Goal: Information Seeking & Learning: Learn about a topic

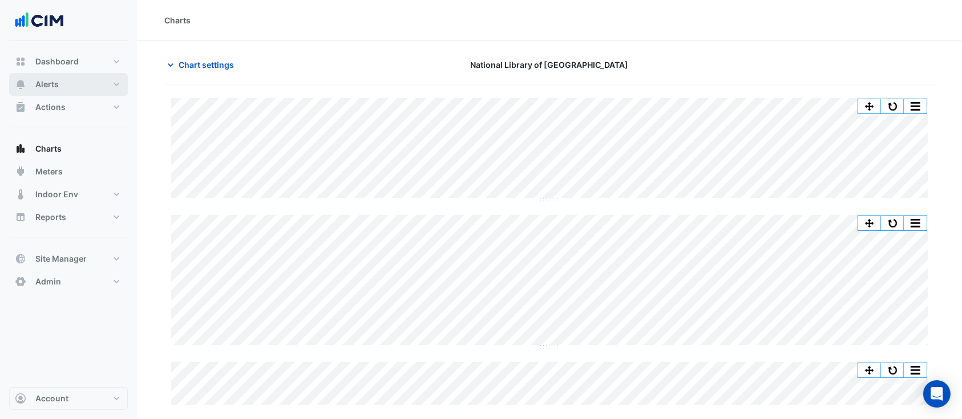
scroll to position [0, 5]
click at [101, 82] on button "Alerts" at bounding box center [68, 84] width 119 height 23
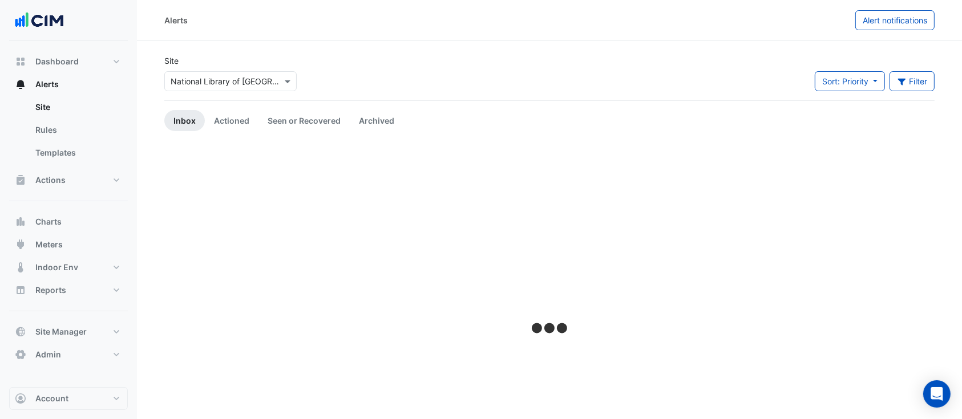
click at [219, 88] on div "× [GEOGRAPHIC_DATA]" at bounding box center [230, 81] width 132 height 20
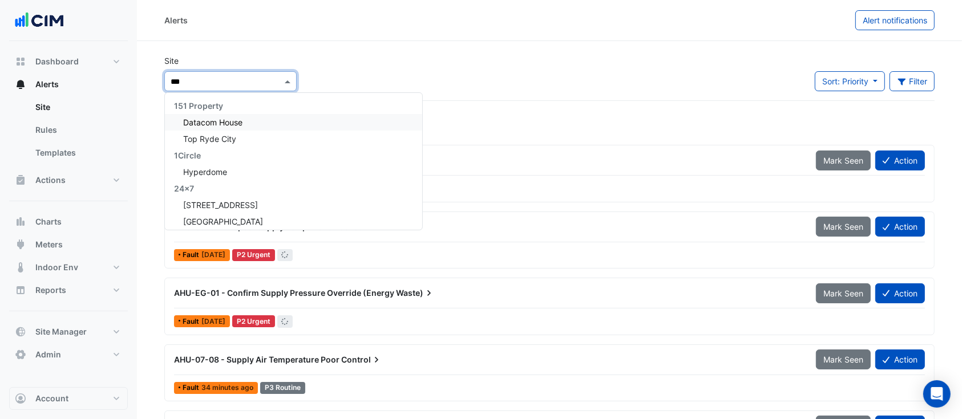
type input "****"
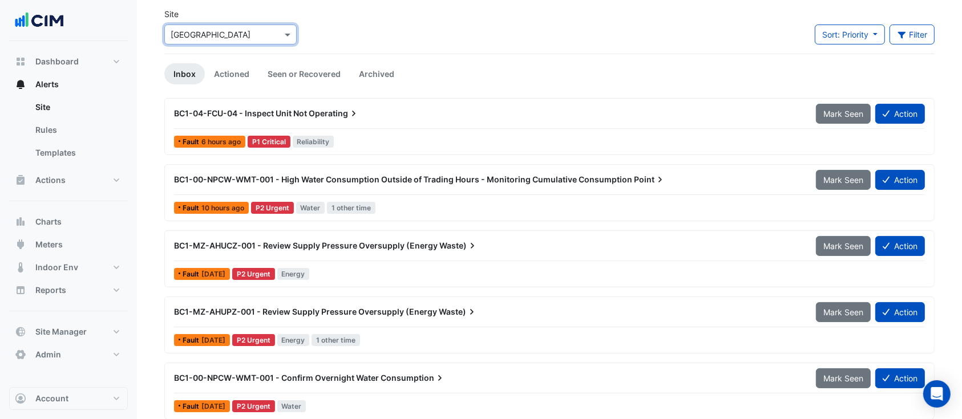
scroll to position [101, 0]
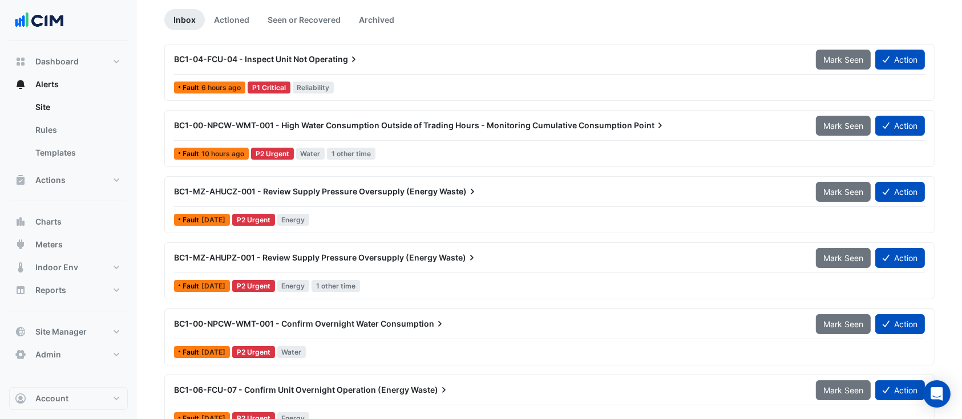
click at [224, 198] on div "BC1-MZ-AHUCZ-001 - Review Supply Pressure Oversupply (Energy Waste)" at bounding box center [488, 191] width 642 height 21
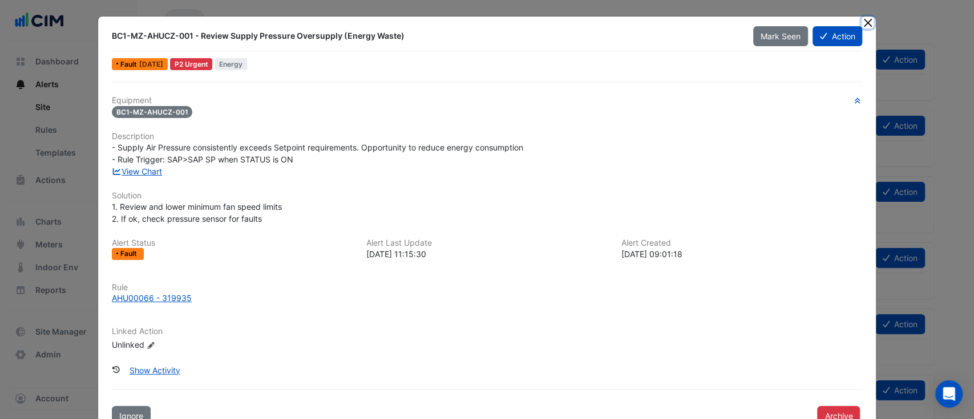
drag, startPoint x: 858, startPoint y: 22, endPoint x: 848, endPoint y: 25, distance: 10.5
click at [851, 23] on app-alert-ticket-details-modal "BC1-MZ-AHUCZ-001 - Review Supply Pressure Oversupply (Energy Waste) Mark Seen A…" at bounding box center [487, 226] width 778 height 419
click at [861, 21] on button "Close" at bounding box center [867, 23] width 12 height 12
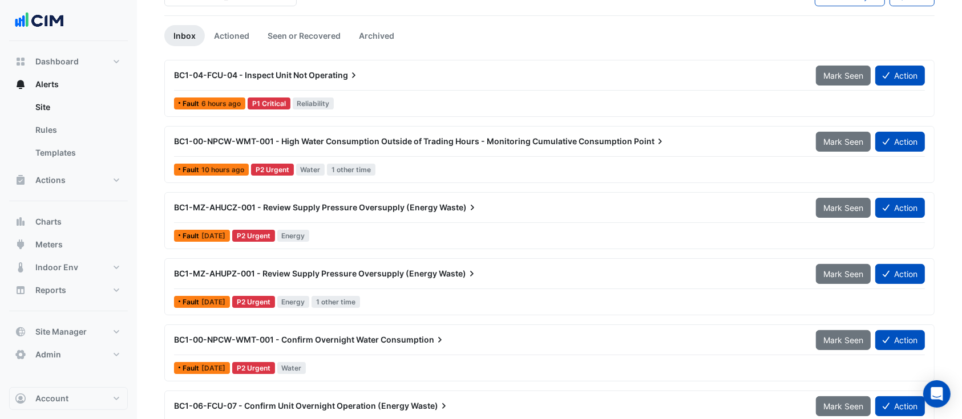
scroll to position [187, 0]
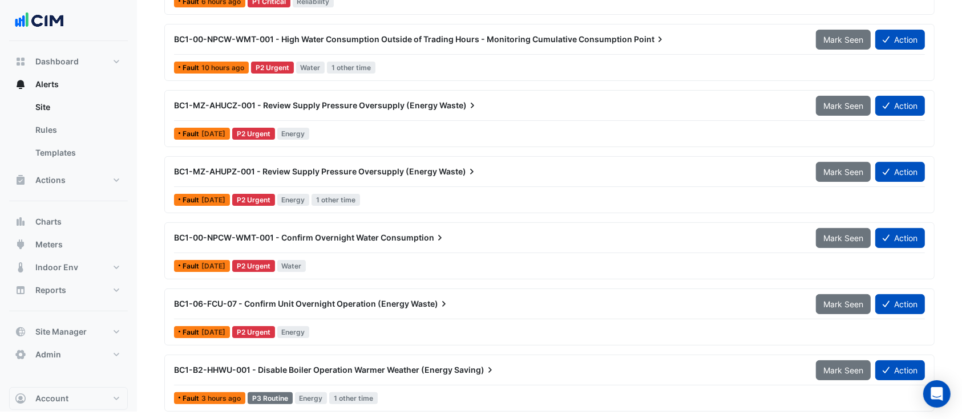
click at [297, 365] on span "BC1-B2-HHWU-001 - Disable Boiler Operation Warmer Weather (Energy" at bounding box center [313, 370] width 278 height 10
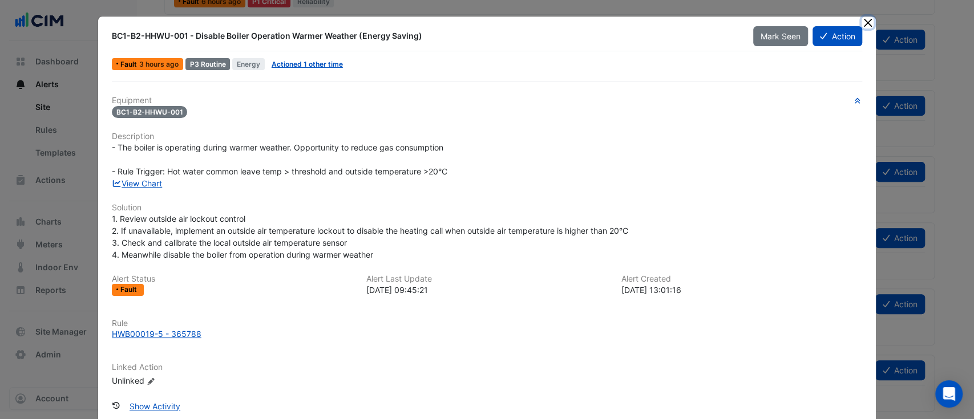
click at [861, 28] on button "Close" at bounding box center [867, 23] width 12 height 12
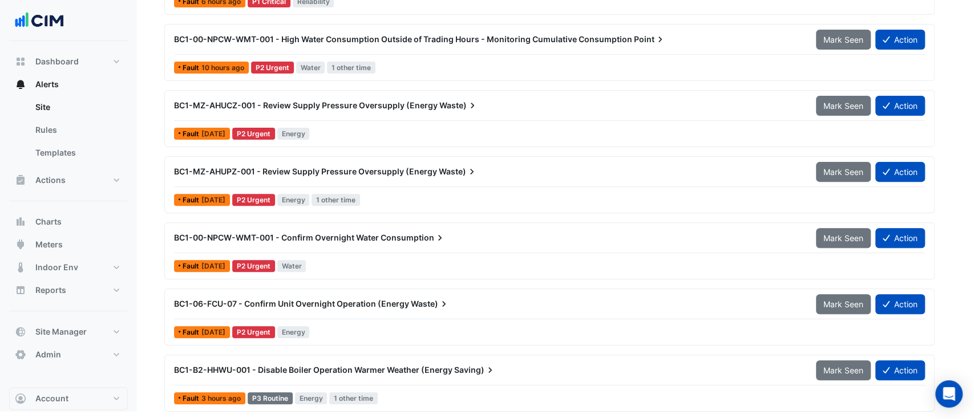
click at [861, 22] on div "BC1-B2-HHWU-001 - Disable Boiler Operation Warmer Weather (Energy Saving) Mark …" at bounding box center [487, 215] width 778 height 455
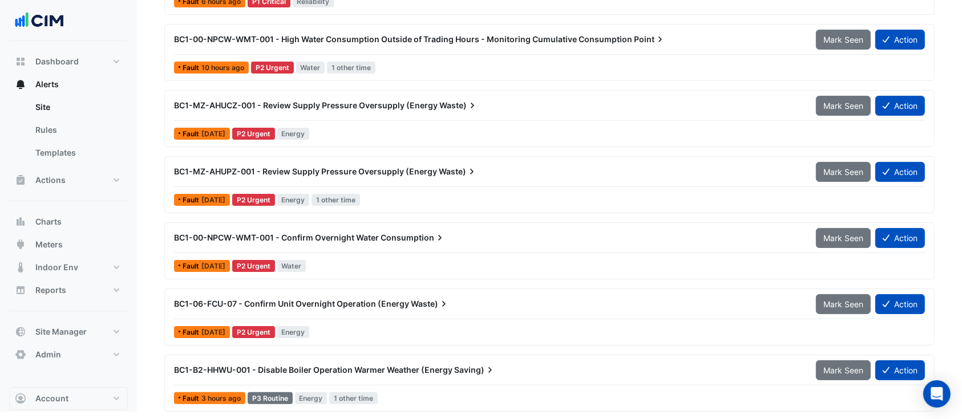
click at [861, 22] on div "BC1-04-FCU-04 - Inspect Unit Not Operating Mark Seen Action Fault 6 hours ago P…" at bounding box center [549, 189] width 770 height 463
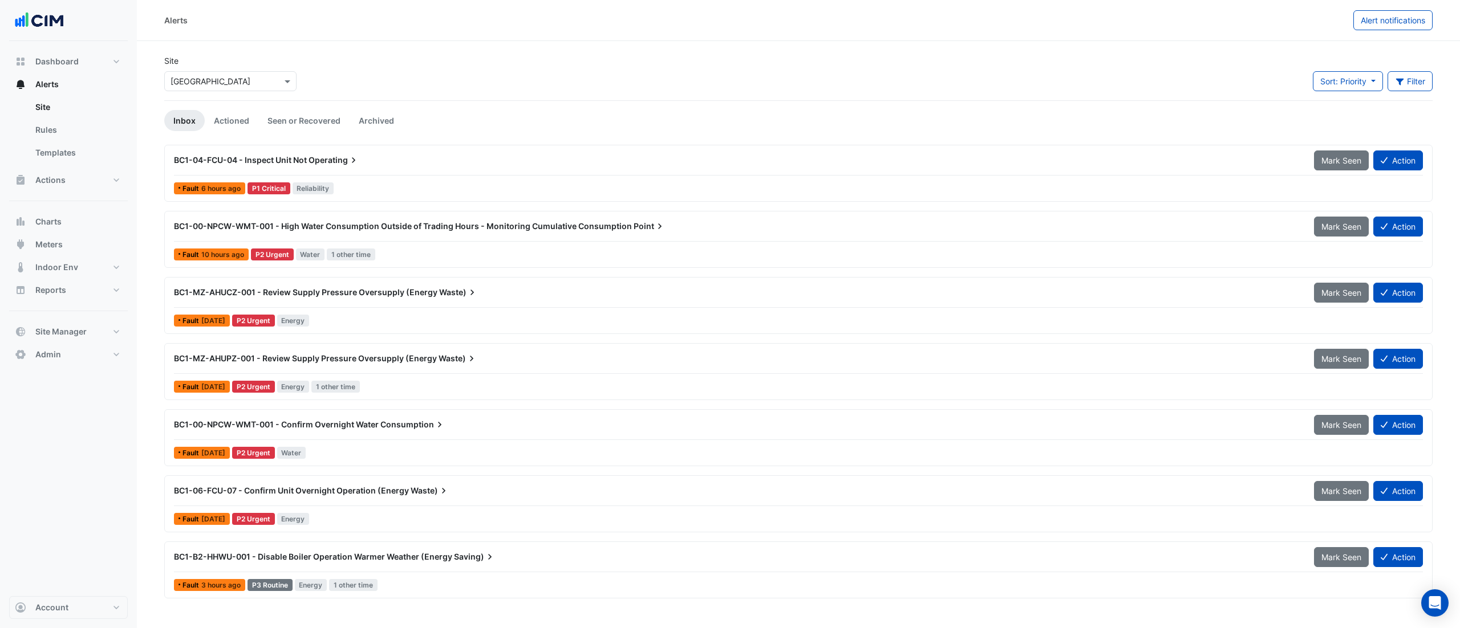
click at [445, 182] on div "Fault 6 hours ago P1 Critical Reliability" at bounding box center [798, 188] width 1251 height 17
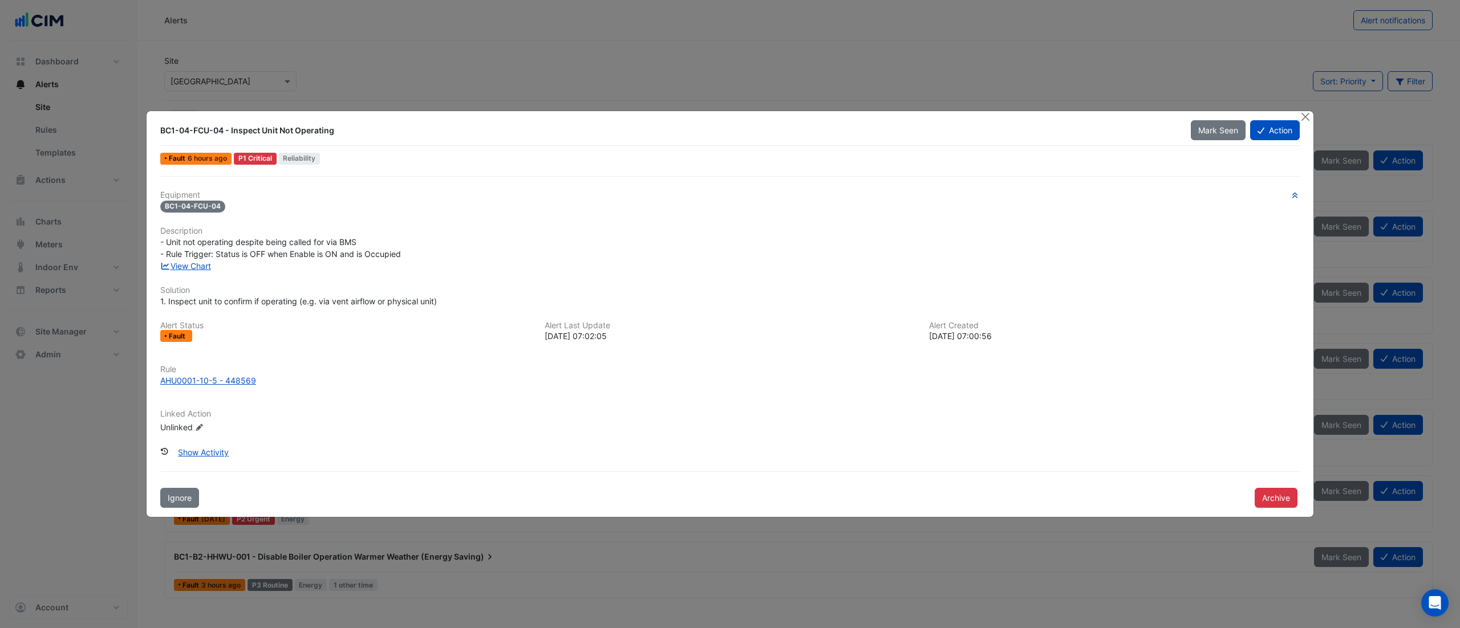
drag, startPoint x: 856, startPoint y: 52, endPoint x: 1180, endPoint y: 98, distance: 327.2
click at [861, 51] on ngb-modal-window "BC1-04-FCU-04 - Inspect Unit Not Operating Mark Seen Action Fault 6 hours ago P…" at bounding box center [730, 314] width 1460 height 628
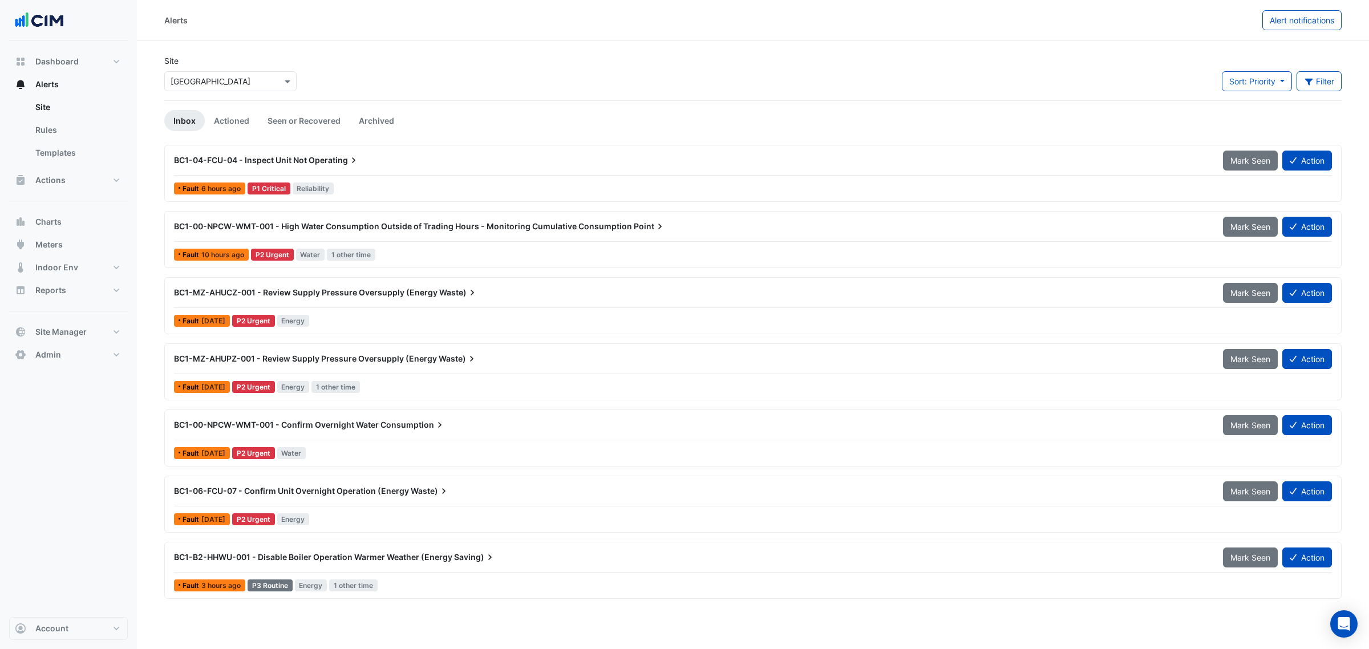
drag, startPoint x: 262, startPoint y: 167, endPoint x: 346, endPoint y: 165, distance: 83.9
click at [346, 165] on div "BC1-04-FCU-04 - Inspect Unit Not Operating" at bounding box center [691, 160] width 1049 height 21
click at [67, 178] on button "Actions" at bounding box center [68, 180] width 119 height 23
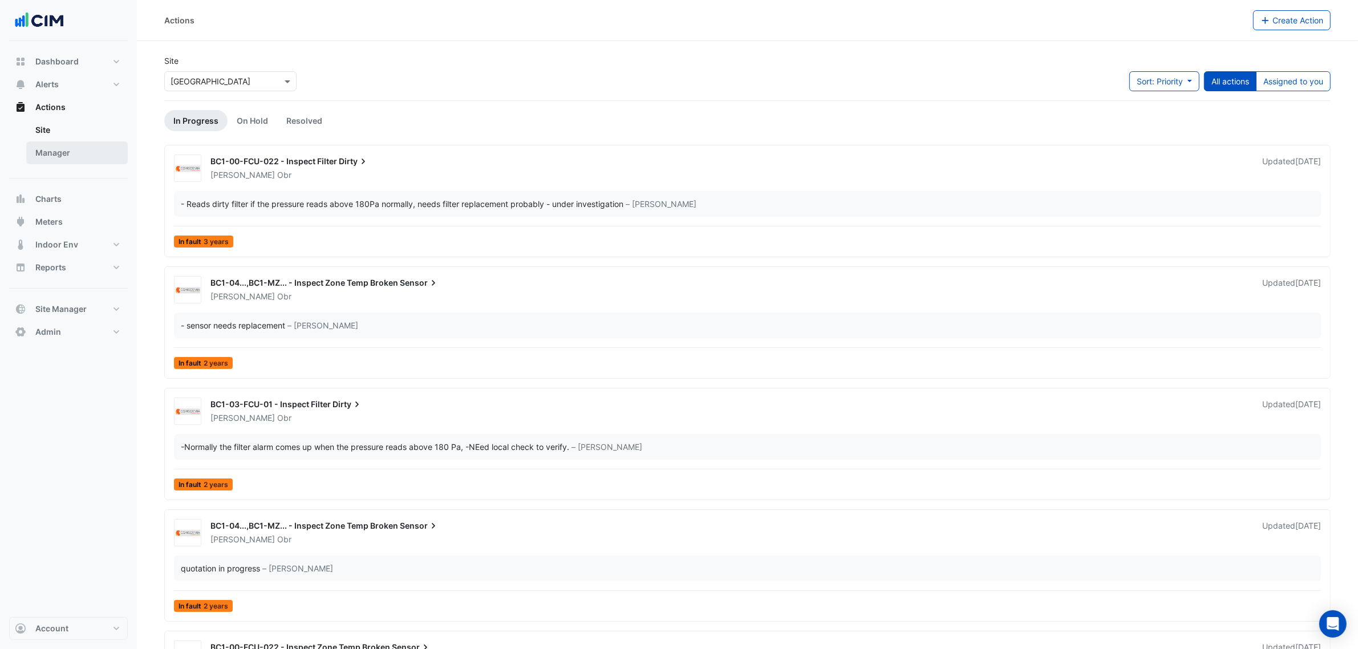
click at [98, 154] on link "Manager" at bounding box center [77, 152] width 102 height 23
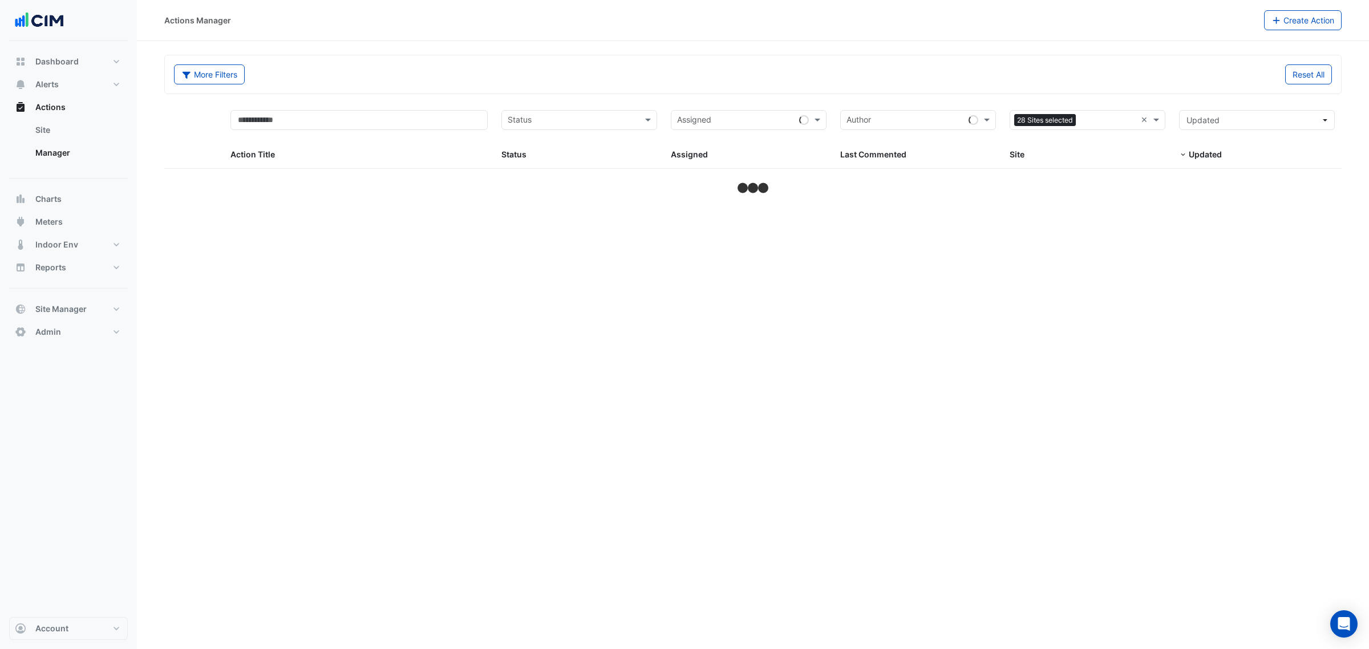
select select "**"
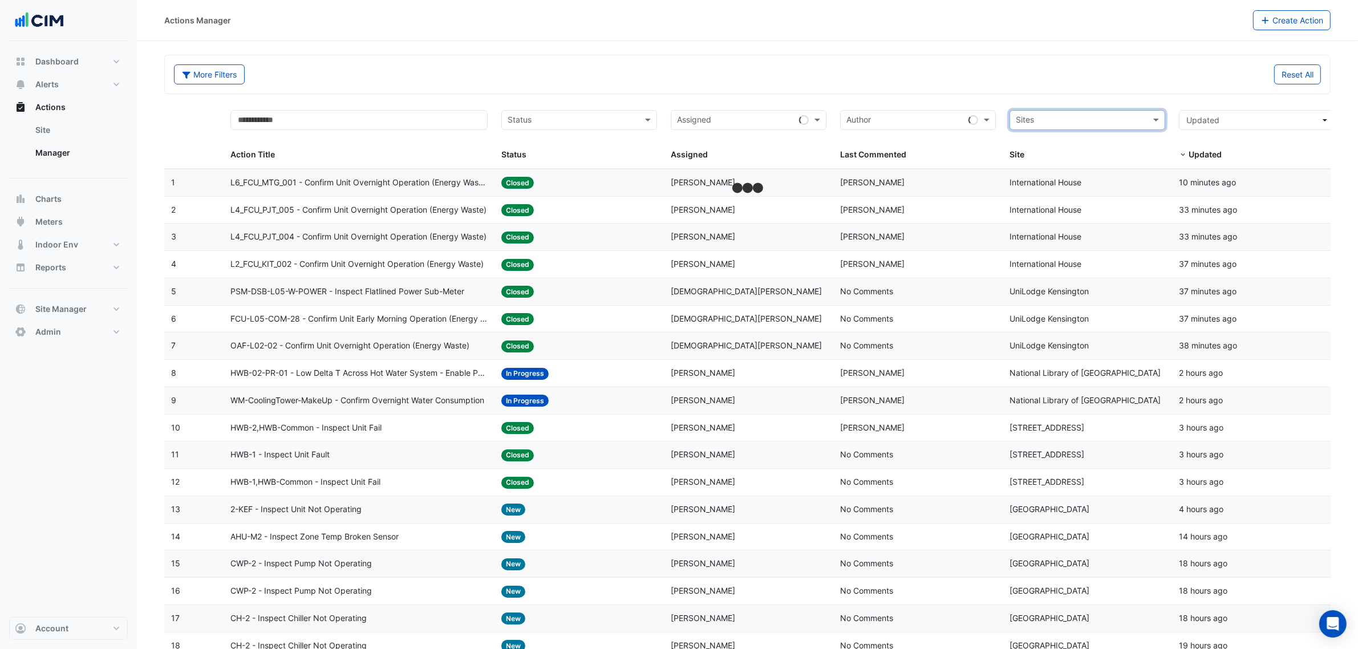
click at [961, 125] on input "text" at bounding box center [1081, 121] width 130 height 13
type input "****"
click at [961, 157] on span "[GEOGRAPHIC_DATA]" at bounding box center [1068, 162] width 80 height 10
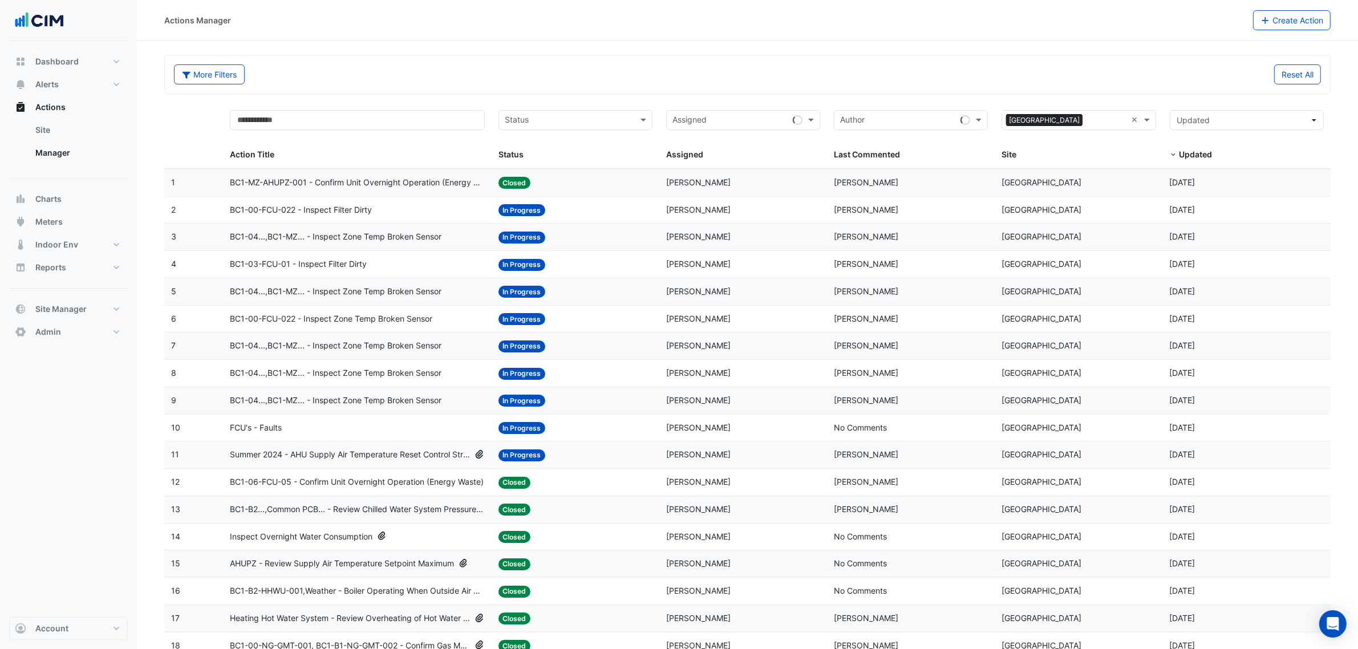
click at [326, 209] on span "BC1-00-FCU-022 - Inspect Filter Dirty" at bounding box center [301, 210] width 142 height 13
click at [352, 297] on span "BC1-04...,BC1-MZ... - Inspect Zone Temp Broken Sensor" at bounding box center [336, 291] width 212 height 13
click at [390, 349] on span "BC1-04...,BC1-MZ... - Inspect Zone Temp Broken Sensor" at bounding box center [336, 345] width 212 height 13
click at [312, 234] on span "BC1-04...,BC1-MZ... - Inspect Zone Temp Broken Sensor" at bounding box center [336, 236] width 212 height 13
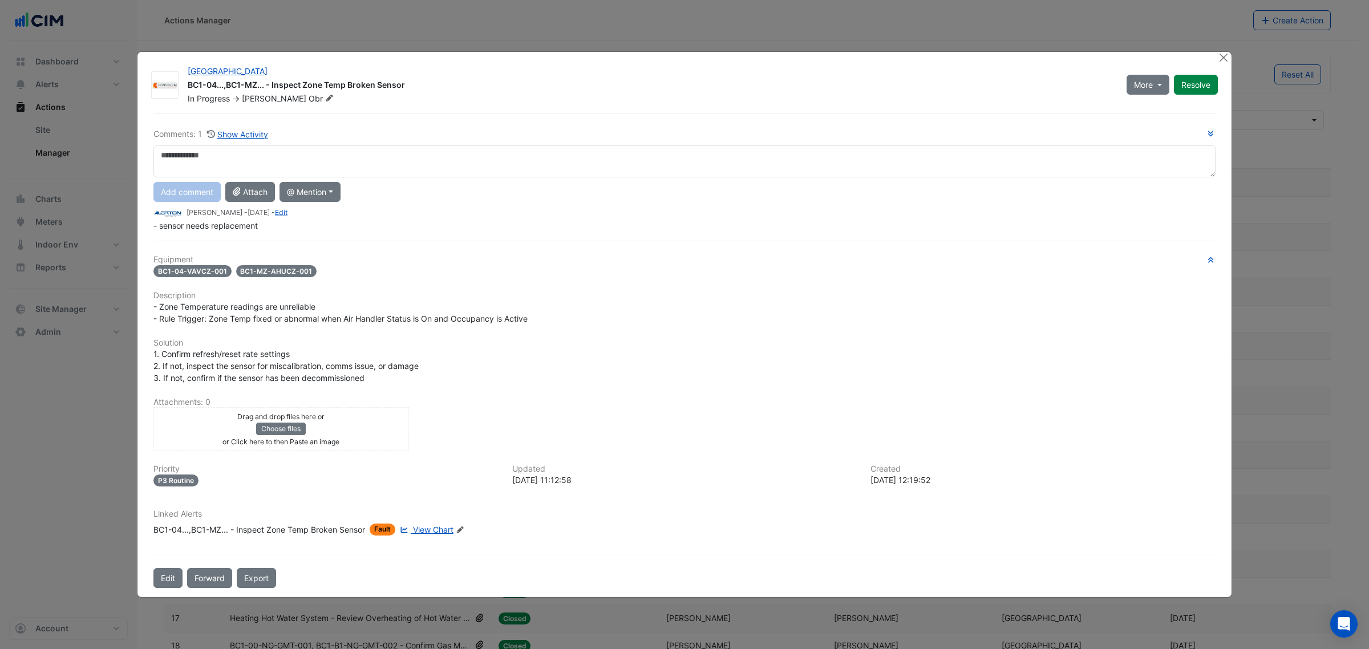
drag, startPoint x: 420, startPoint y: 528, endPoint x: 440, endPoint y: 518, distance: 21.9
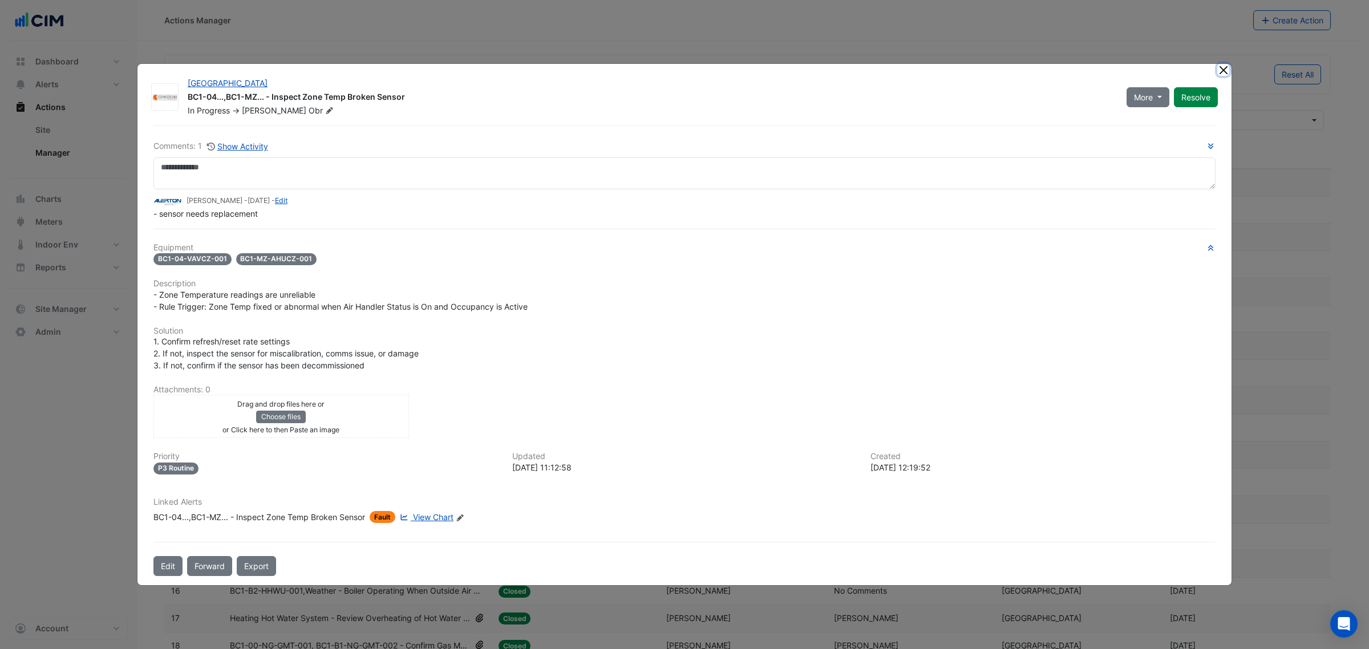
click at [961, 75] on button "Close" at bounding box center [1223, 70] width 12 height 12
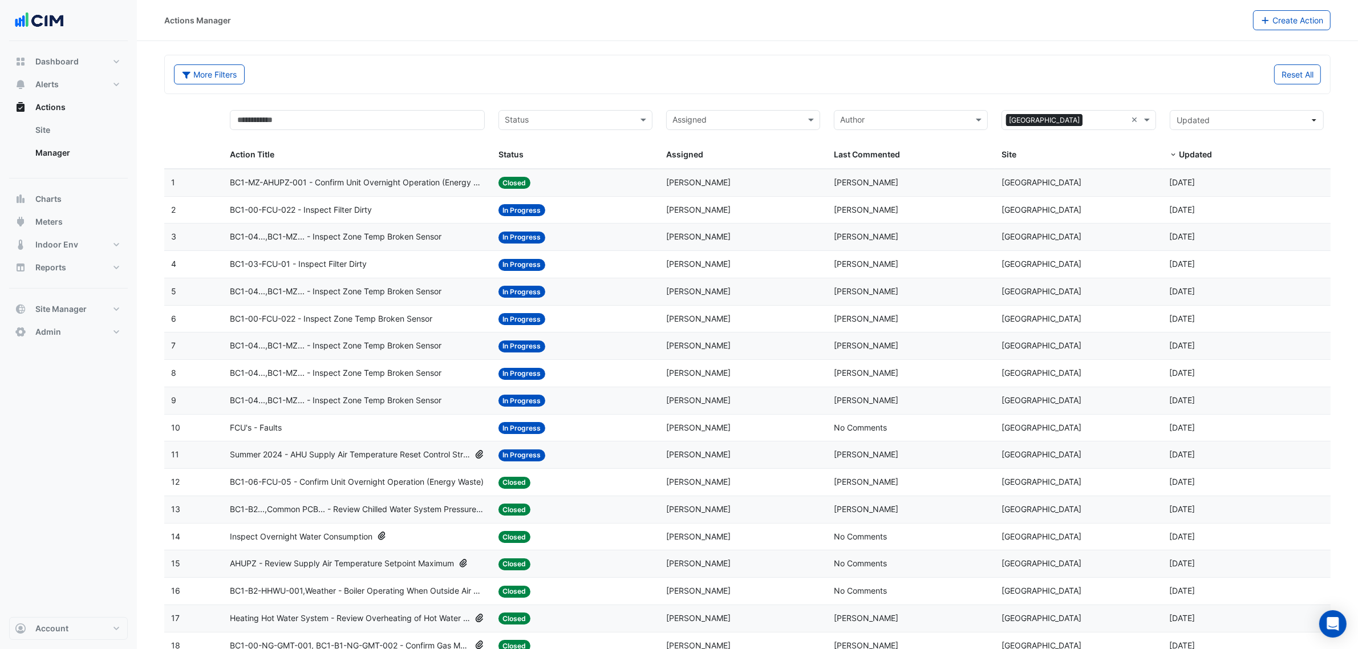
click at [319, 186] on span "BC1-MZ-AHUPZ-001 - Confirm Unit Overnight Operation (Energy Waste)" at bounding box center [357, 182] width 255 height 13
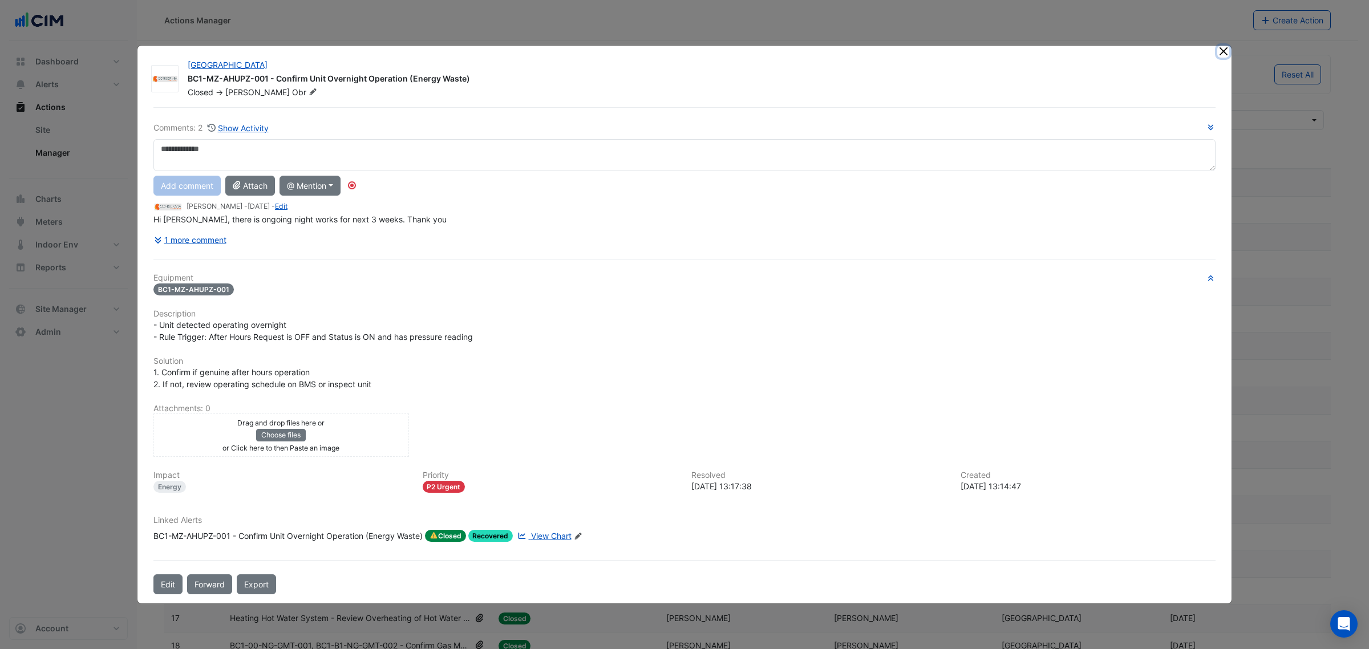
click at [961, 52] on button "Close" at bounding box center [1223, 52] width 12 height 12
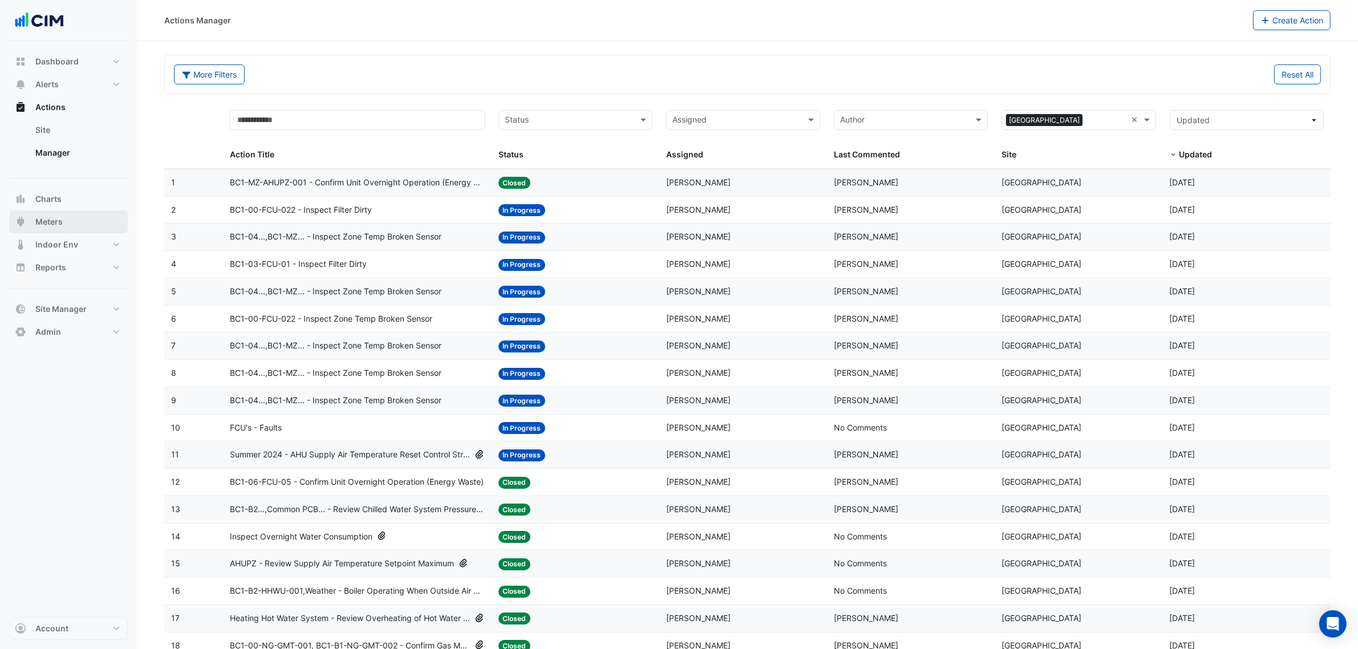
click at [66, 226] on button "Meters" at bounding box center [68, 221] width 119 height 23
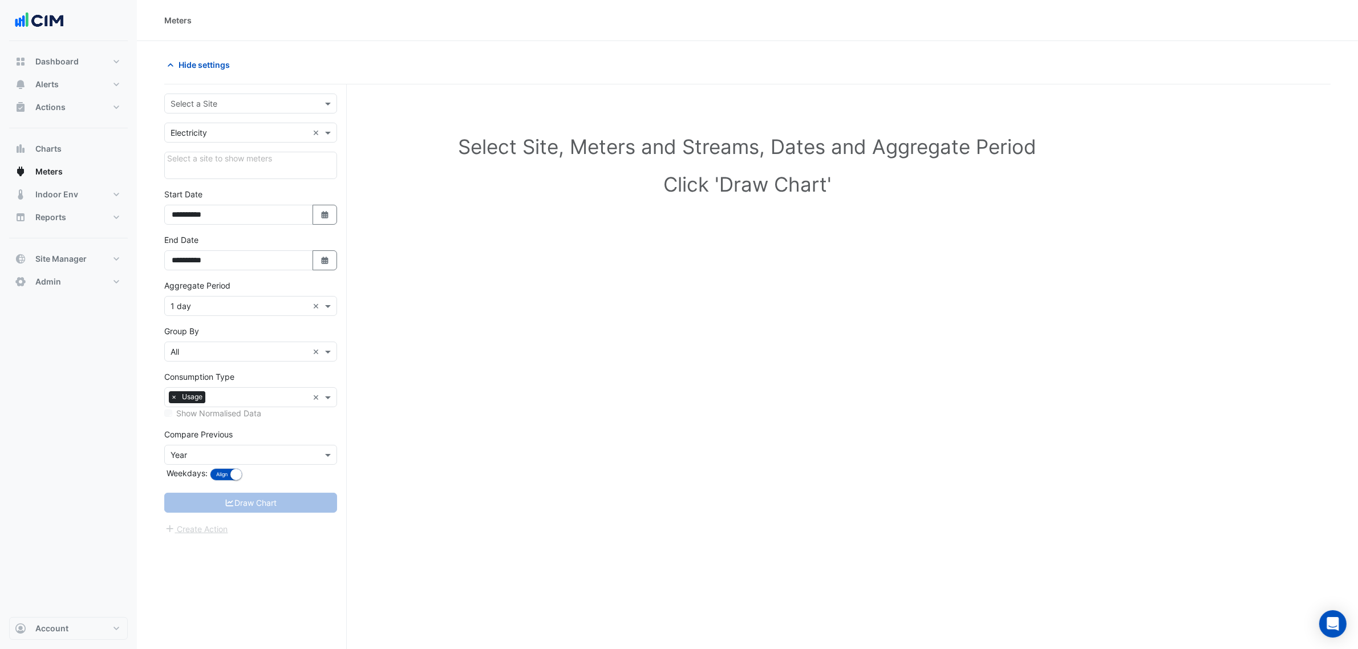
click at [232, 109] on input "text" at bounding box center [239, 104] width 137 height 12
type input "****"
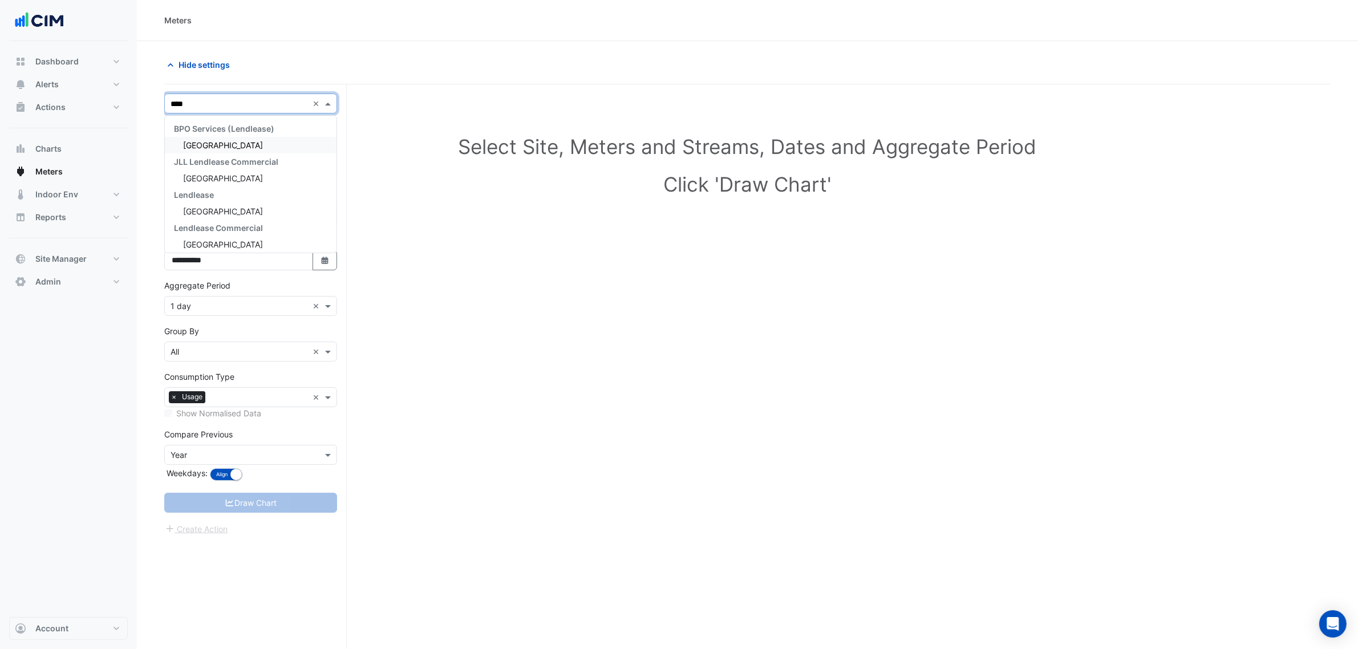
click at [217, 143] on span "[GEOGRAPHIC_DATA]" at bounding box center [223, 145] width 80 height 10
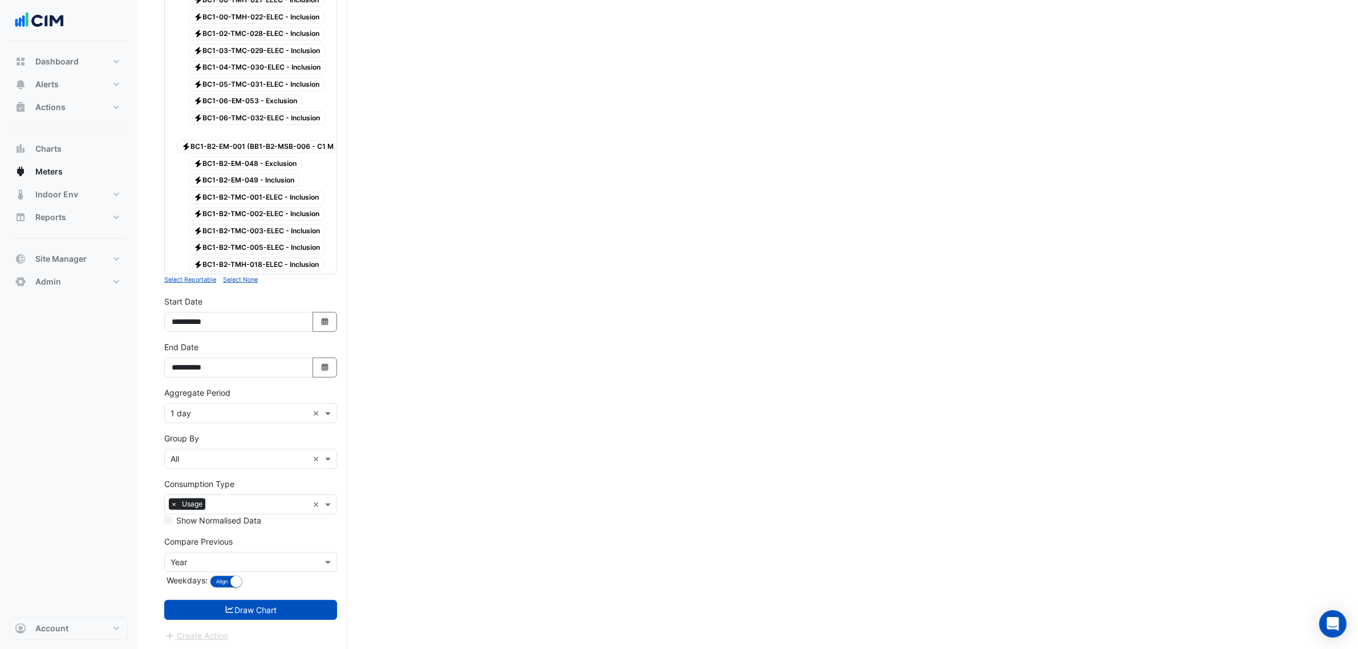
scroll to position [242, 0]
click at [321, 369] on fa-icon "Select Date" at bounding box center [325, 365] width 10 height 10
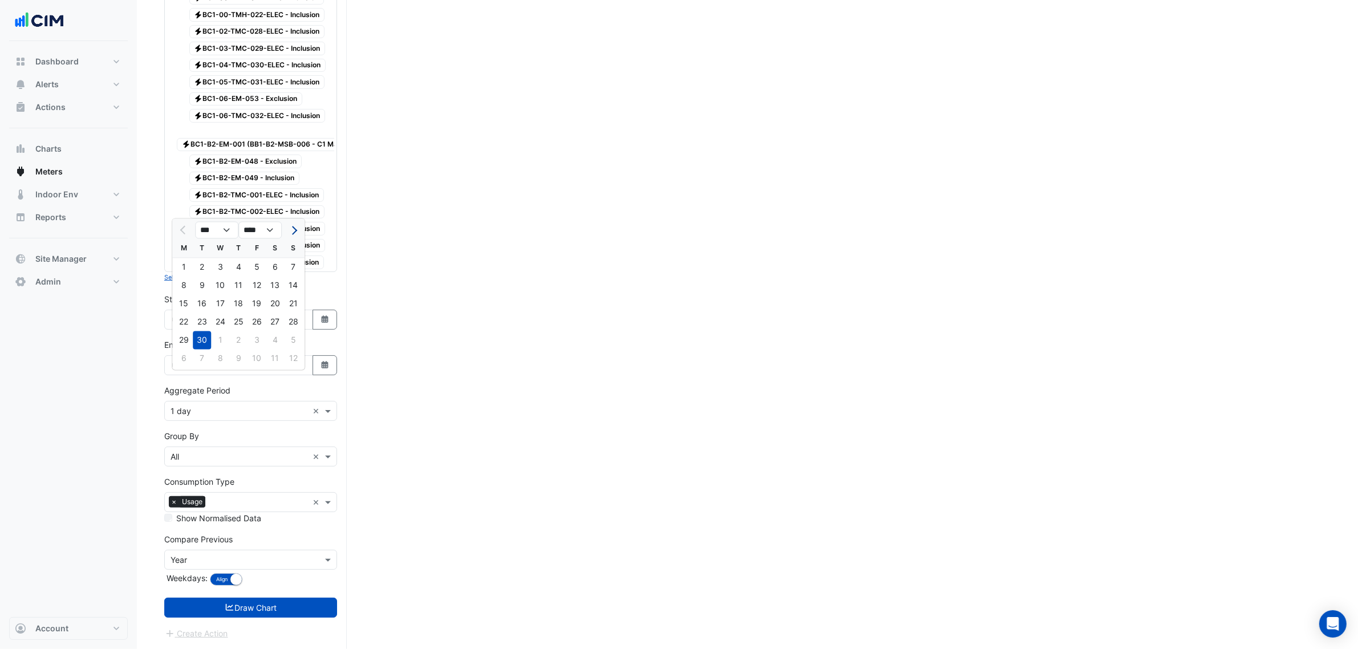
click at [297, 226] on span "Next month" at bounding box center [293, 230] width 9 height 9
select select "**"
click at [294, 277] on div "12" at bounding box center [293, 286] width 18 height 18
type input "**********"
click at [210, 419] on form "× Daramu House × × Electricity × Expand All Collapse All Reportable Electricity…" at bounding box center [250, 254] width 173 height 772
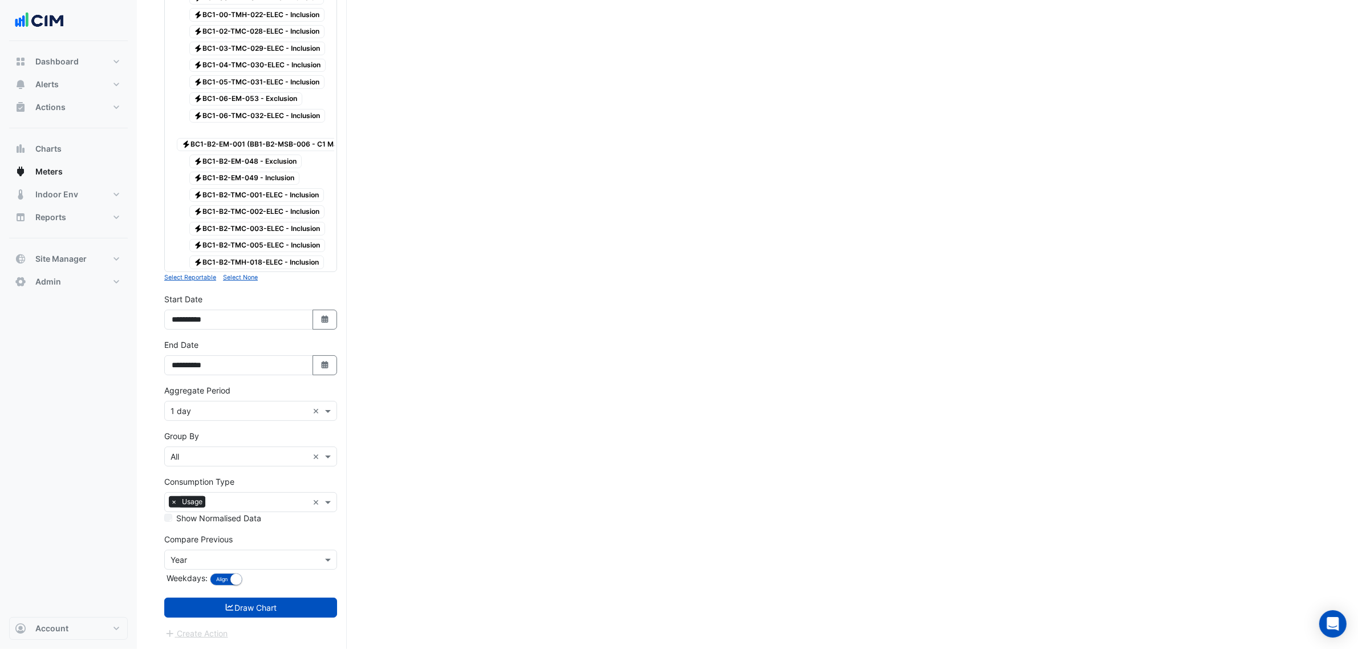
click at [198, 409] on input "text" at bounding box center [239, 411] width 137 height 12
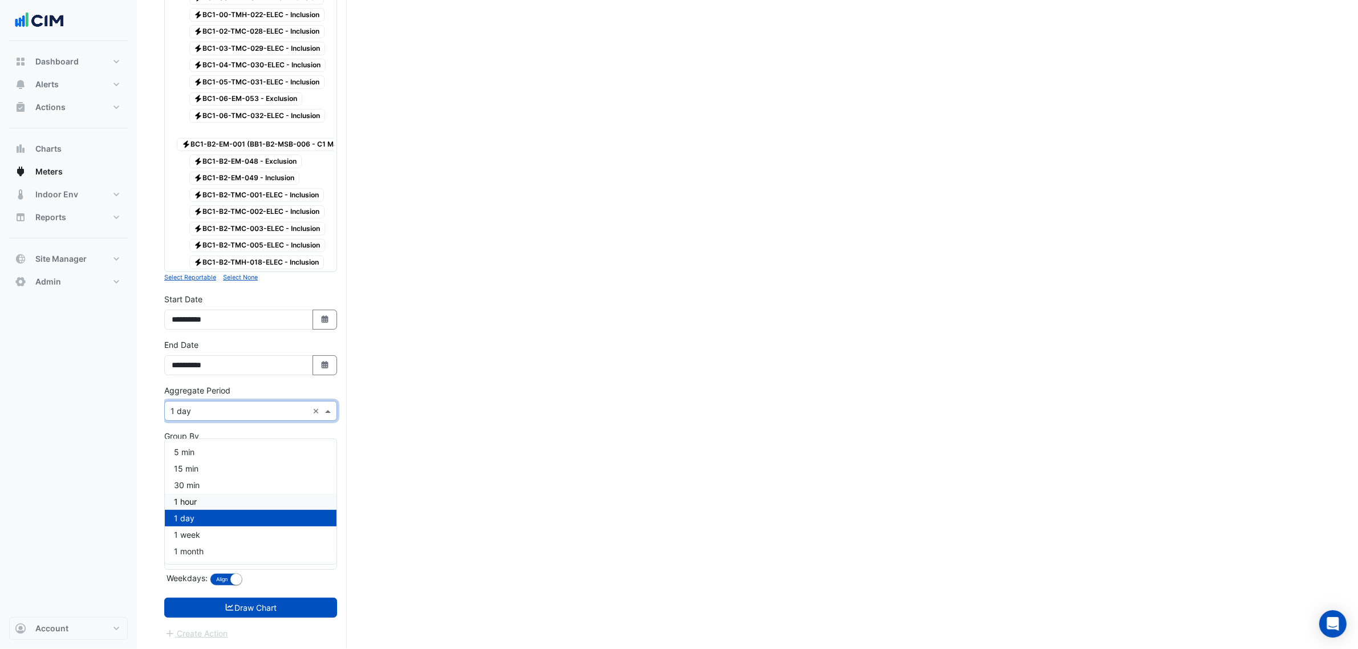
click at [192, 419] on span "1 hour" at bounding box center [185, 502] width 23 height 10
click at [325, 317] on icon "button" at bounding box center [324, 318] width 7 height 7
select select "*"
select select "****"
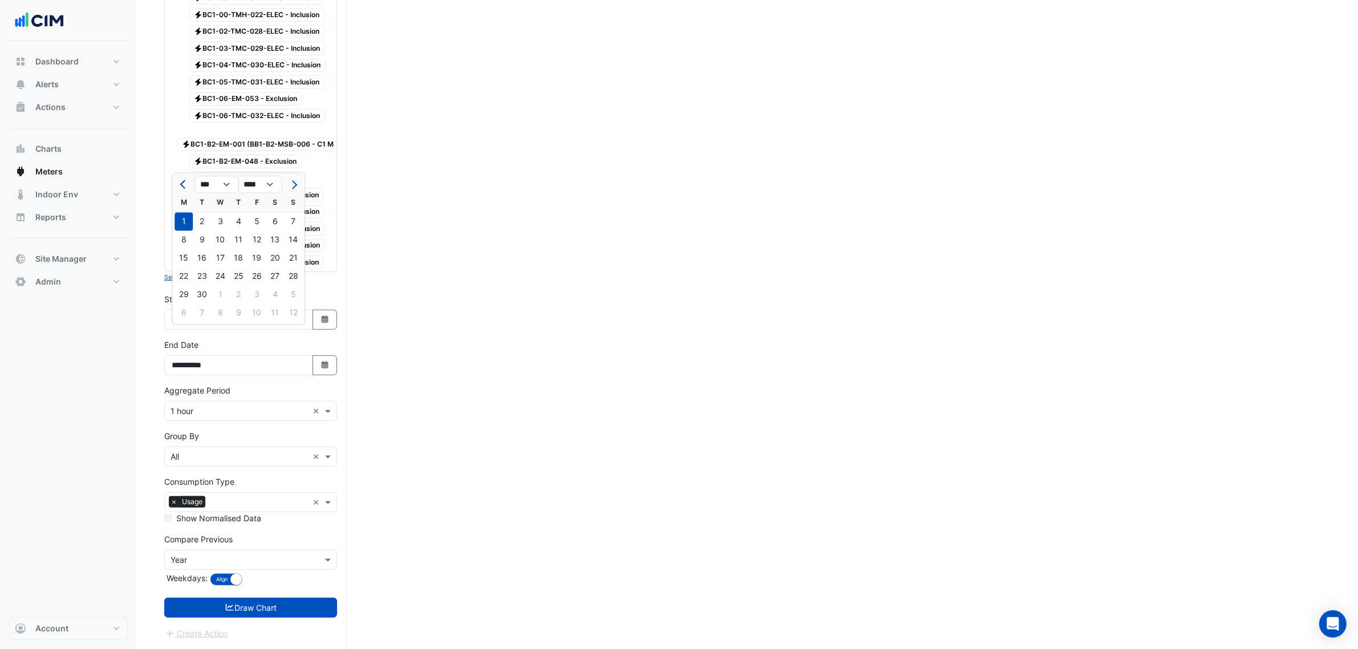
click at [182, 176] on button "Previous month" at bounding box center [184, 185] width 14 height 18
select select "*"
click at [259, 213] on div "1" at bounding box center [257, 222] width 18 height 18
type input "**********"
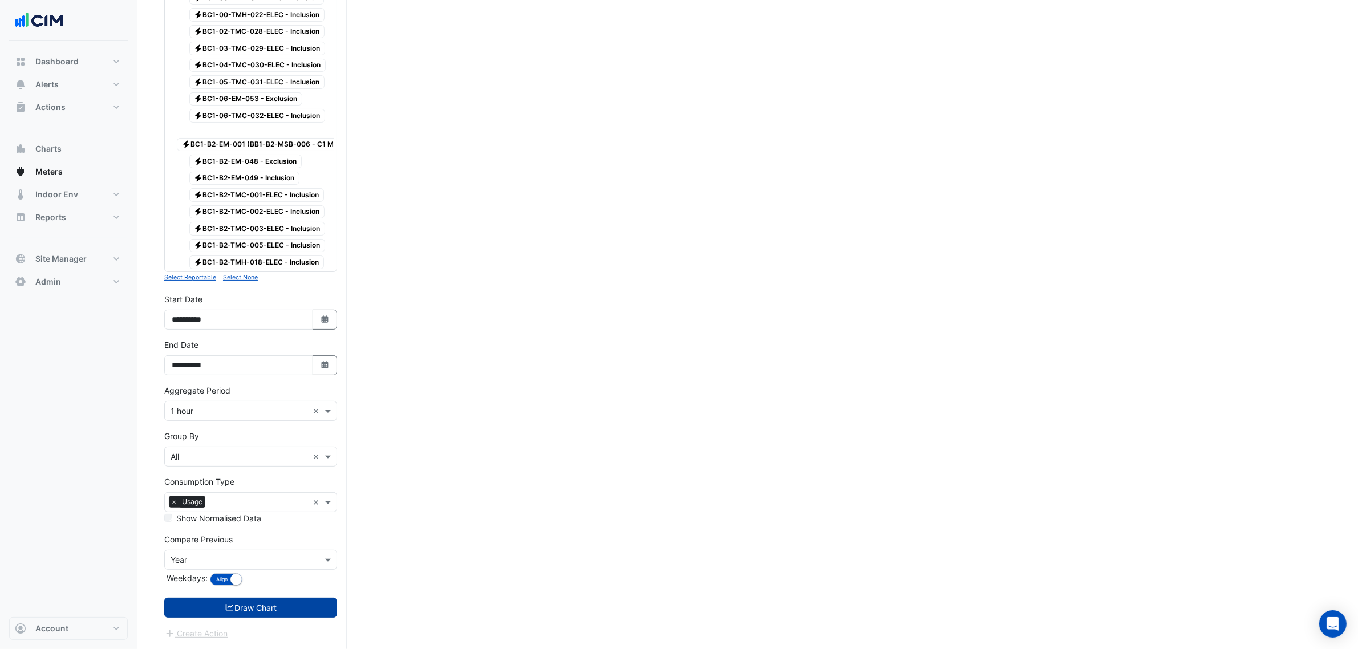
click at [287, 419] on button "Draw Chart" at bounding box center [250, 608] width 173 height 20
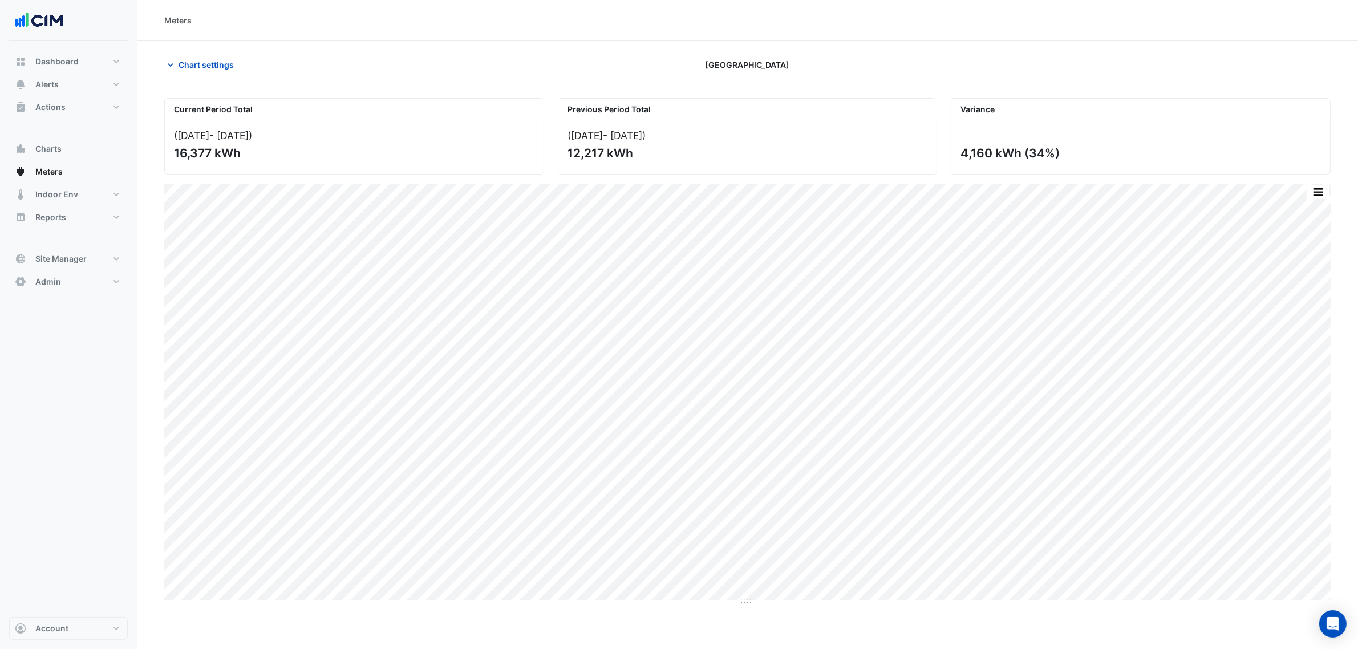
click at [184, 53] on section "Chart settings Daramu House Current Period Total (01 Aug 25 - 12 Oct 25 ) 16,37…" at bounding box center [747, 458] width 1221 height 834
click at [191, 59] on span "Chart settings" at bounding box center [206, 65] width 55 height 12
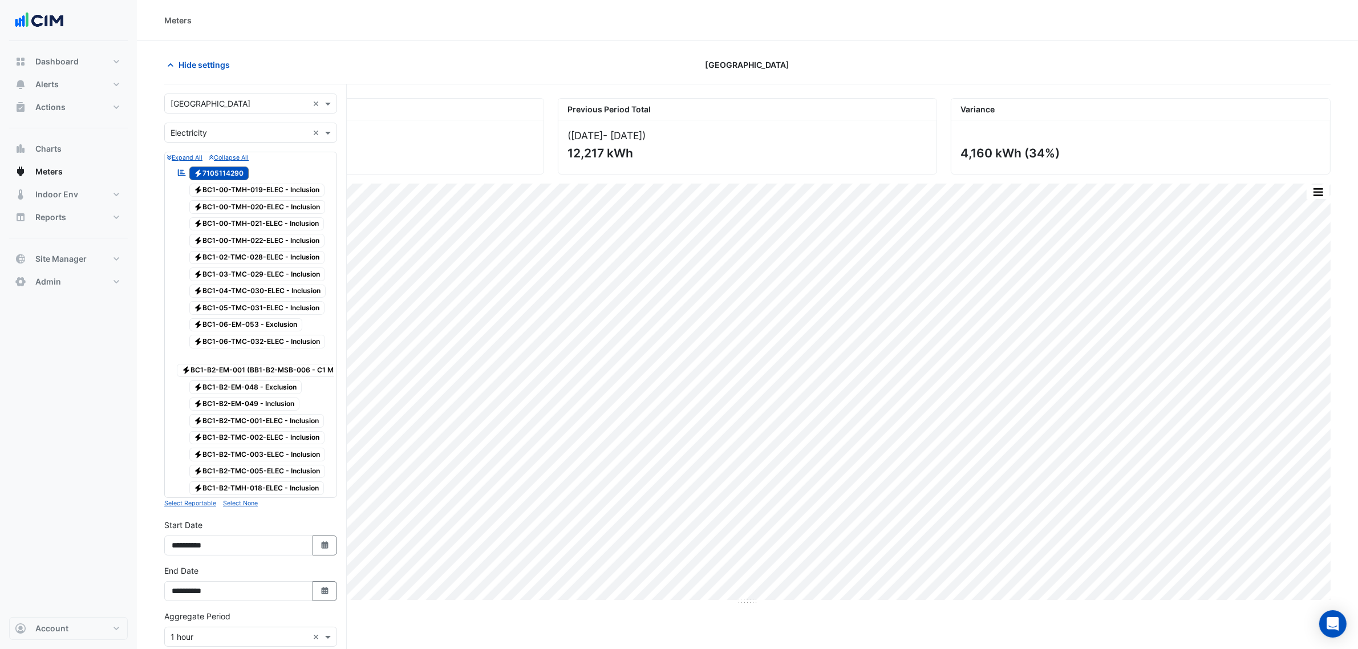
click at [323, 419] on div "**********" at bounding box center [250, 588] width 186 height 46
drag, startPoint x: 321, startPoint y: 607, endPoint x: 306, endPoint y: 585, distance: 26.9
click at [320, 419] on icon "Select Date" at bounding box center [325, 591] width 10 height 8
click at [192, 419] on div at bounding box center [183, 456] width 23 height 18
click at [189, 419] on button "Previous month" at bounding box center [184, 456] width 14 height 18
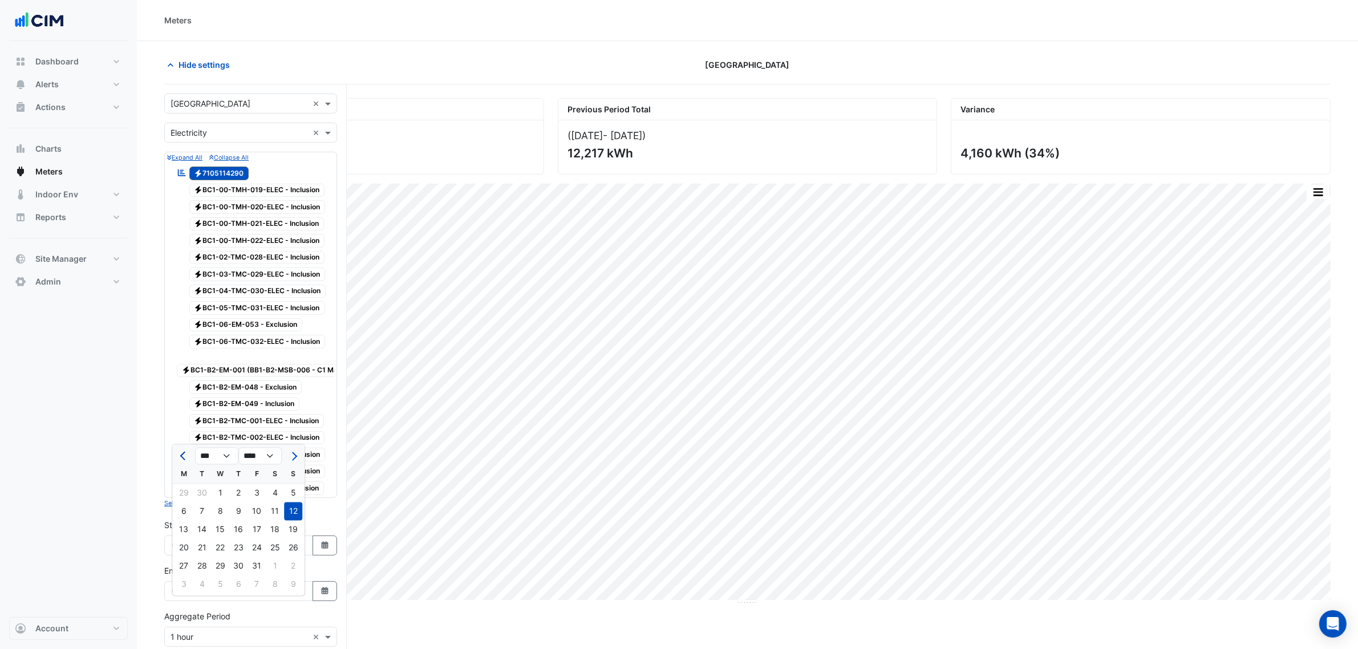
select select "*"
click at [292, 419] on div "14" at bounding box center [293, 511] width 18 height 18
type input "**********"
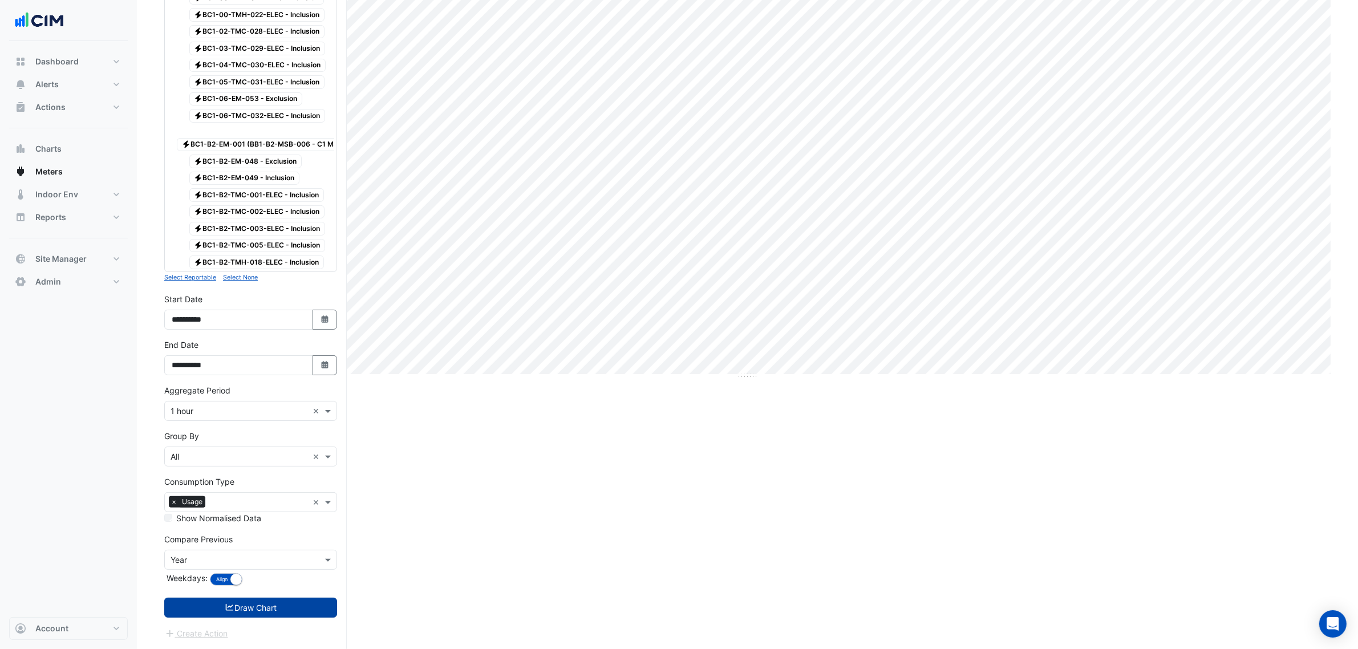
click at [286, 419] on button "Draw Chart" at bounding box center [250, 608] width 173 height 20
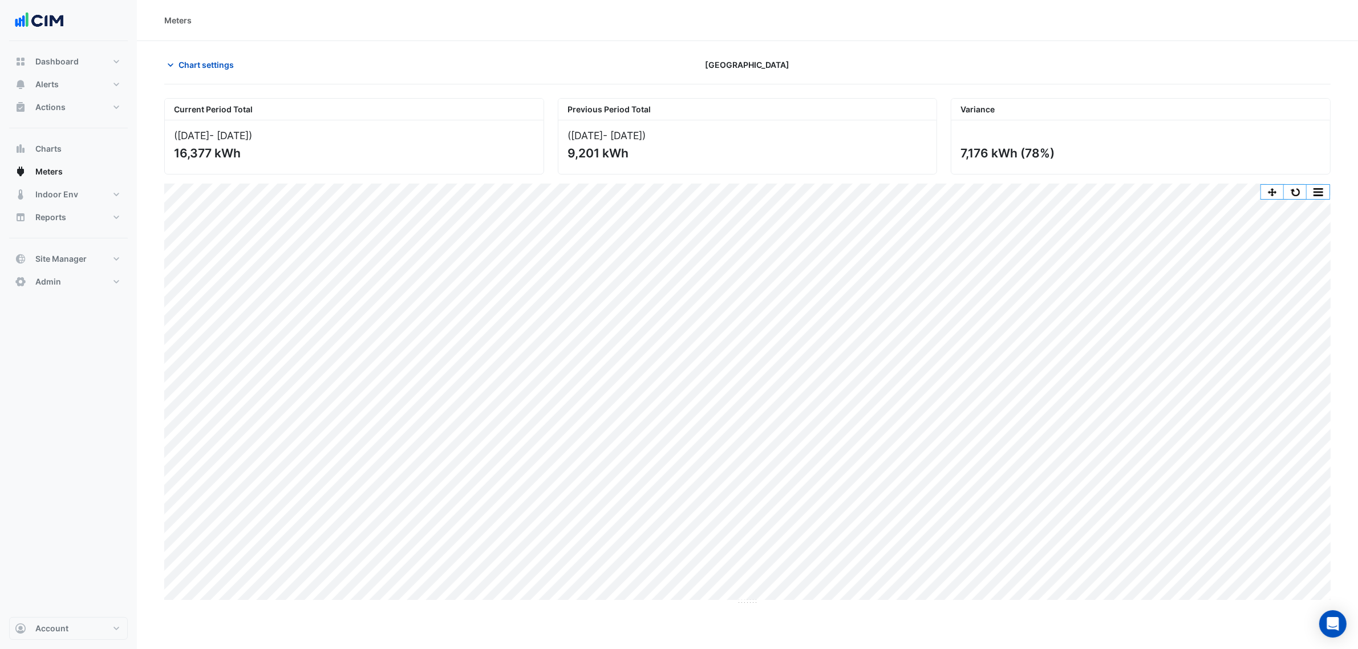
drag, startPoint x: 963, startPoint y: 156, endPoint x: 1091, endPoint y: 155, distance: 128.3
click at [961, 155] on div "7,176 kWh (78%)" at bounding box center [1139, 153] width 358 height 14
click at [924, 159] on div "9,201 kWh" at bounding box center [746, 153] width 358 height 14
drag, startPoint x: 991, startPoint y: 149, endPoint x: 967, endPoint y: 155, distance: 24.1
click at [961, 155] on div "7,176 kWh (78%)" at bounding box center [1139, 153] width 358 height 14
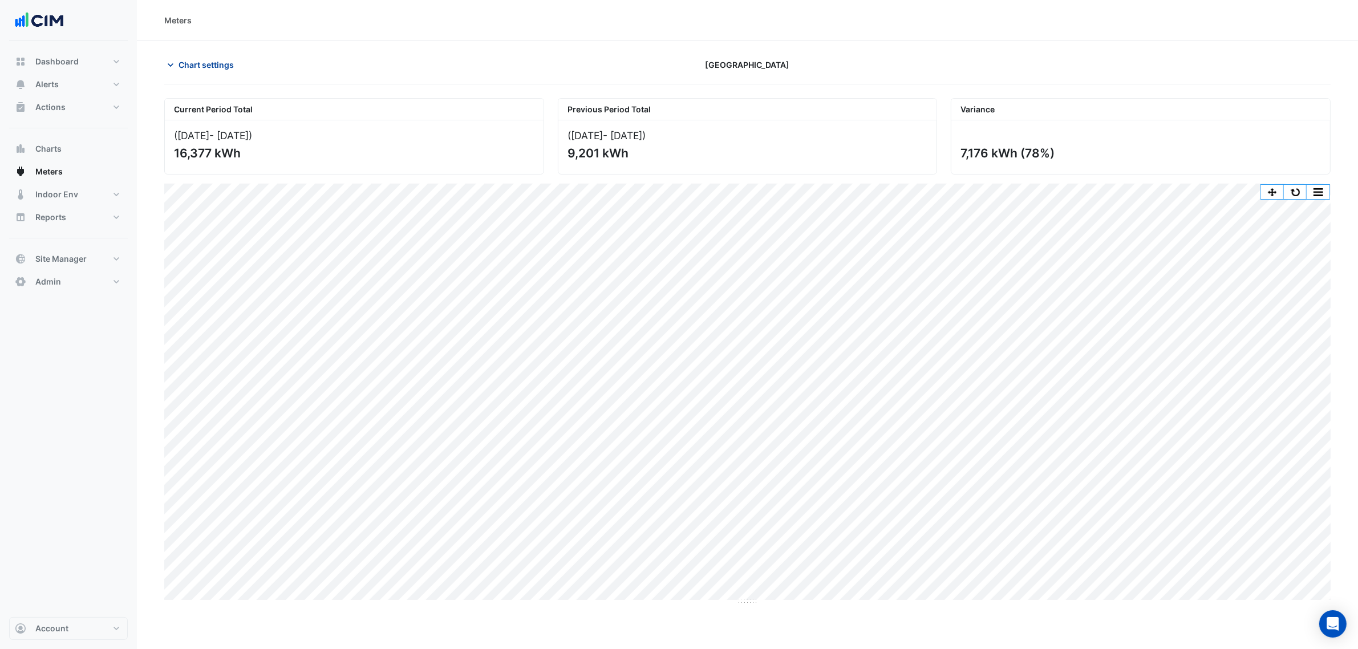
click at [188, 62] on span "Chart settings" at bounding box center [206, 65] width 55 height 12
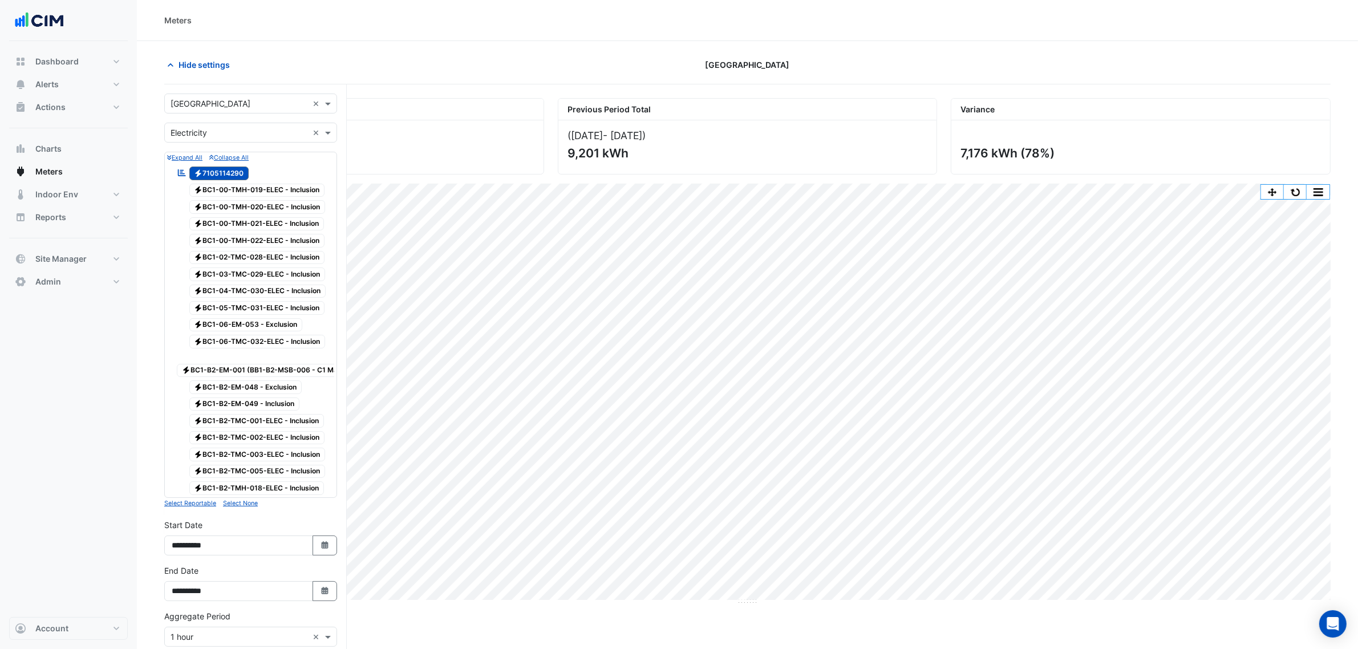
click at [244, 170] on span "Electricity 7105114290" at bounding box center [219, 174] width 60 height 14
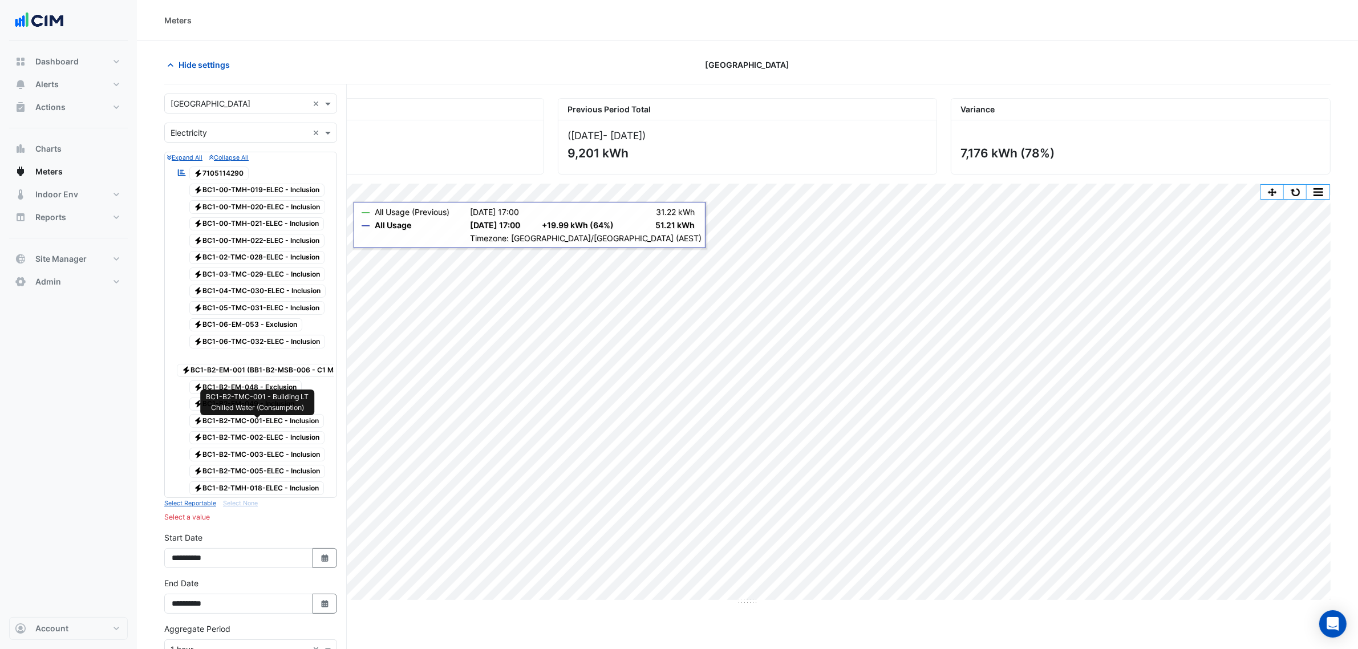
click at [286, 419] on span "Electricity BC1-B2-TMC-001-ELEC - Inclusion" at bounding box center [256, 421] width 135 height 14
click at [281, 419] on span "Electricity BC1-B2-TMC-002-ELEC - Inclusion" at bounding box center [257, 438] width 136 height 14
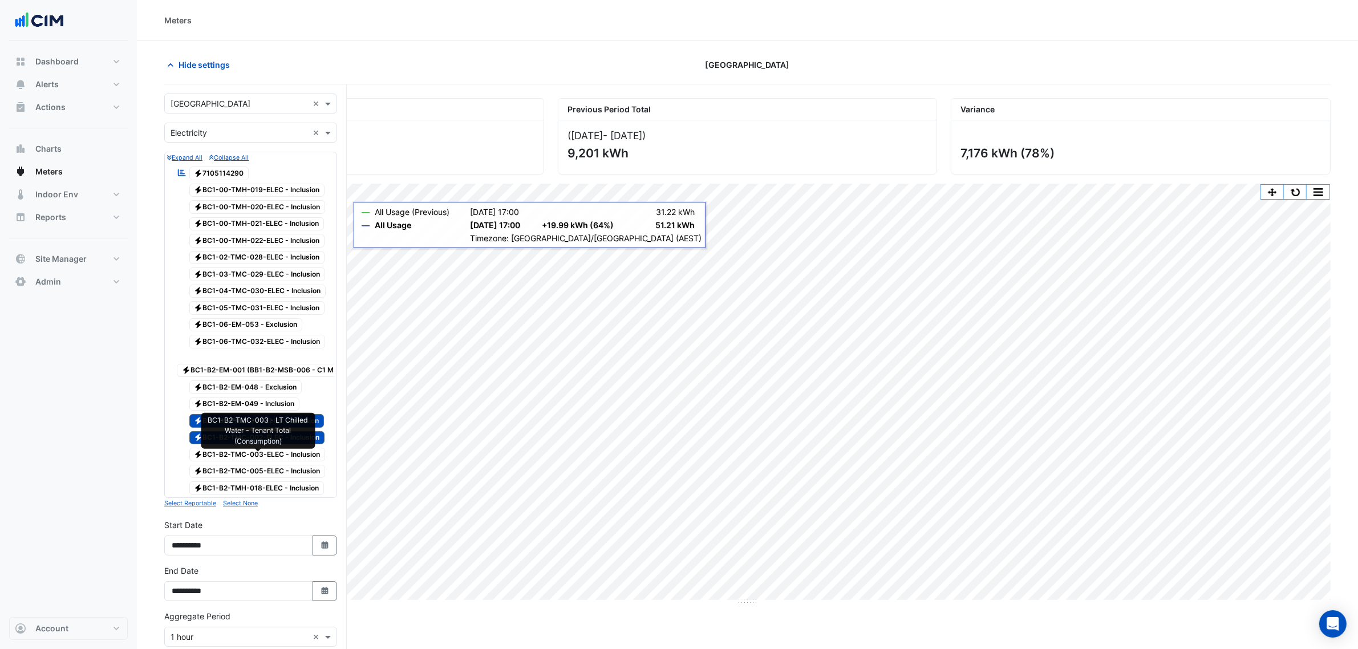
click at [275, 419] on span "Electricity BC1-B2-TMC-003-ELEC - Inclusion" at bounding box center [257, 455] width 136 height 14
drag, startPoint x: 268, startPoint y: 472, endPoint x: 268, endPoint y: 486, distance: 14.3
click at [268, 419] on span "Electricity BC1-B2-TMC-005-ELEC - Inclusion" at bounding box center [257, 472] width 136 height 14
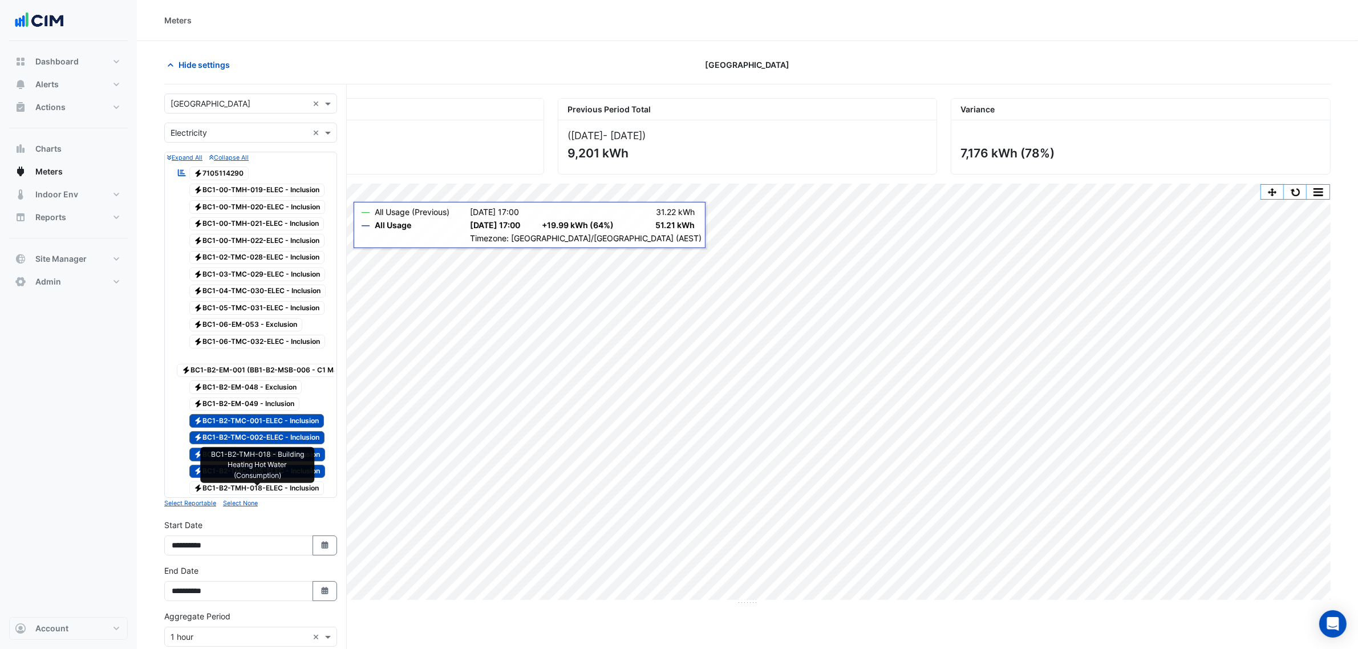
click at [268, 419] on span "Electricity BC1-B2-TMH-018-ELEC - Inclusion" at bounding box center [256, 488] width 135 height 14
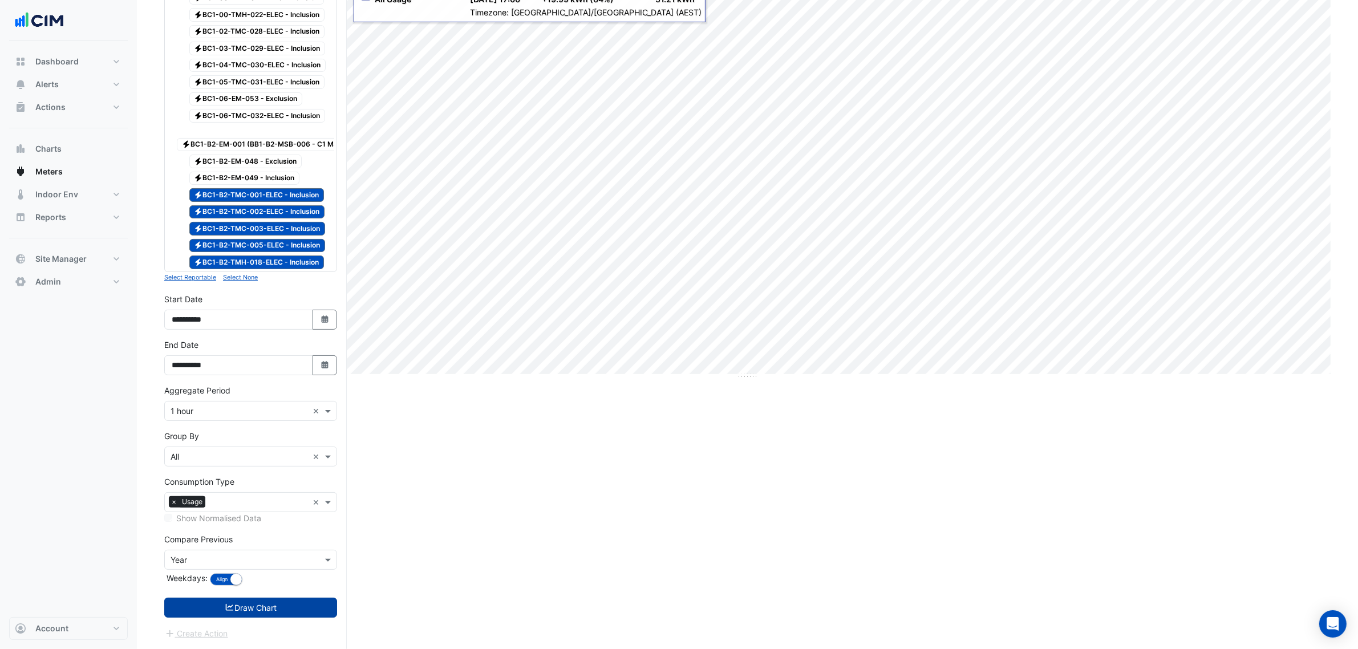
click at [271, 419] on button "Draw Chart" at bounding box center [250, 608] width 173 height 20
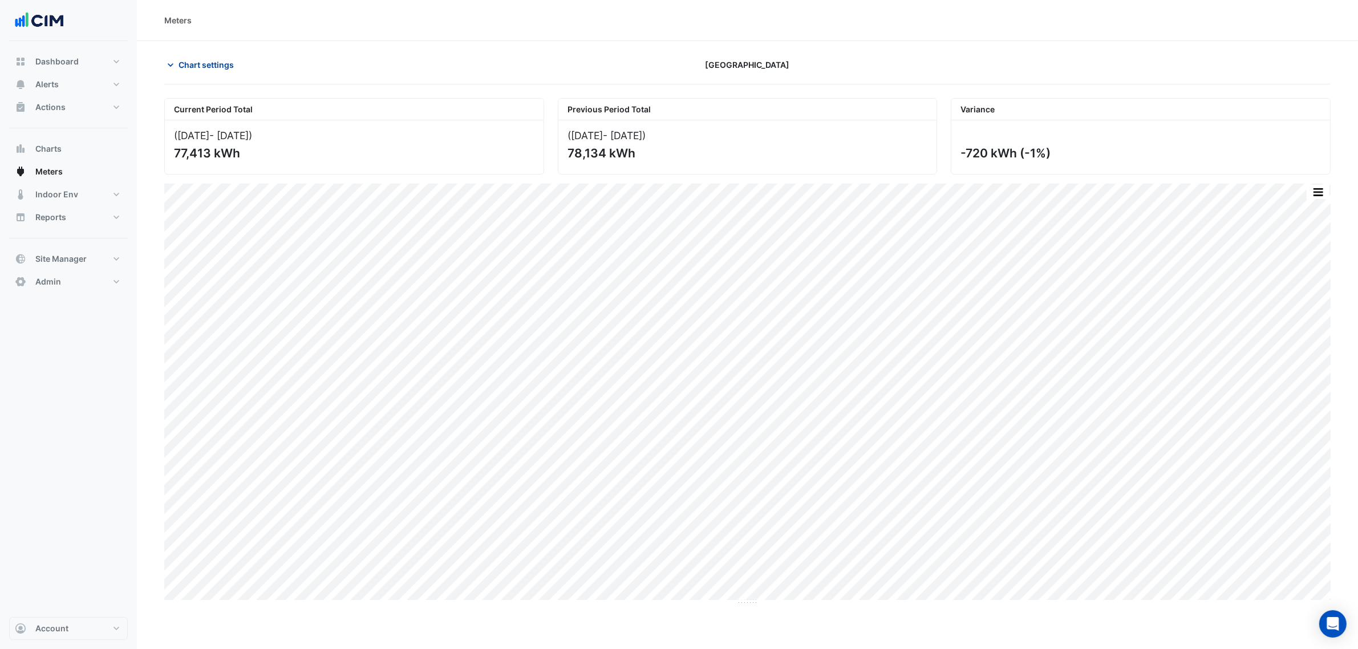
click at [203, 66] on span "Chart settings" at bounding box center [206, 65] width 55 height 12
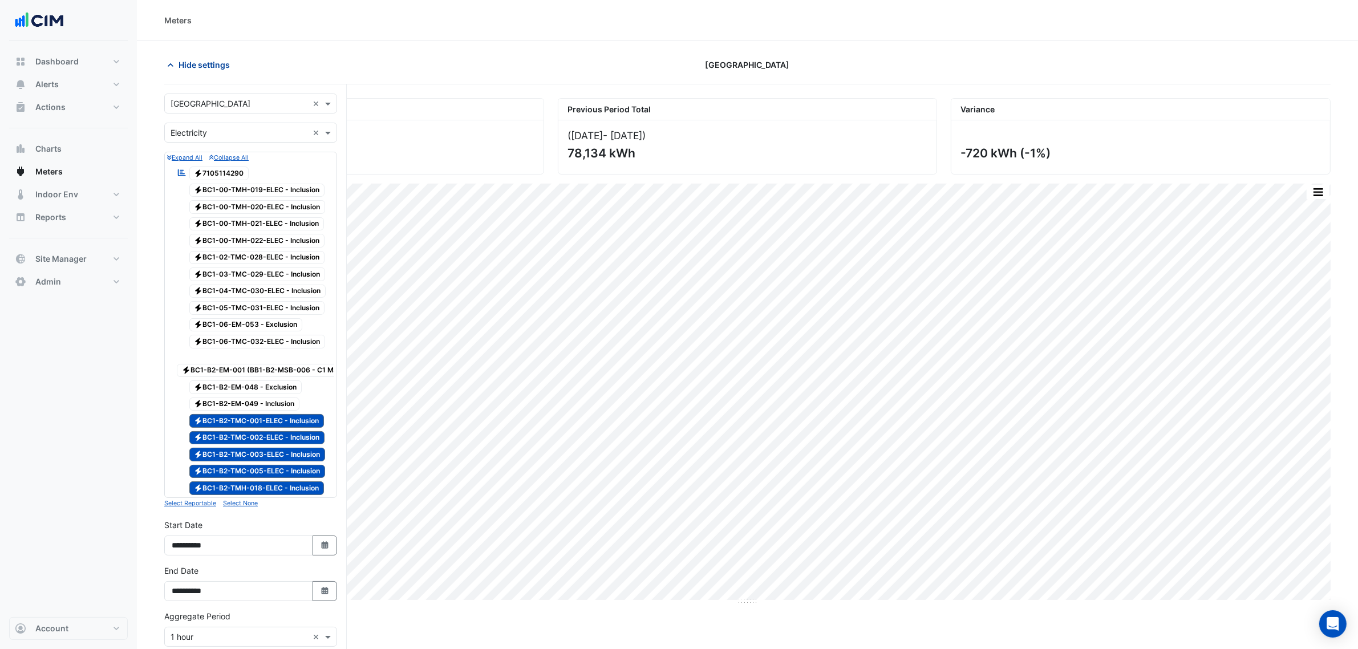
click at [201, 58] on button "Hide settings" at bounding box center [200, 65] width 73 height 20
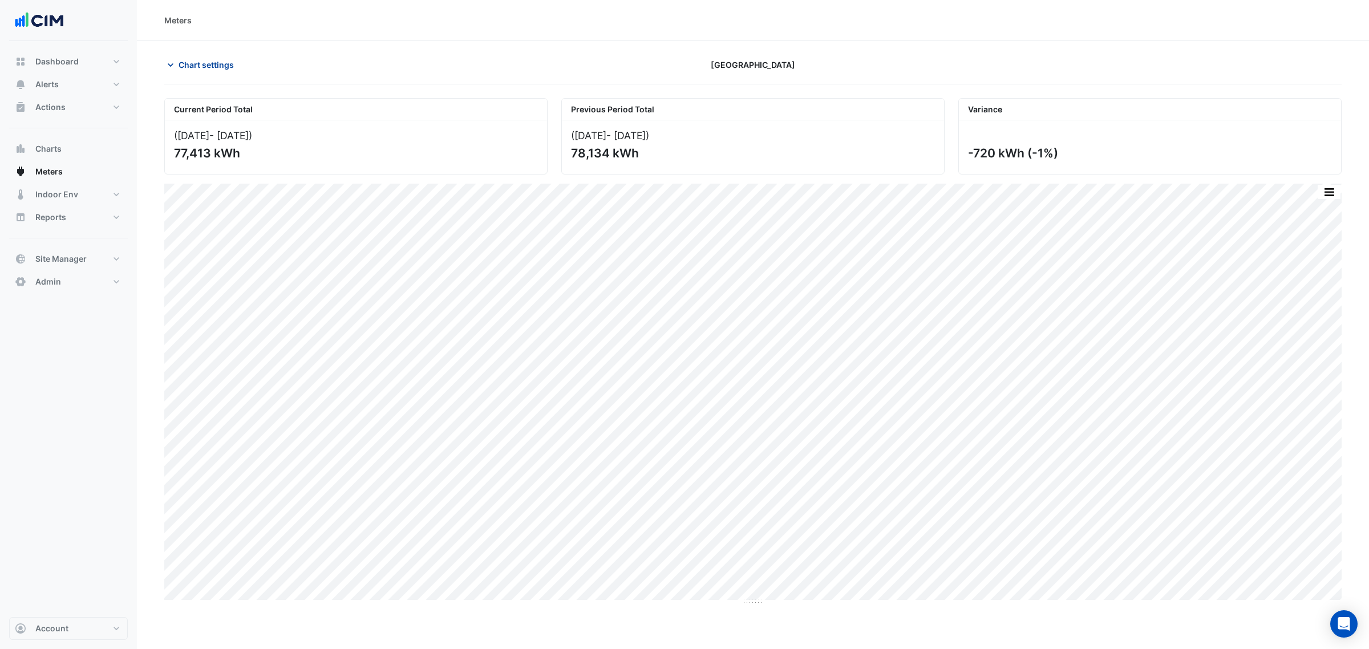
click at [197, 60] on span "Chart settings" at bounding box center [206, 65] width 55 height 12
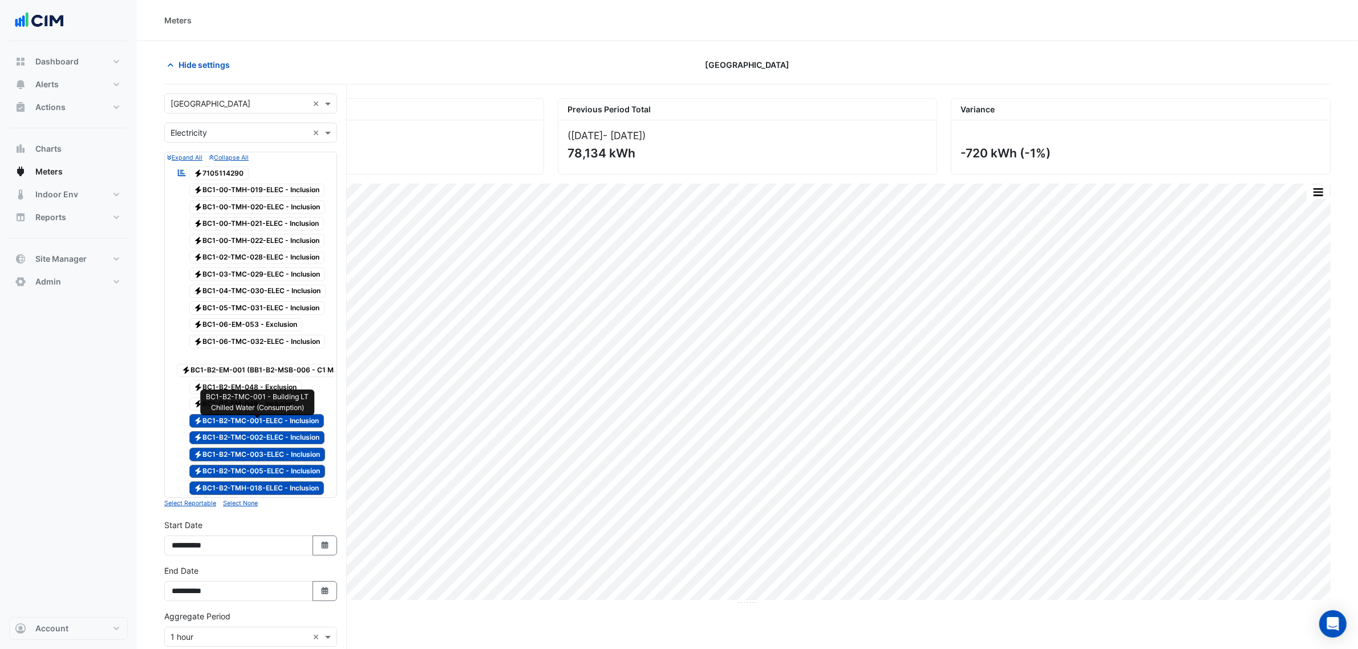
click at [236, 419] on span "Electricity BC1-B2-TMC-001-ELEC - Inclusion" at bounding box center [256, 421] width 135 height 14
click at [238, 419] on span "Electricity BC1-B2-TMC-002-ELEC - Inclusion" at bounding box center [257, 438] width 136 height 14
drag, startPoint x: 240, startPoint y: 457, endPoint x: 247, endPoint y: 478, distance: 21.6
click at [242, 419] on span "Electricity BC1-B2-TMC-003-ELEC - Inclusion" at bounding box center [257, 455] width 136 height 14
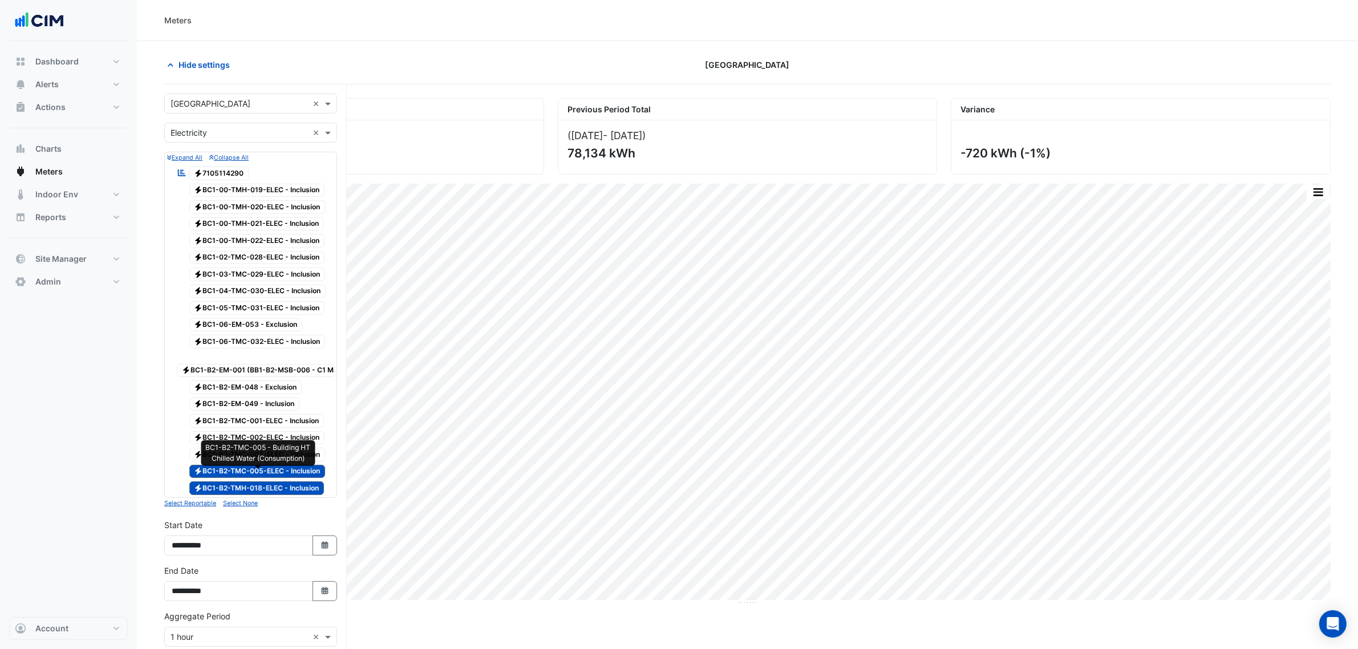
drag, startPoint x: 249, startPoint y: 479, endPoint x: 247, endPoint y: 497, distance: 17.8
click at [249, 419] on span "Electricity BC1-B2-TMC-005-ELEC - Inclusion" at bounding box center [257, 472] width 136 height 14
click at [247, 419] on span "Electricity BC1-B2-TMH-018-ELEC - Inclusion" at bounding box center [256, 488] width 135 height 14
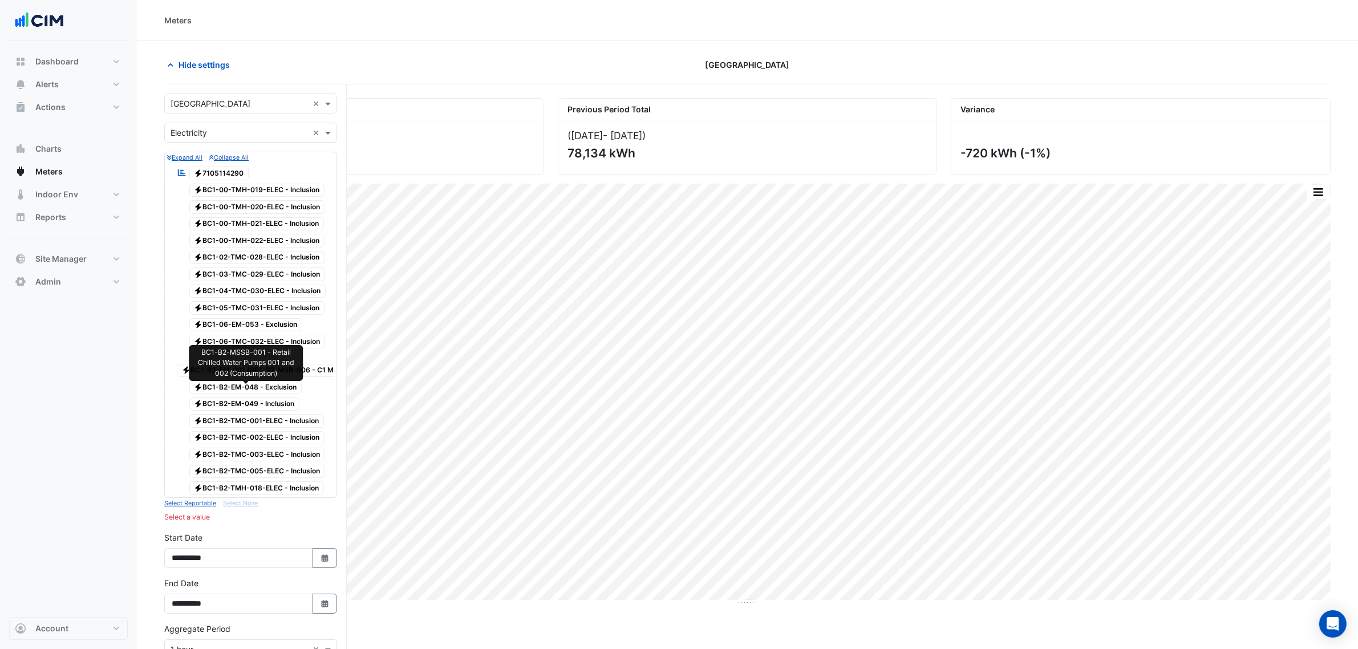
click at [246, 391] on span "Electricity BC1-B2-EM-048 - Exclusion" at bounding box center [245, 387] width 113 height 14
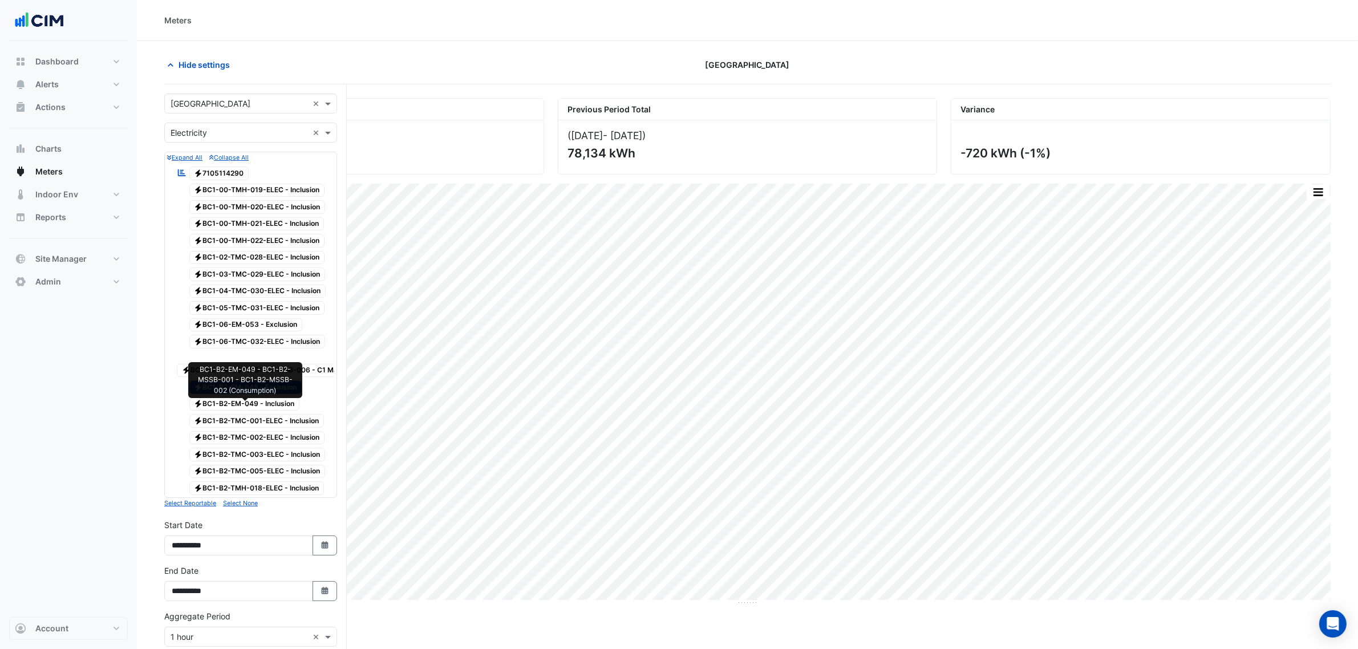
click at [246, 409] on span "Electricity BC1-B2-EM-049 - Inclusion" at bounding box center [244, 405] width 111 height 14
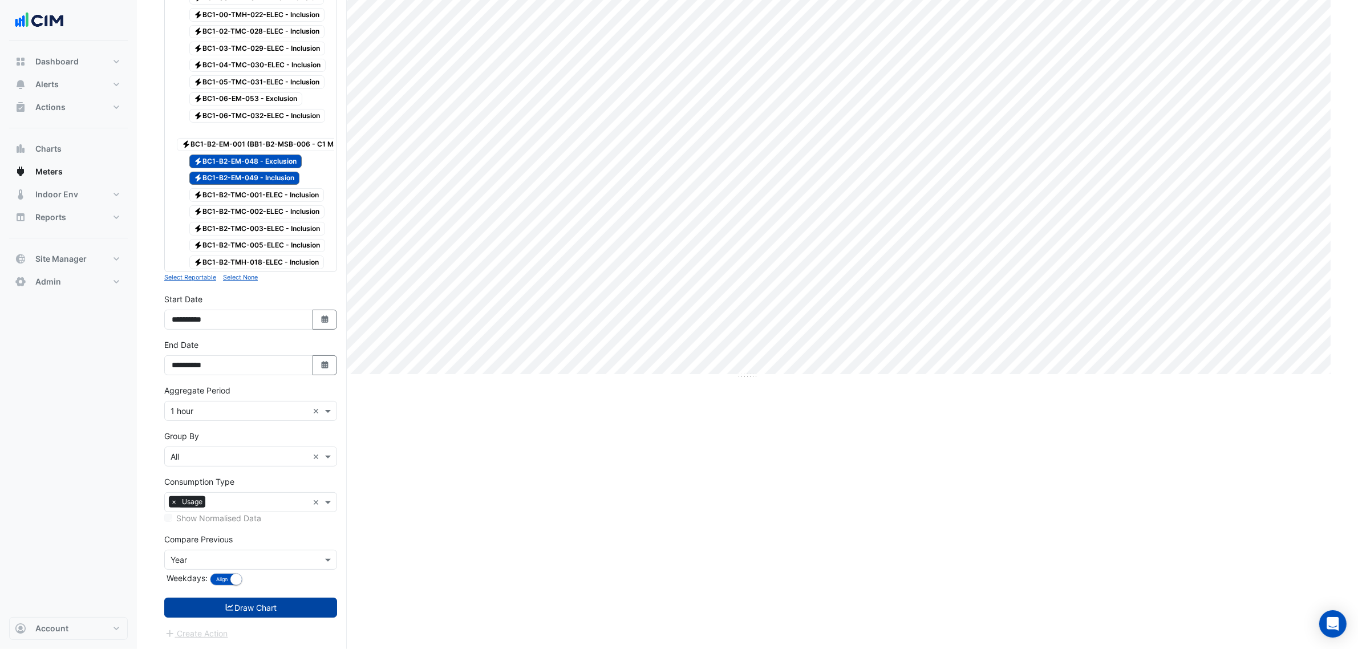
click at [261, 419] on button "Draw Chart" at bounding box center [250, 608] width 173 height 20
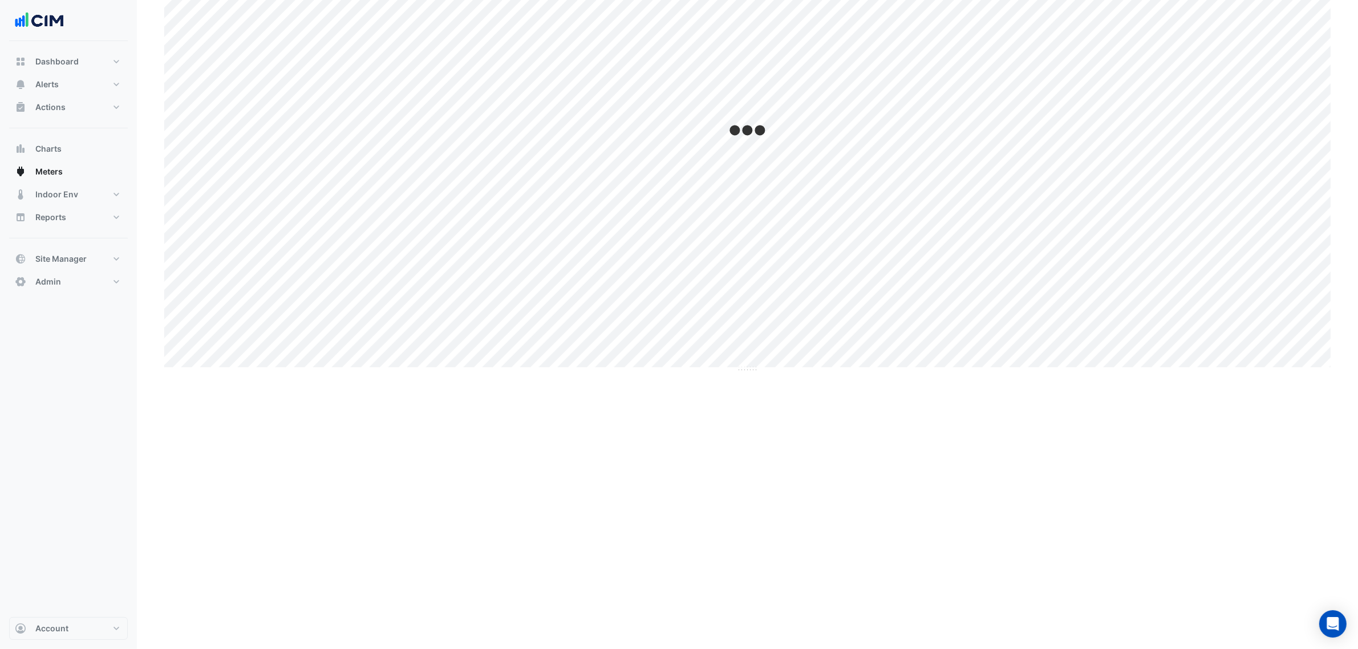
scroll to position [35, 0]
click at [269, 419] on div "Current Period Total ? Previous Period Total ? Variance ? Print Save as JPEG Sa…" at bounding box center [747, 451] width 1166 height 777
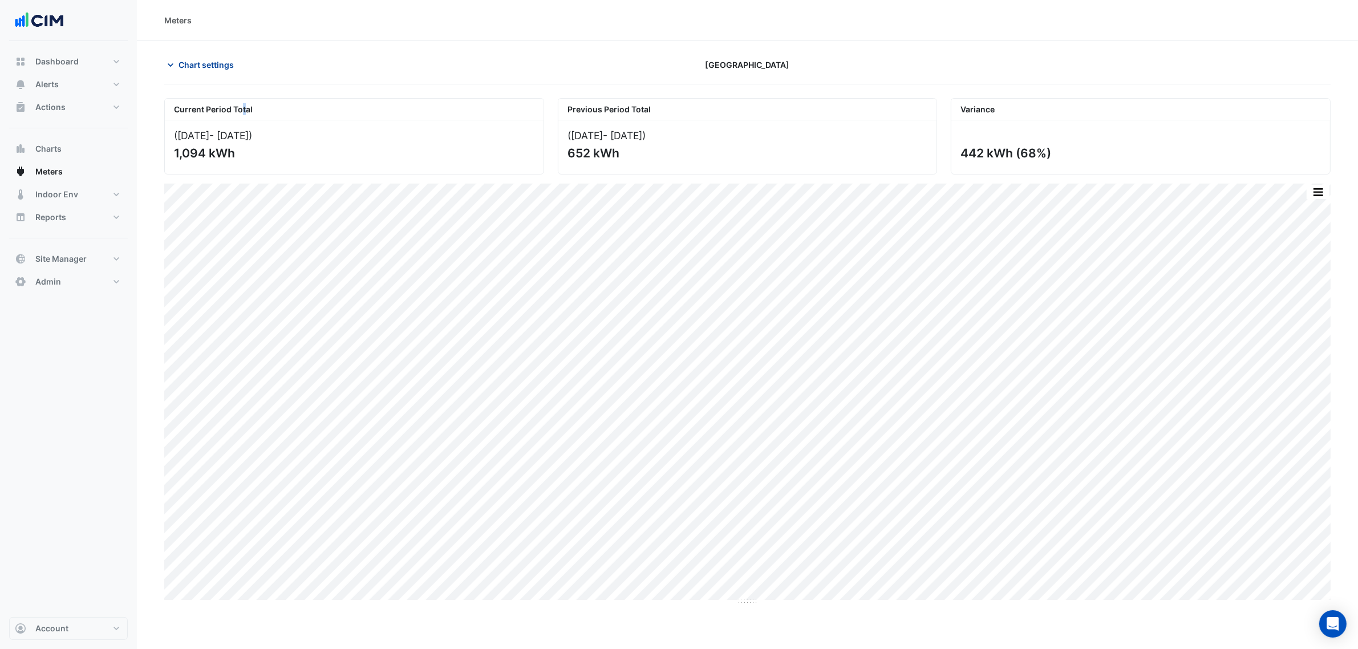
drag, startPoint x: 217, startPoint y: 98, endPoint x: 201, endPoint y: 72, distance: 29.7
click at [214, 92] on div "Current Period Total (01 Aug 25 - 14 Sep 25 ) 1,094 kWh Previous Period Total (…" at bounding box center [747, 132] width 1180 height 86
click at [201, 72] on button "Chart settings" at bounding box center [202, 65] width 77 height 20
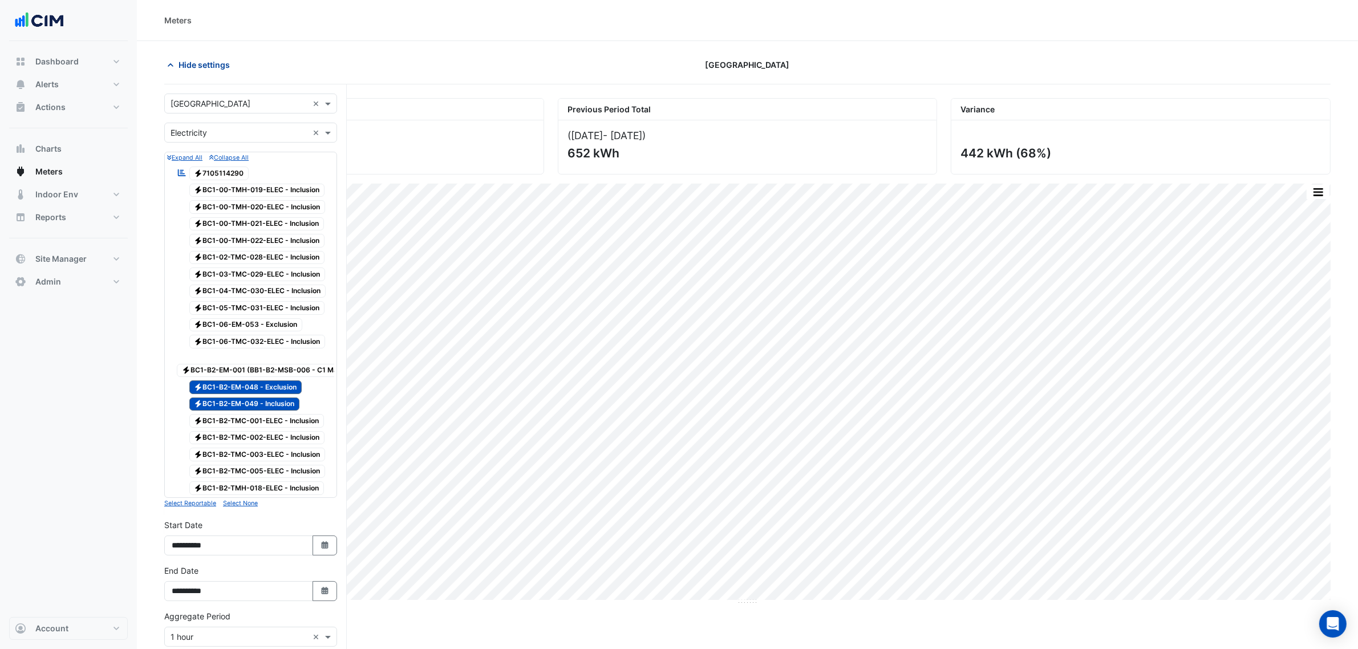
click at [214, 67] on span "Hide settings" at bounding box center [204, 65] width 51 height 12
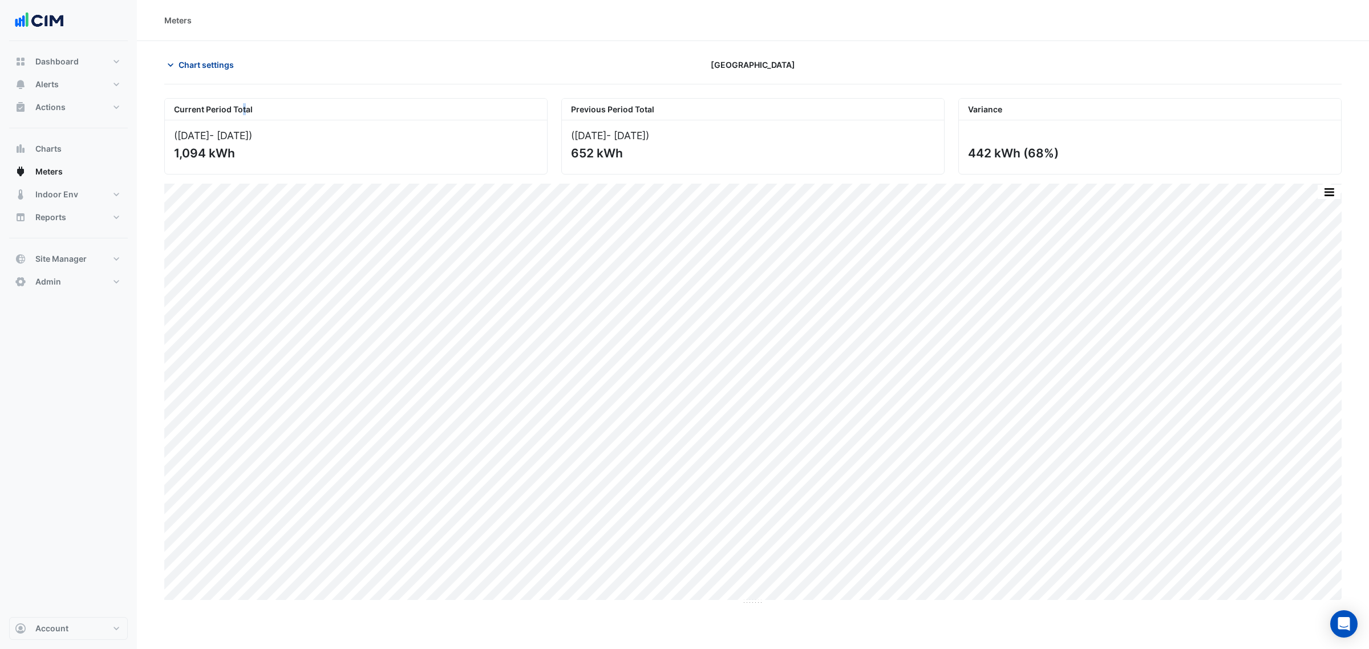
click at [192, 66] on span "Chart settings" at bounding box center [206, 65] width 55 height 12
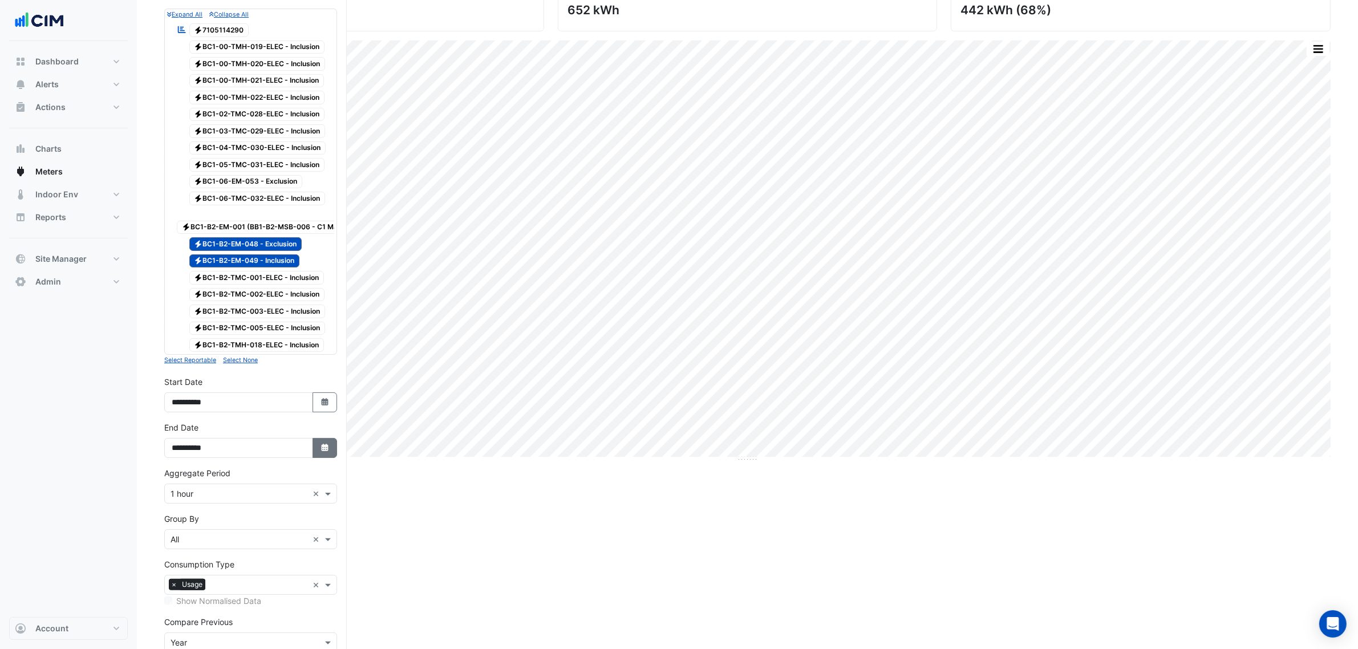
scroll to position [190, 0]
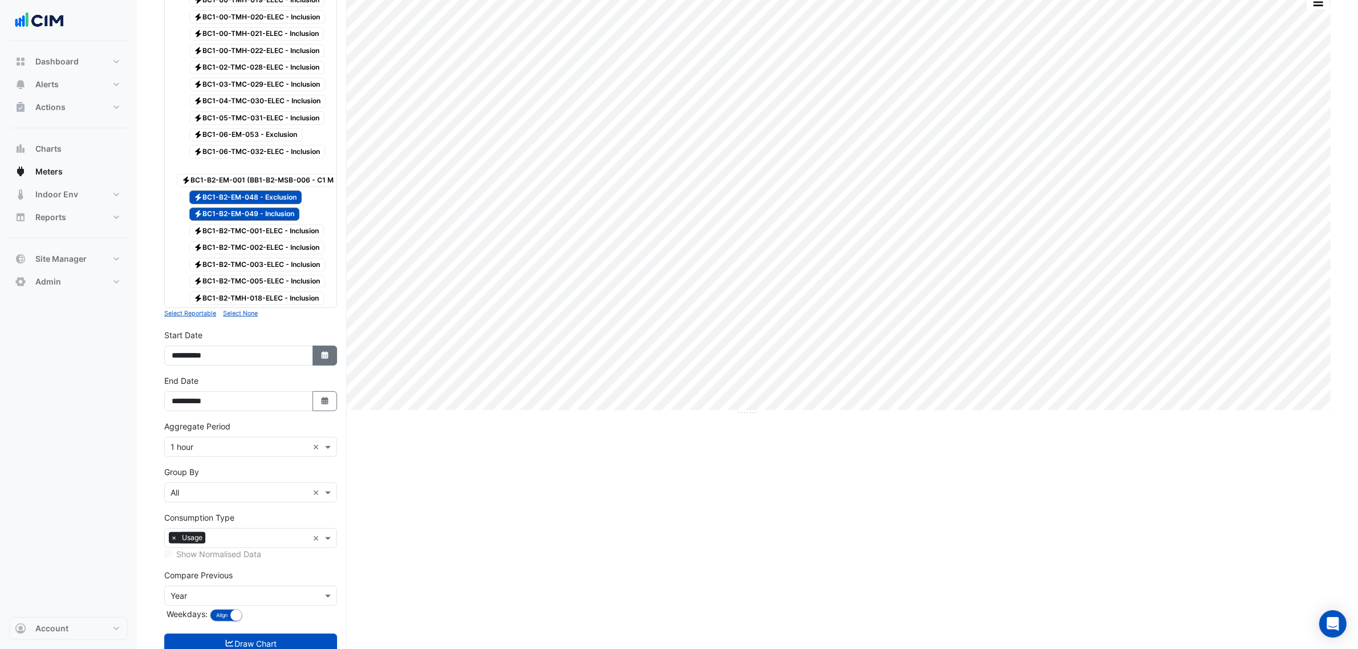
click at [325, 365] on button "Select Date" at bounding box center [325, 356] width 25 height 20
select select "*"
select select "****"
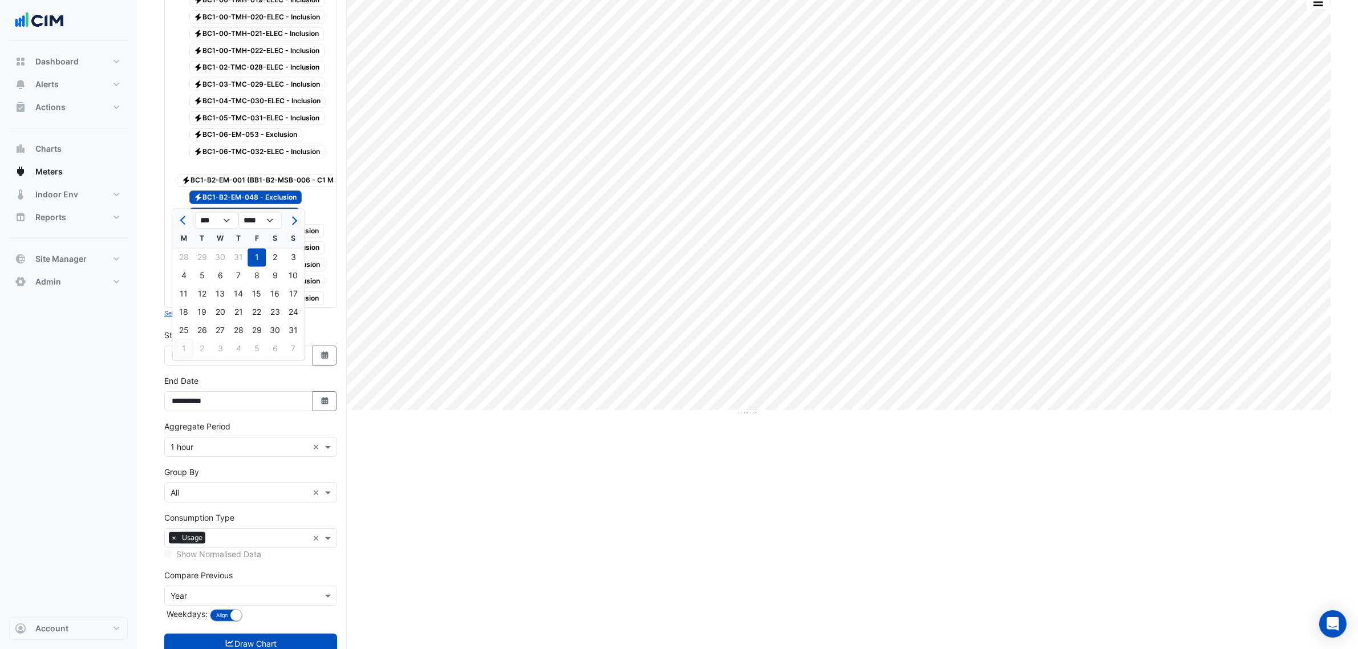
click at [184, 351] on div "1" at bounding box center [184, 349] width 18 height 18
type input "**********"
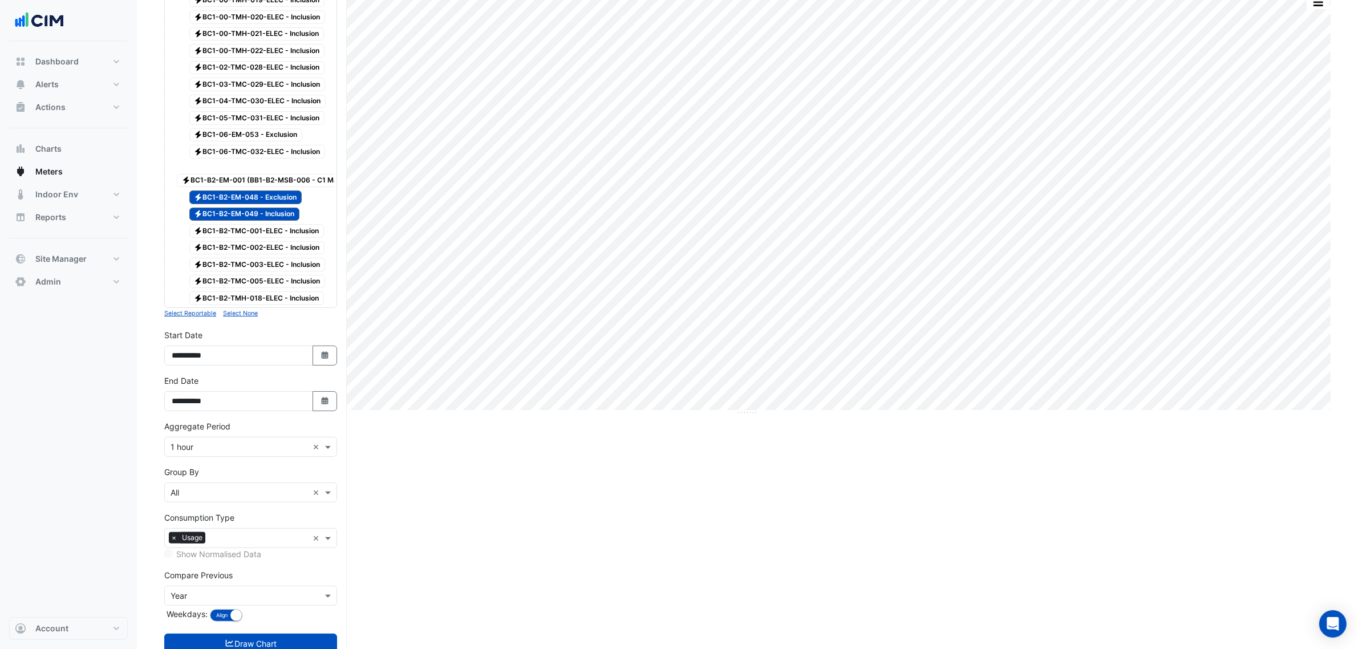
click at [324, 419] on div "**********" at bounding box center [250, 398] width 186 height 46
click at [323, 404] on icon "button" at bounding box center [324, 400] width 7 height 7
click at [203, 378] on div "30" at bounding box center [202, 376] width 18 height 18
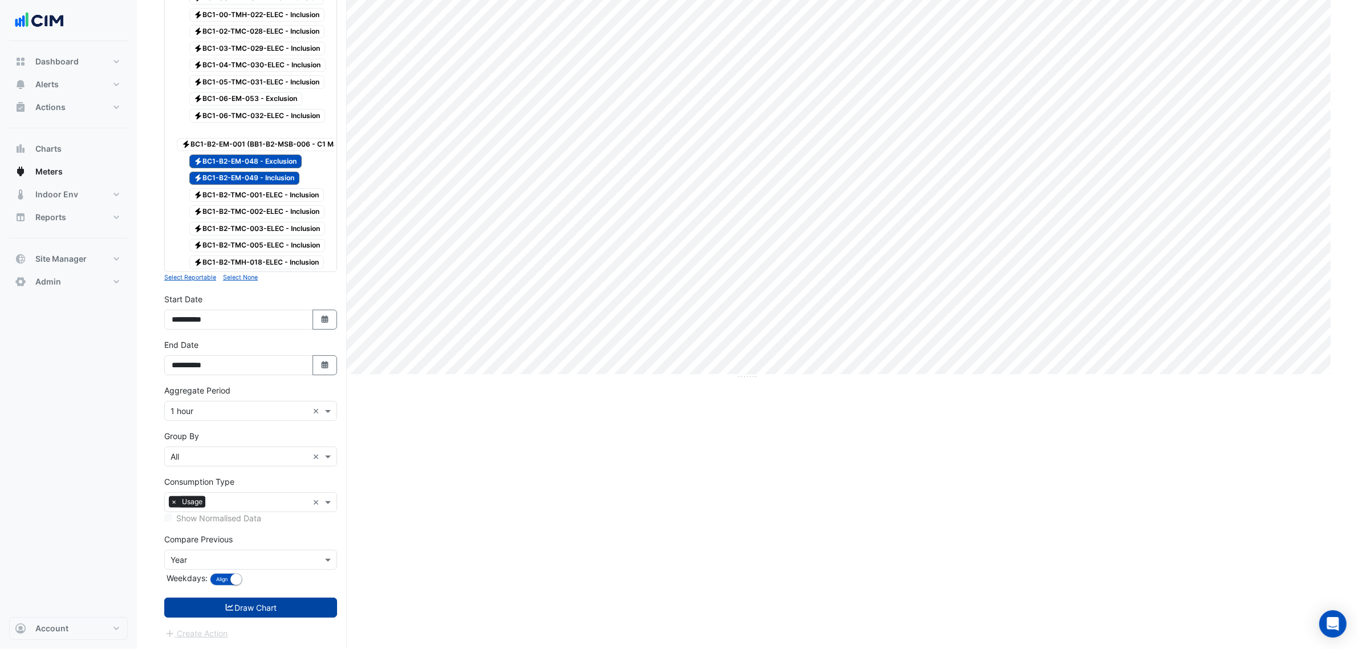
click at [278, 419] on button "Draw Chart" at bounding box center [250, 608] width 173 height 20
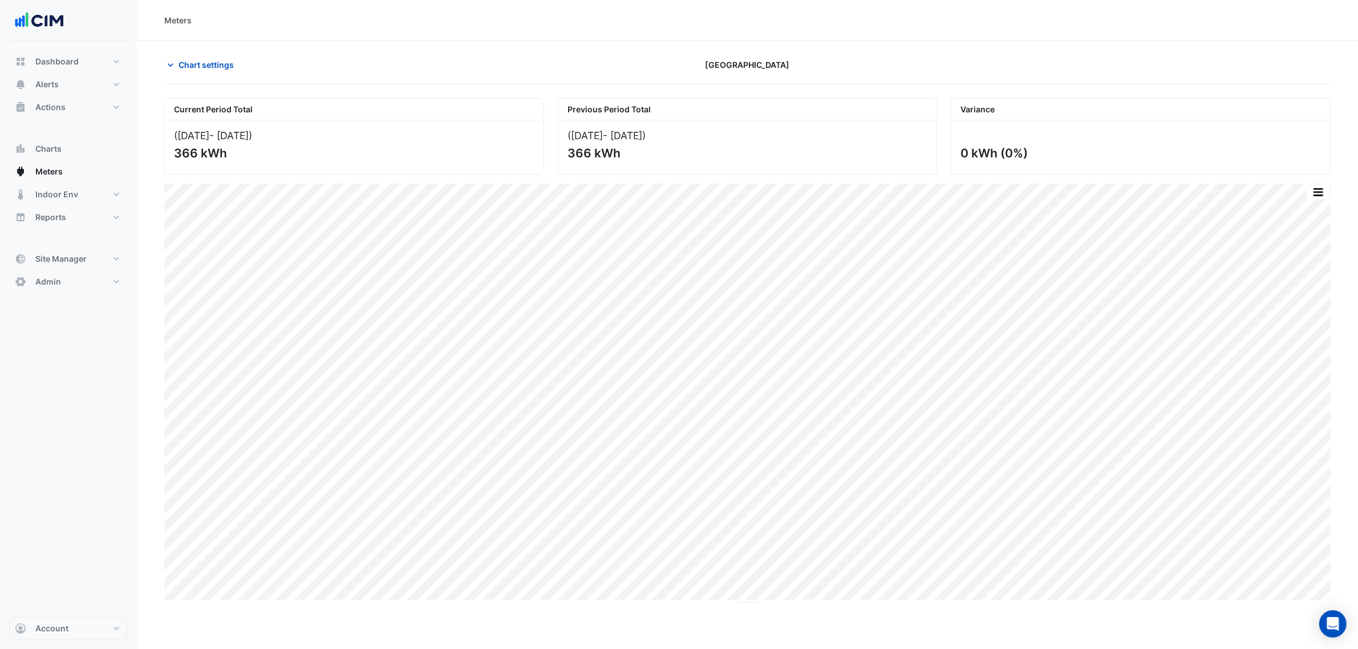
drag, startPoint x: 1039, startPoint y: 134, endPoint x: 1001, endPoint y: 139, distance: 37.9
click at [961, 139] on div at bounding box center [1140, 135] width 360 height 12
click at [961, 157] on div "0 kWh (0%)" at bounding box center [1139, 153] width 358 height 14
drag, startPoint x: 959, startPoint y: 160, endPoint x: 1040, endPoint y: 157, distance: 81.1
click at [961, 157] on div "0 kWh (0%)" at bounding box center [1140, 147] width 379 height 54
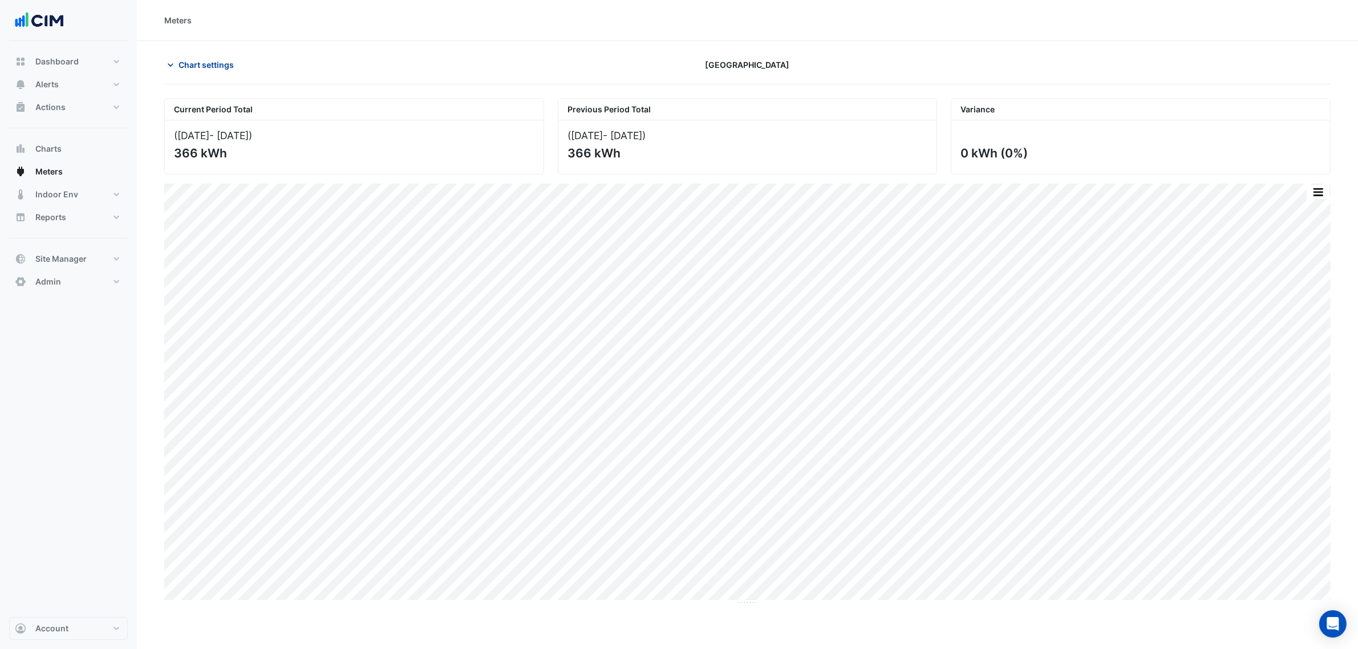
click at [206, 72] on button "Chart settings" at bounding box center [202, 65] width 77 height 20
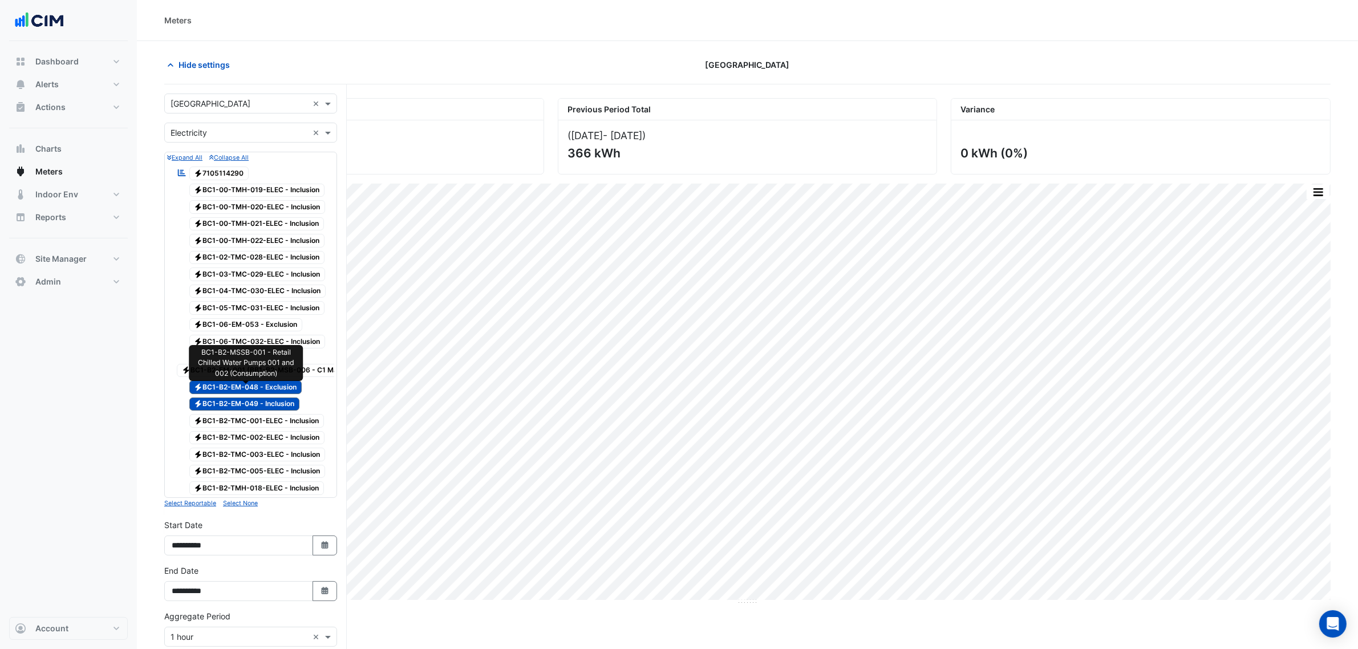
click at [265, 394] on span "Electricity BC1-B2-EM-048 - Exclusion" at bounding box center [245, 387] width 113 height 14
click at [266, 408] on span "Electricity BC1-B2-EM-049 - Inclusion" at bounding box center [244, 405] width 111 height 14
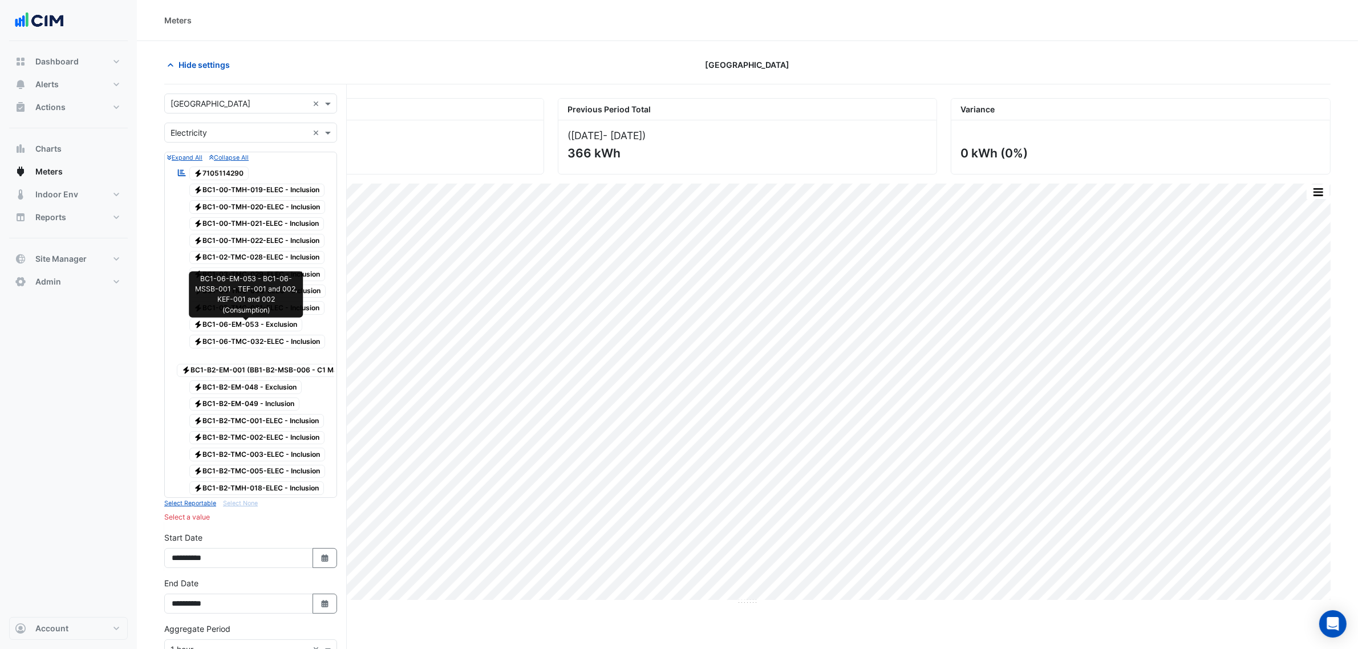
click at [250, 321] on span "Electricity BC1-06-EM-053 - Exclusion" at bounding box center [245, 325] width 113 height 14
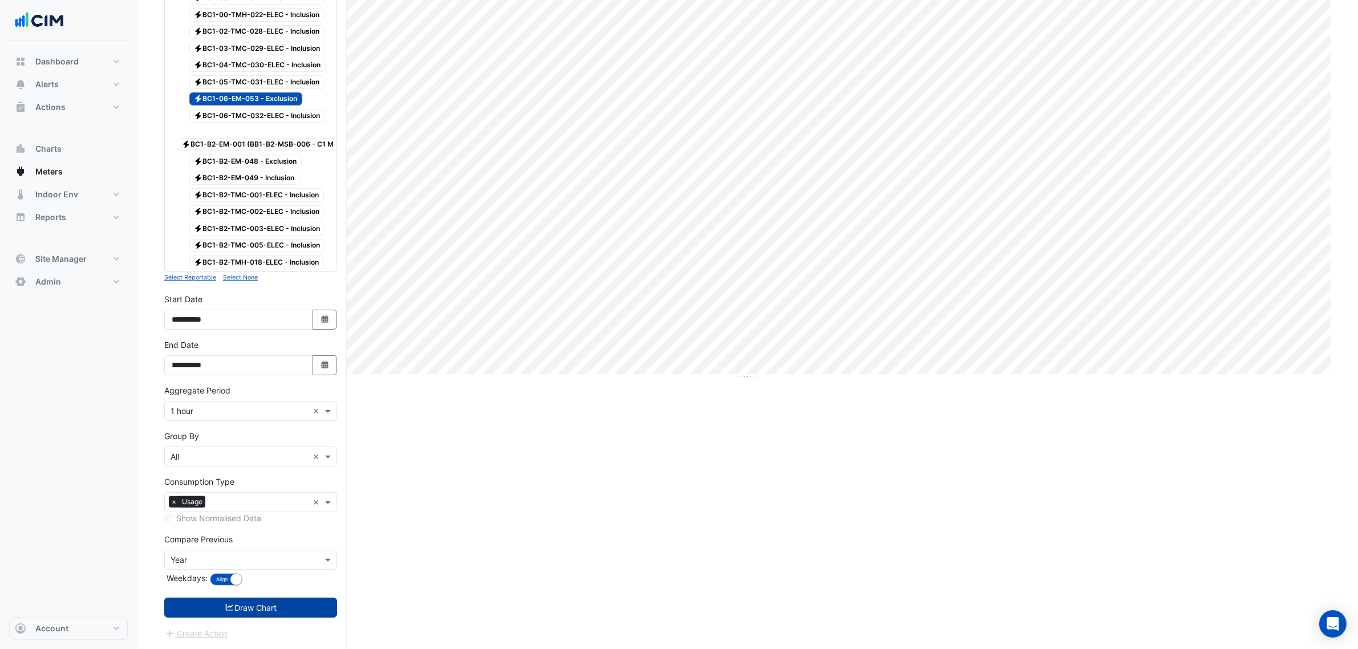
click at [252, 419] on button "Draw Chart" at bounding box center [250, 608] width 173 height 20
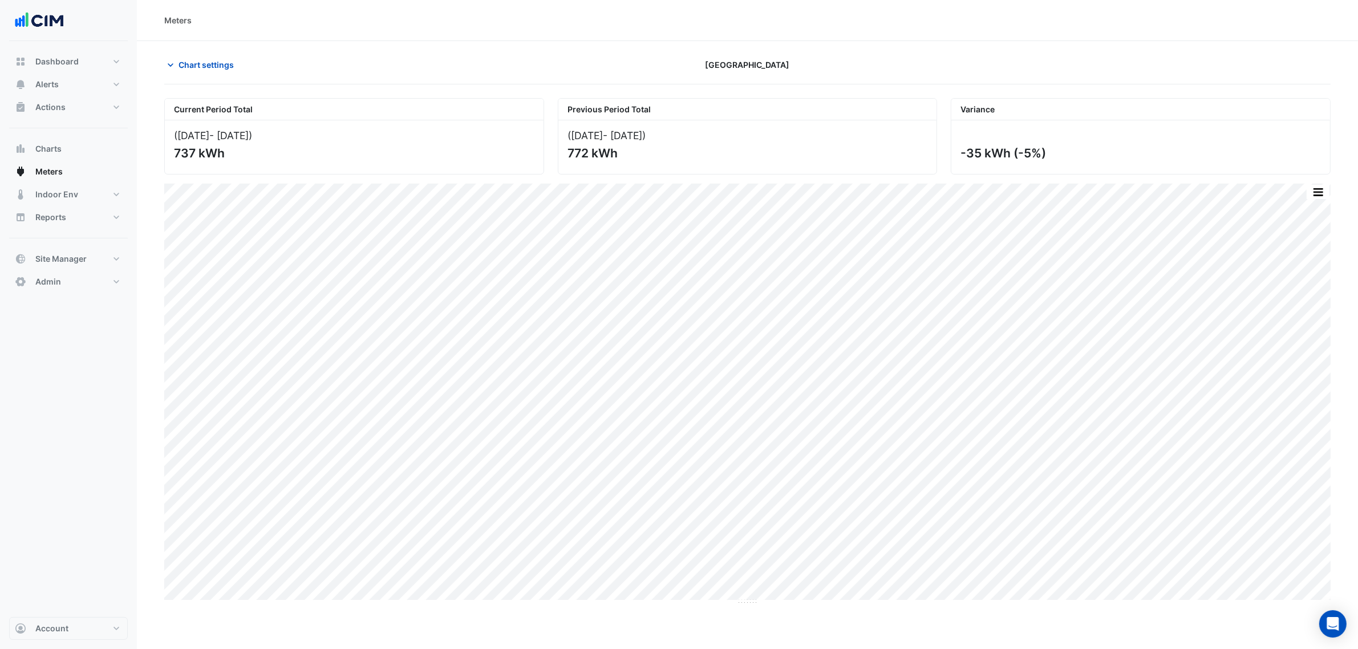
drag, startPoint x: 981, startPoint y: 147, endPoint x: 1096, endPoint y: 161, distance: 116.0
click at [961, 161] on div "-35 kWh (-5%)" at bounding box center [1140, 147] width 379 height 54
click at [961, 145] on div "-35 kWh (-5%)" at bounding box center [1140, 147] width 379 height 54
drag, startPoint x: 963, startPoint y: 156, endPoint x: 996, endPoint y: 160, distance: 34.0
click at [961, 160] on div "-35 kWh (-5%)" at bounding box center [1139, 153] width 358 height 14
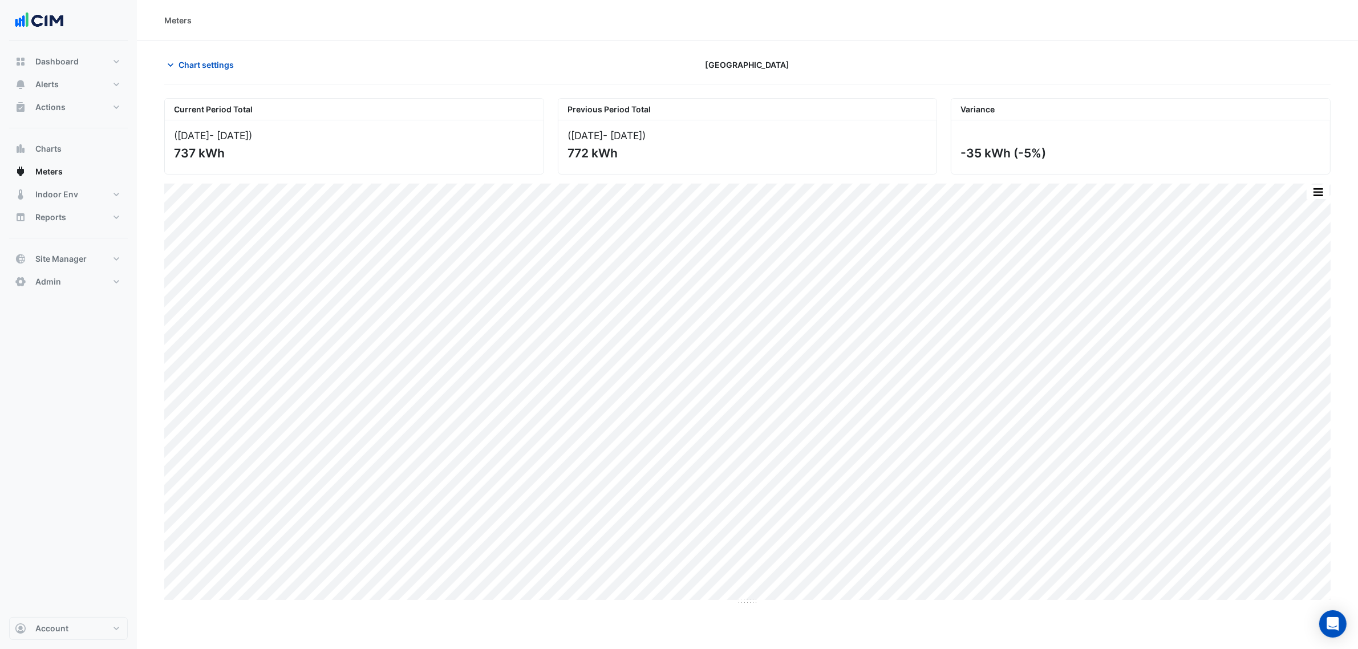
drag, startPoint x: 235, startPoint y: 53, endPoint x: 201, endPoint y: 82, distance: 44.5
click at [235, 54] on section "Chart settings Daramu House Current Period Total (01 Sep 25 - 30 Sep 25 ) 737 k…" at bounding box center [747, 458] width 1221 height 834
click at [201, 82] on div "Chart settings Daramu House" at bounding box center [747, 70] width 1166 height 30
click at [194, 70] on span "Chart settings" at bounding box center [206, 65] width 55 height 12
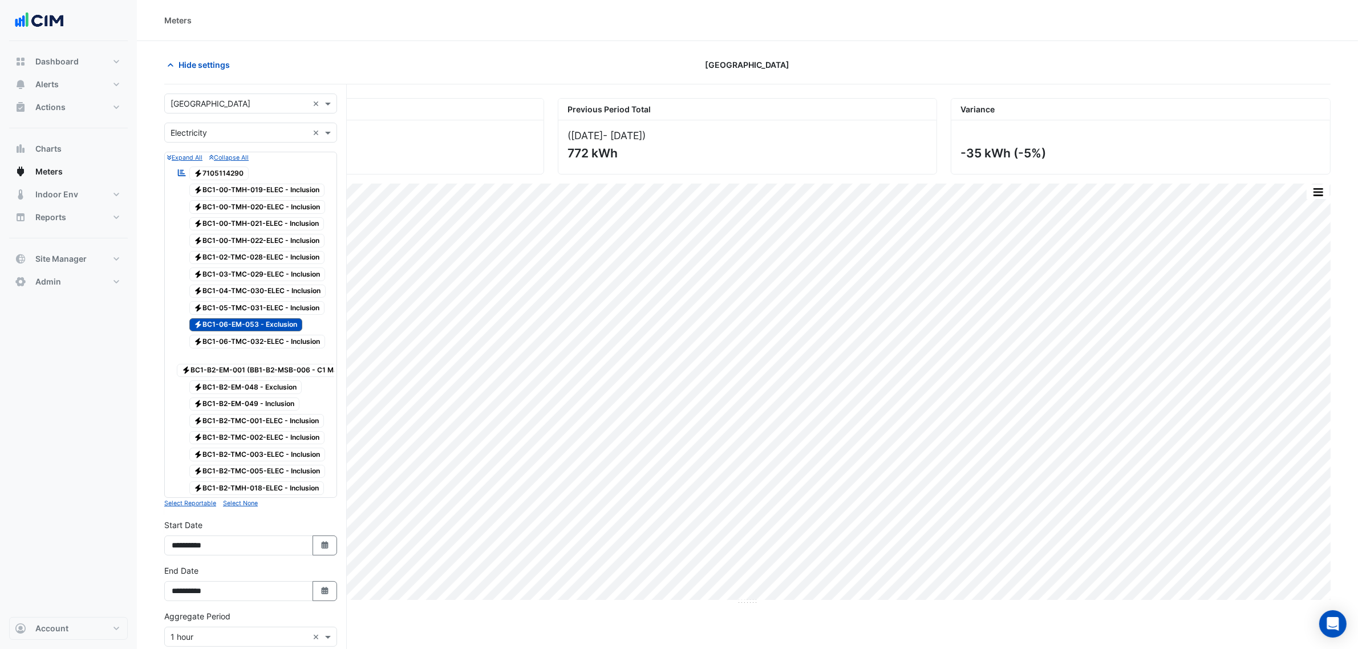
click at [273, 371] on span "Electricity BC1-B2-EM-001 (BB1-B2-MSB-006 - C1 Main Incoming)" at bounding box center [280, 371] width 206 height 14
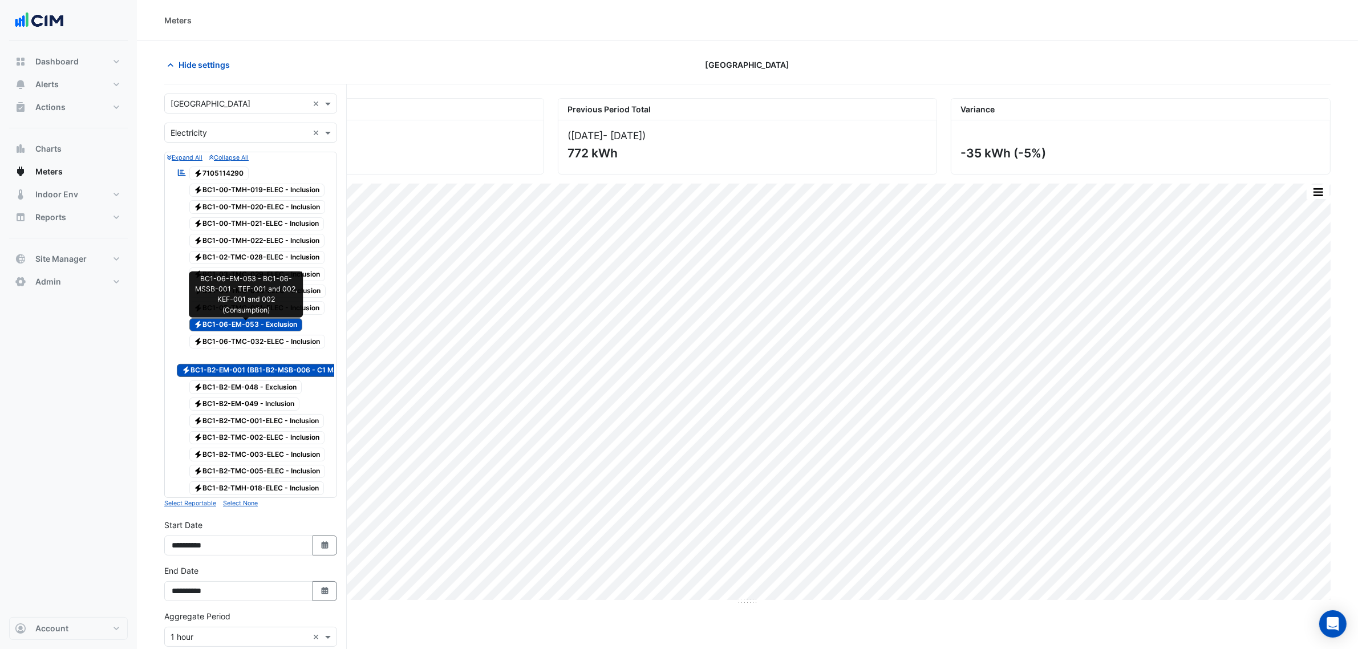
click at [261, 328] on span "Electricity BC1-06-EM-053 - Exclusion" at bounding box center [245, 325] width 113 height 14
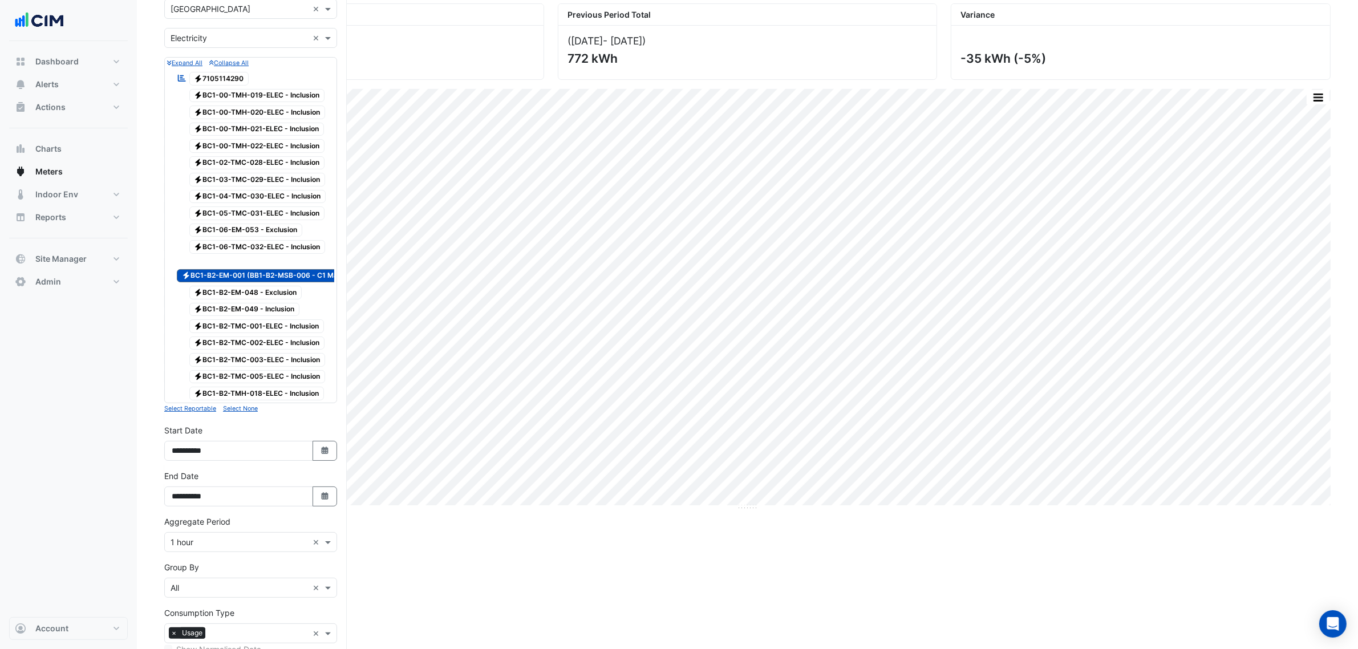
scroll to position [242, 0]
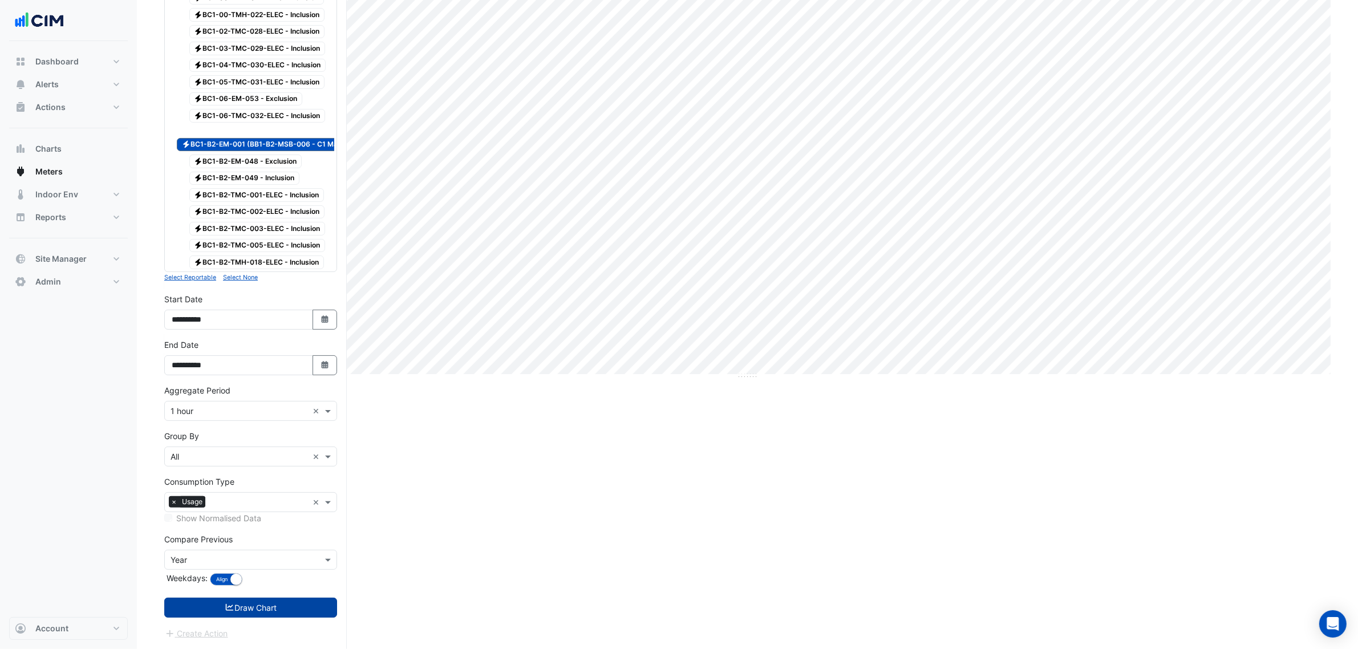
click at [323, 419] on button "Draw Chart" at bounding box center [250, 608] width 173 height 20
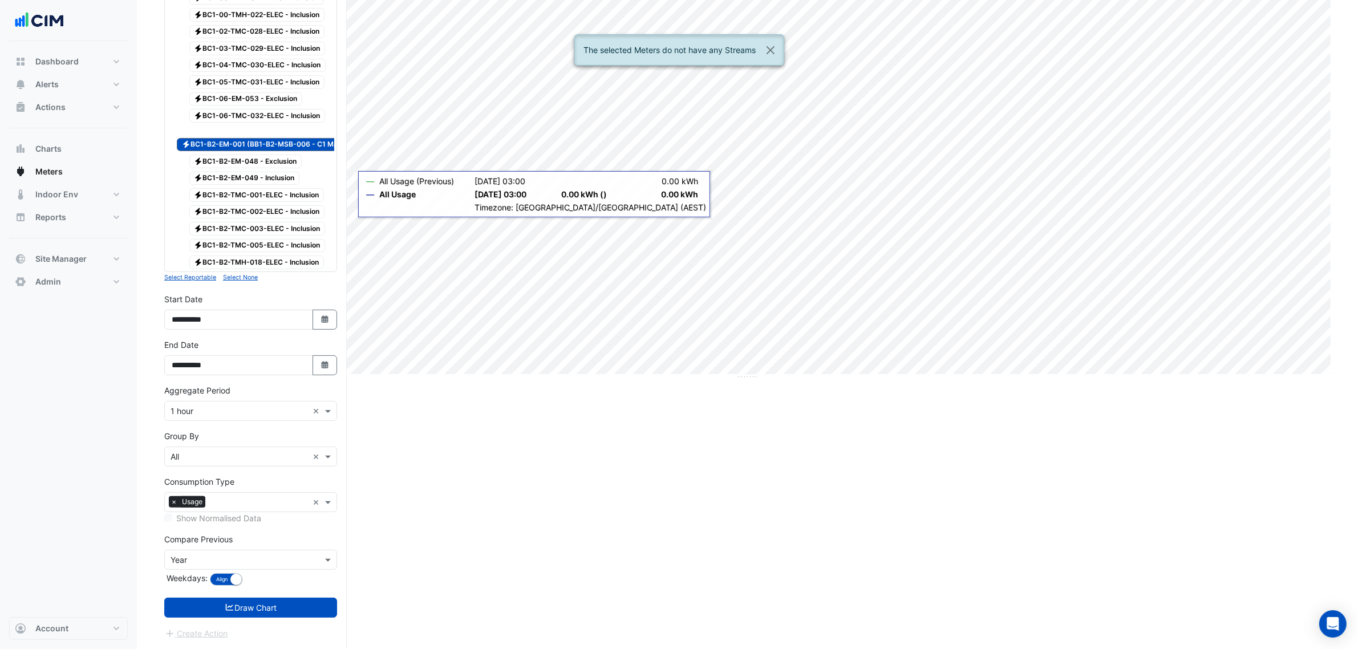
click at [297, 138] on span "Electricity BC1-B2-EM-001 (BB1-B2-MSB-006 - C1 Main Incoming)" at bounding box center [280, 145] width 206 height 14
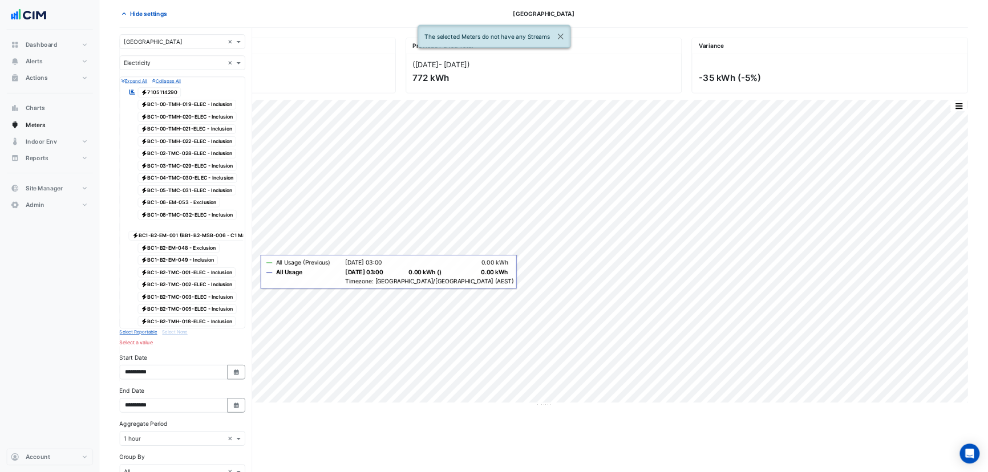
scroll to position [0, 0]
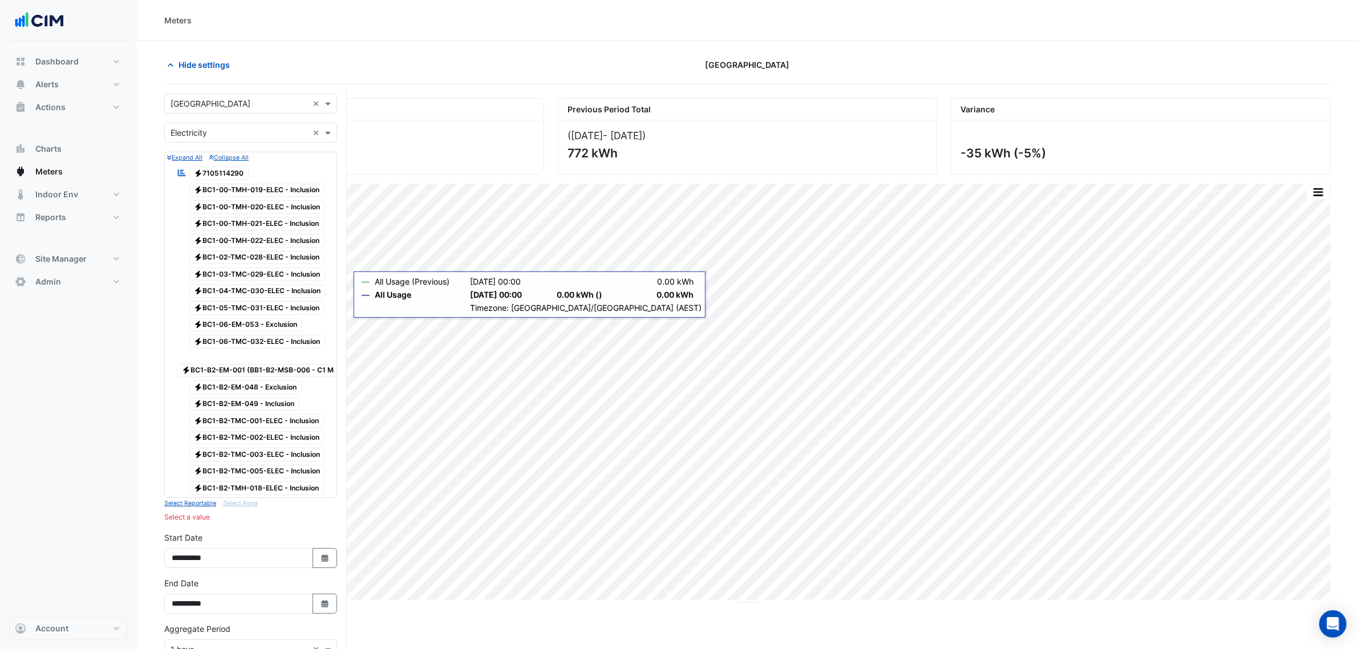
click at [210, 173] on span "Electricity 7105114290" at bounding box center [219, 174] width 60 height 14
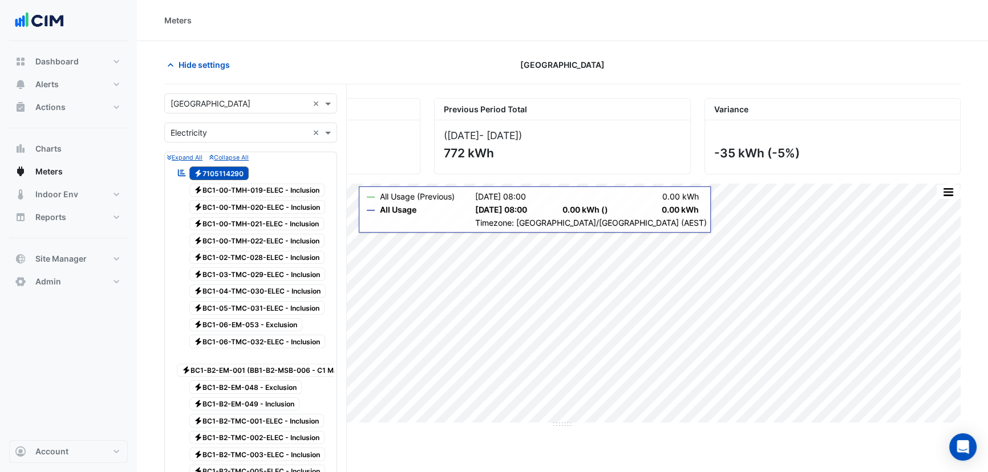
drag, startPoint x: 230, startPoint y: 170, endPoint x: 248, endPoint y: 277, distance: 108.8
click at [230, 172] on span "Electricity 7105114290" at bounding box center [219, 174] width 60 height 14
click at [233, 171] on span "Electricity 7105114290" at bounding box center [219, 174] width 60 height 14
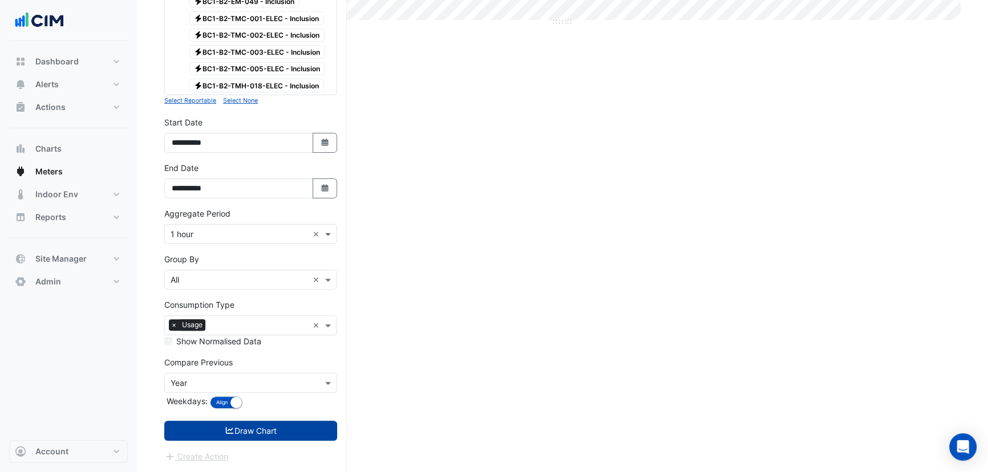
click at [252, 419] on button "Draw Chart" at bounding box center [250, 431] width 173 height 20
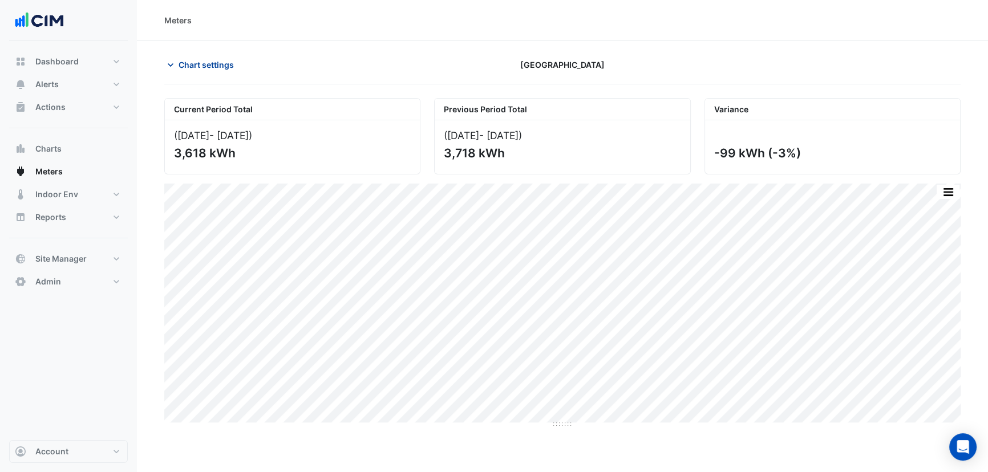
click at [221, 71] on button "Chart settings" at bounding box center [202, 65] width 77 height 20
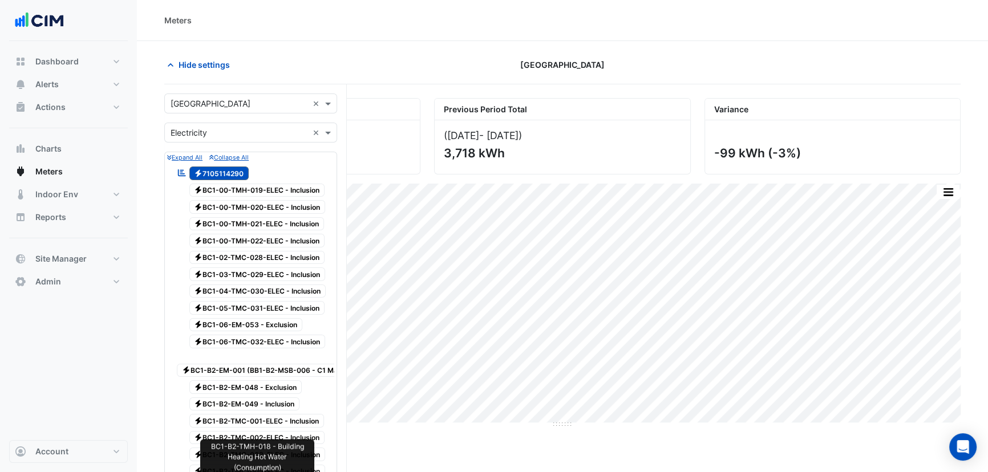
scroll to position [407, 0]
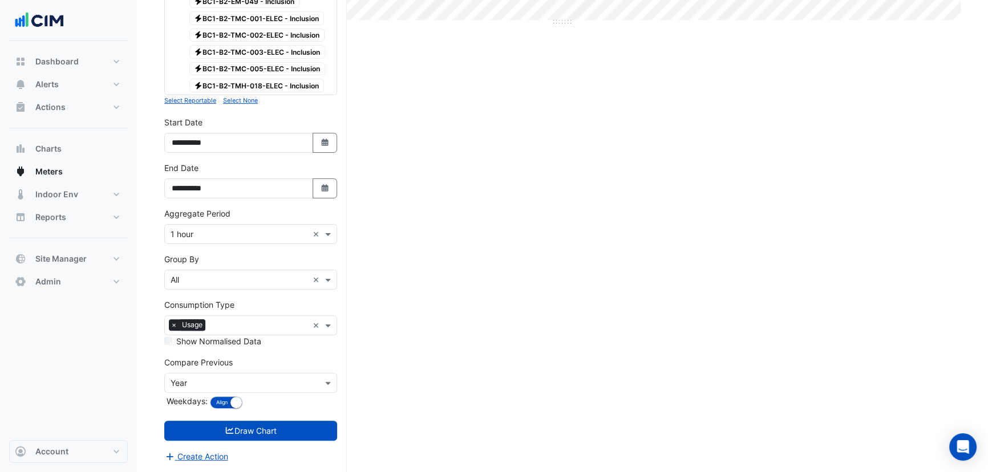
drag, startPoint x: 331, startPoint y: 190, endPoint x: 287, endPoint y: 179, distance: 44.8
click at [330, 190] on button "Select Date" at bounding box center [325, 189] width 25 height 20
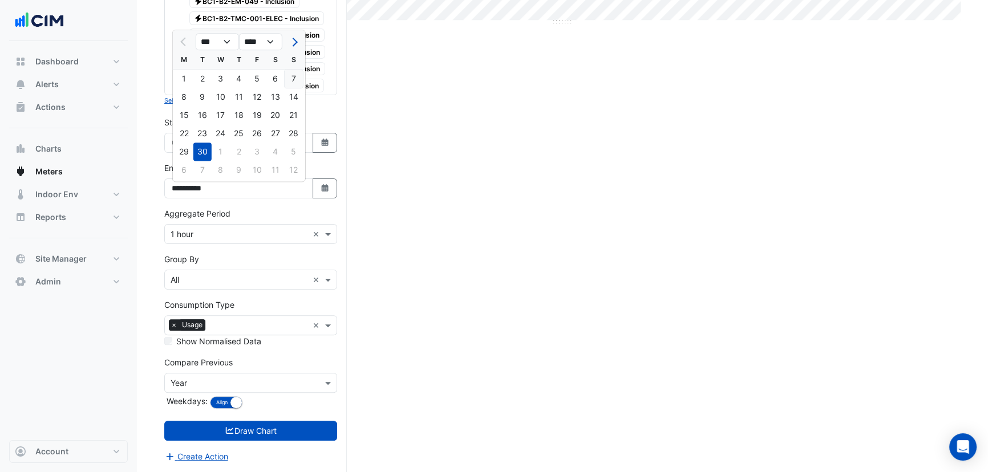
drag, startPoint x: 292, startPoint y: 76, endPoint x: 286, endPoint y: 108, distance: 33.0
click at [292, 78] on div "7" at bounding box center [294, 79] width 18 height 18
type input "**********"
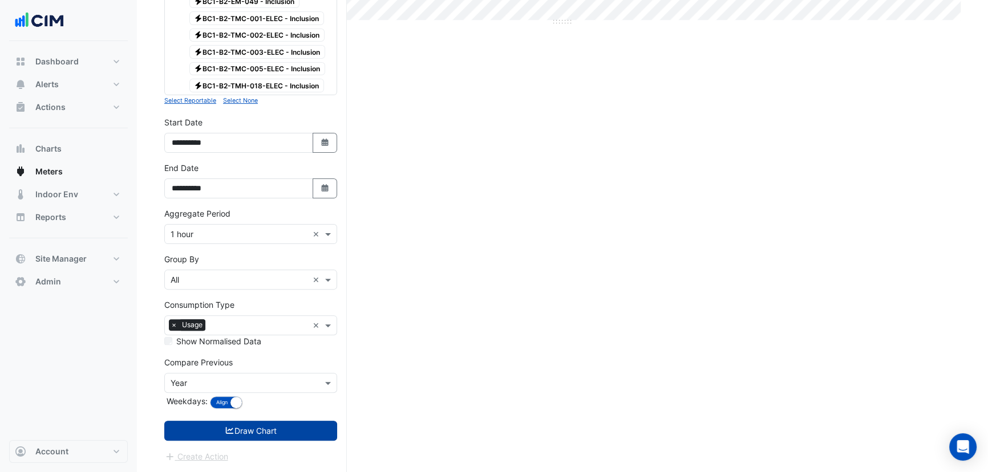
click at [254, 419] on button "Draw Chart" at bounding box center [250, 431] width 173 height 20
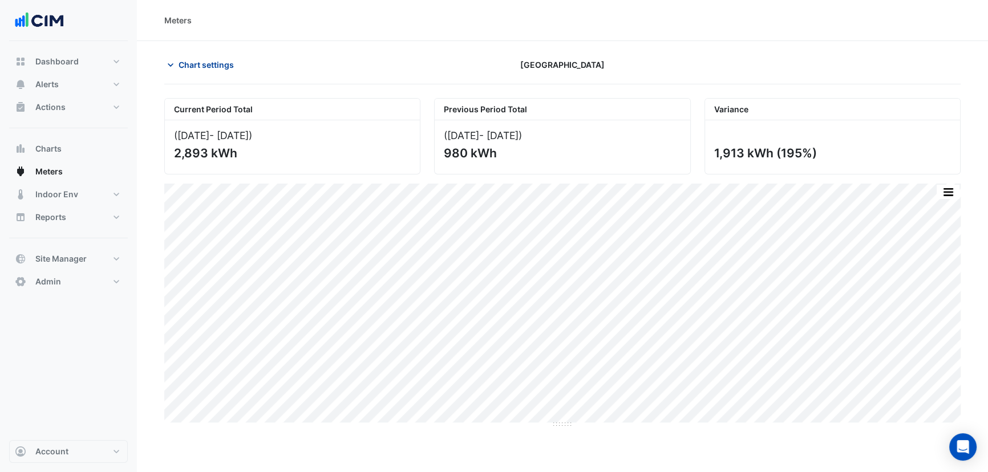
click at [194, 57] on button "Chart settings" at bounding box center [202, 65] width 77 height 20
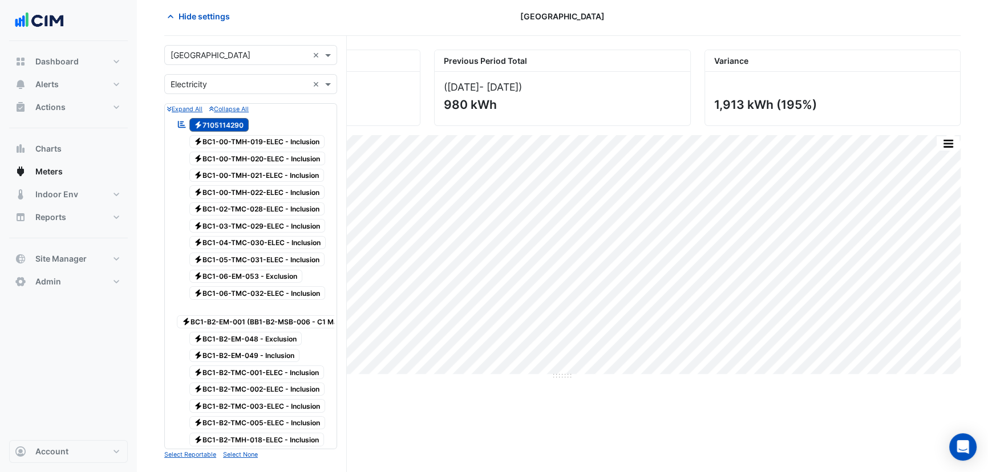
scroll to position [68, 0]
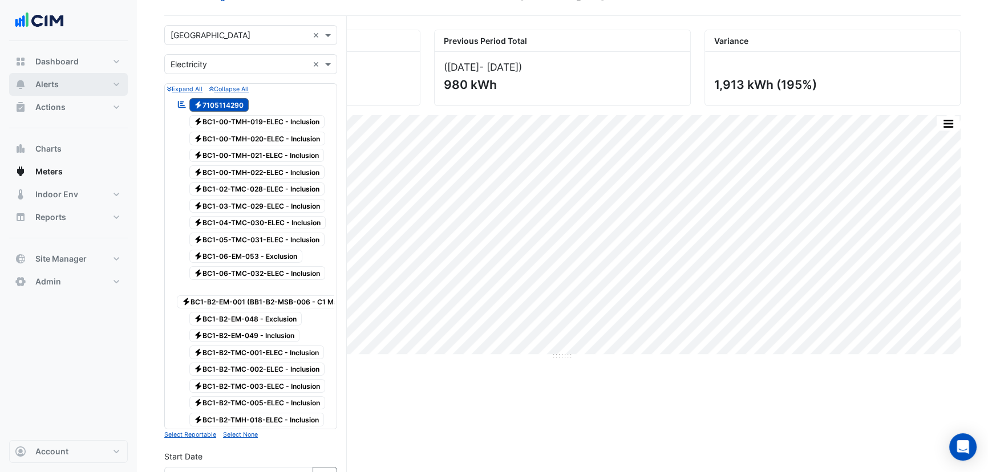
click at [79, 83] on button "Alerts" at bounding box center [68, 84] width 119 height 23
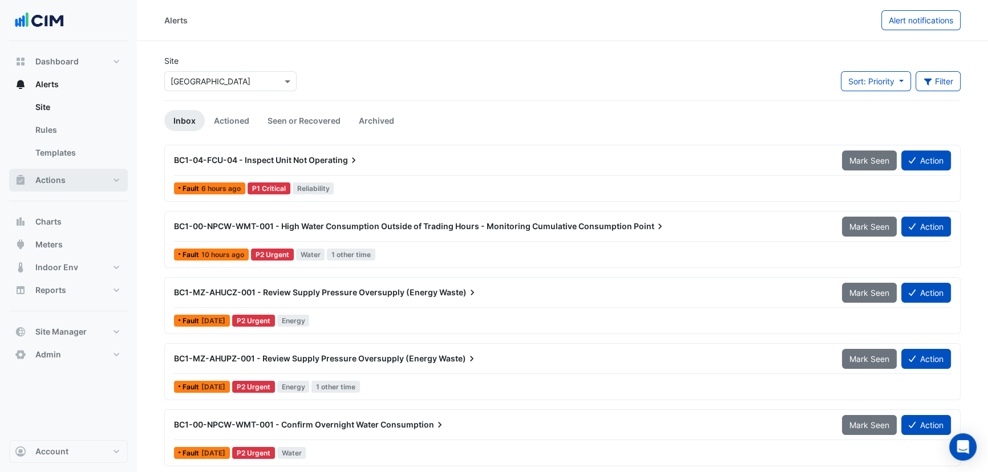
click at [68, 177] on button "Actions" at bounding box center [68, 180] width 119 height 23
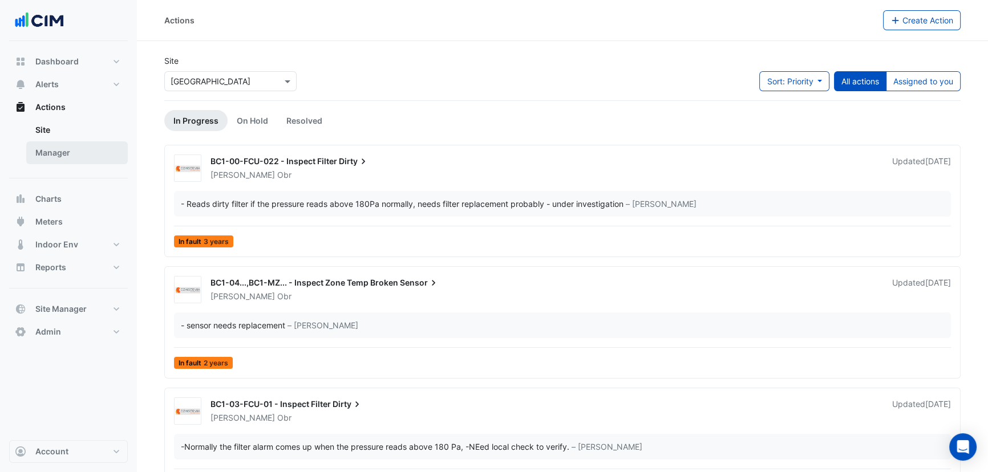
click at [64, 153] on link "Manager" at bounding box center [77, 152] width 102 height 23
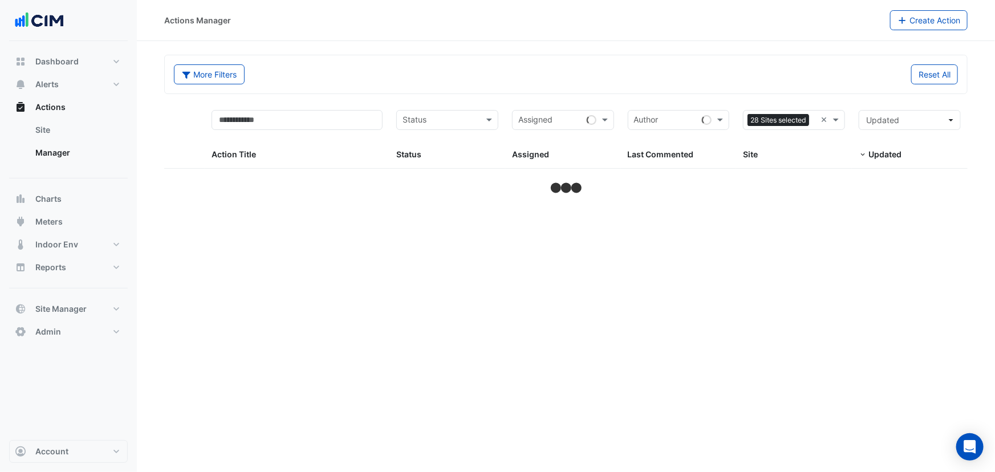
select select "**"
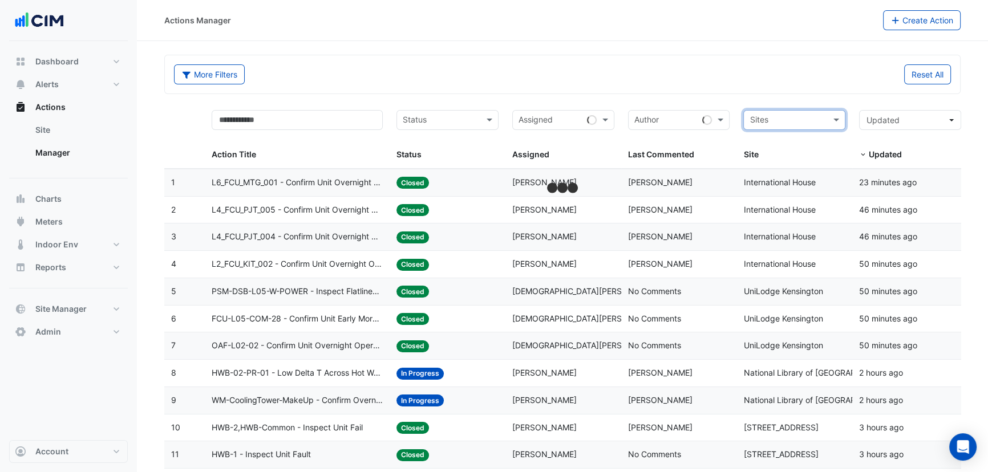
click at [798, 119] on input "text" at bounding box center [787, 121] width 76 height 13
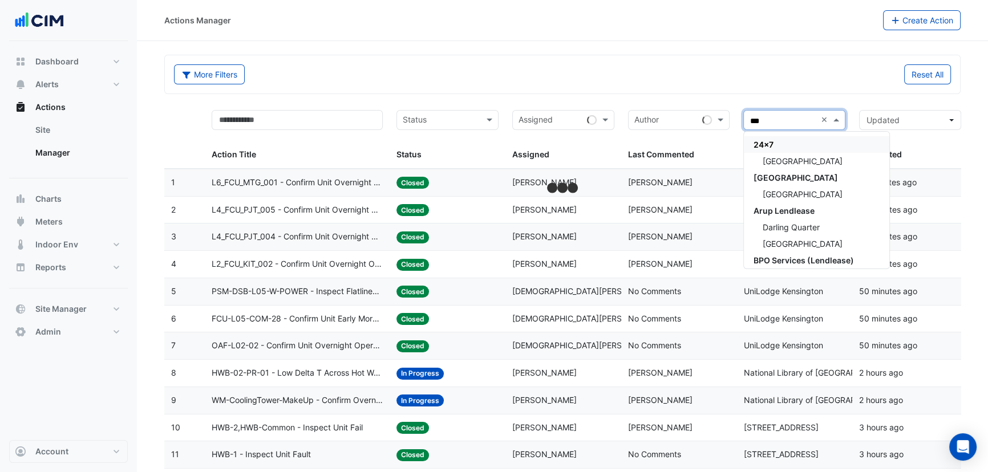
type input "****"
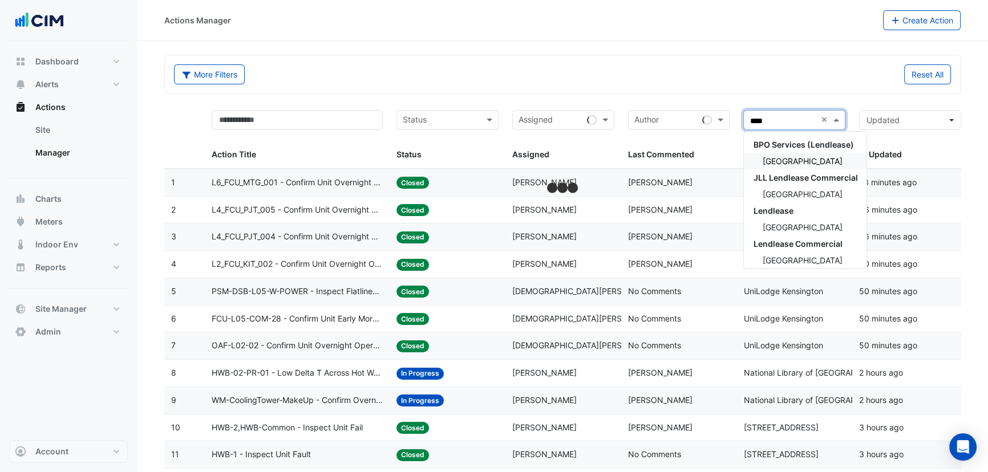
click at [773, 161] on span "[GEOGRAPHIC_DATA]" at bounding box center [802, 161] width 80 height 10
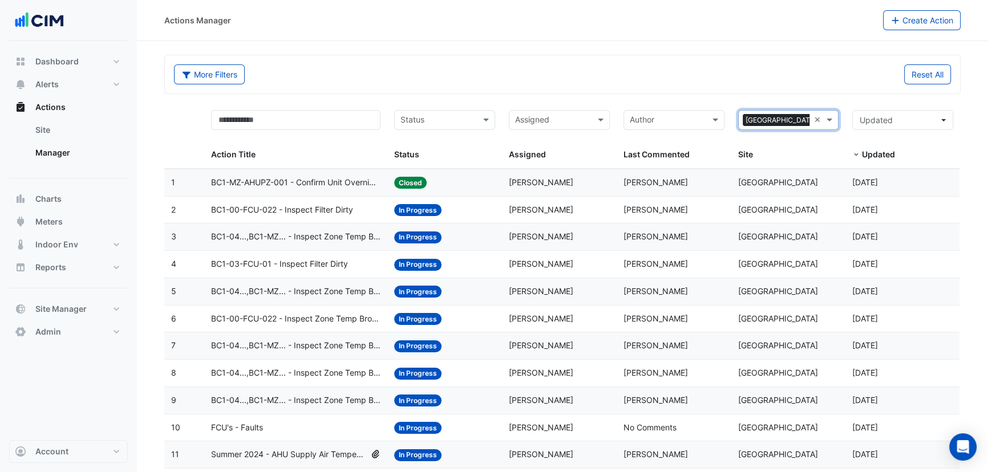
click at [456, 64] on div "More Filters" at bounding box center [364, 74] width 395 height 20
click at [481, 419] on datatable-body-cell "Status: In Progress" at bounding box center [444, 428] width 115 height 27
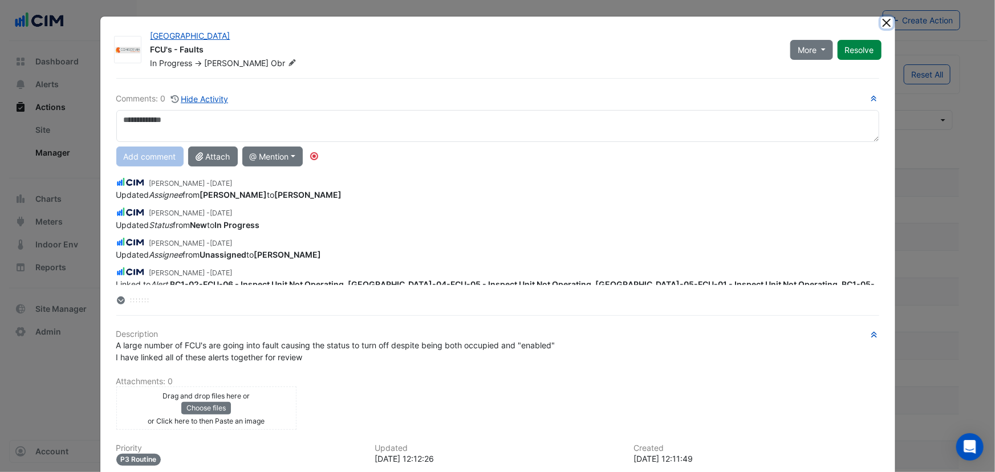
click at [881, 25] on button "Close" at bounding box center [887, 23] width 12 height 12
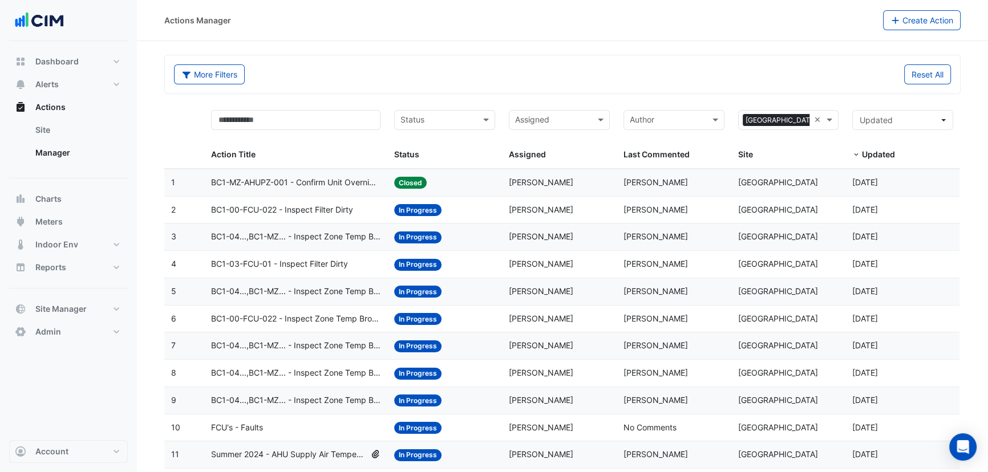
click at [415, 208] on span "In Progress" at bounding box center [417, 210] width 47 height 12
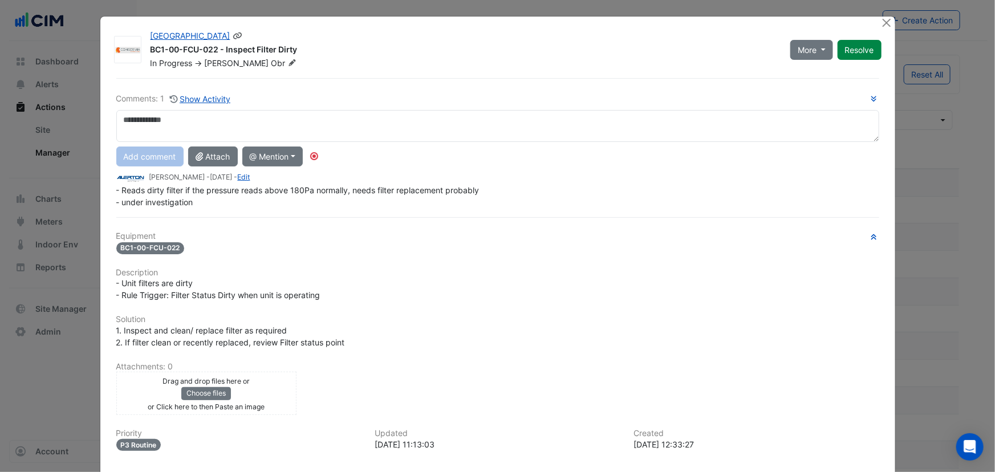
click at [208, 67] on span "Jakub" at bounding box center [237, 63] width 64 height 10
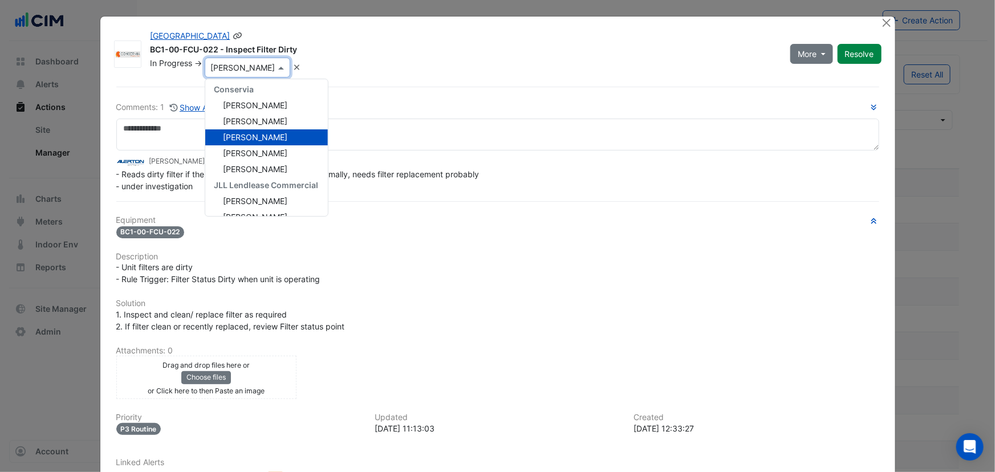
scroll to position [171, 0]
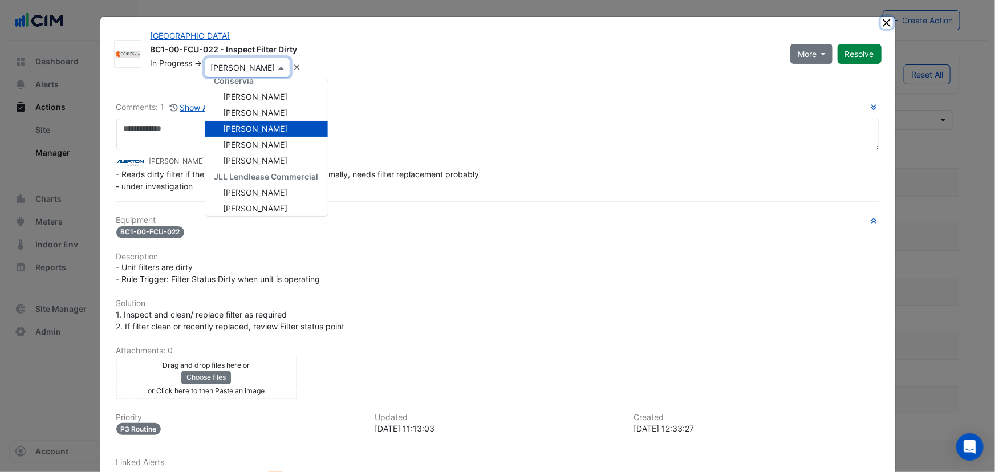
click at [881, 22] on button "Close" at bounding box center [887, 23] width 12 height 12
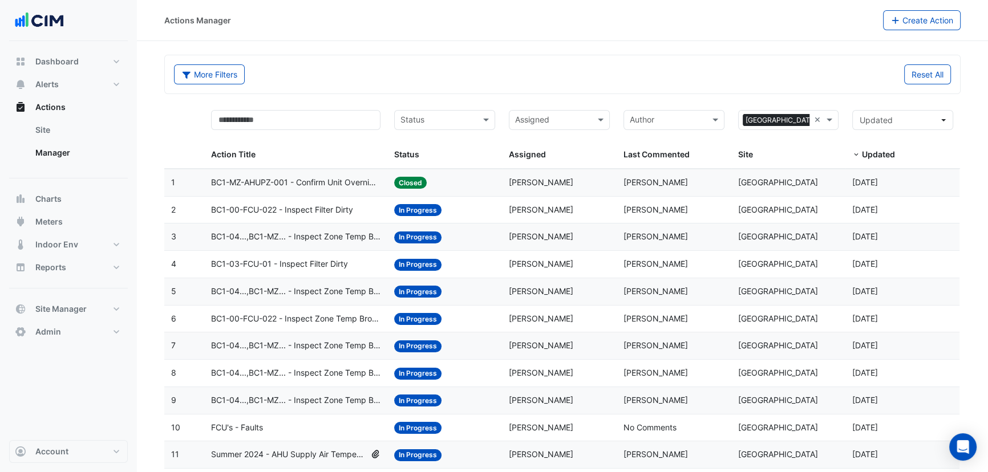
click at [508, 419] on datatable-body-cell "Assigned: Jakub Obr" at bounding box center [559, 428] width 115 height 27
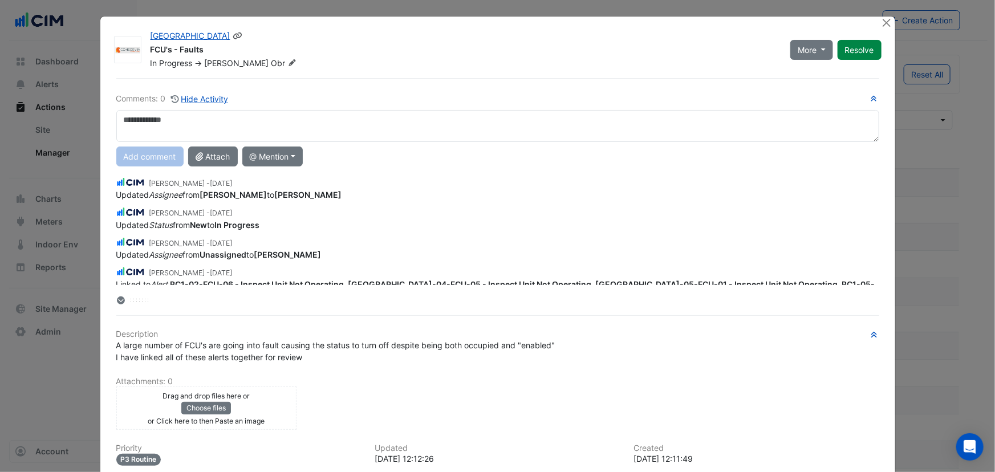
click at [209, 58] on span "Jakub" at bounding box center [237, 63] width 64 height 10
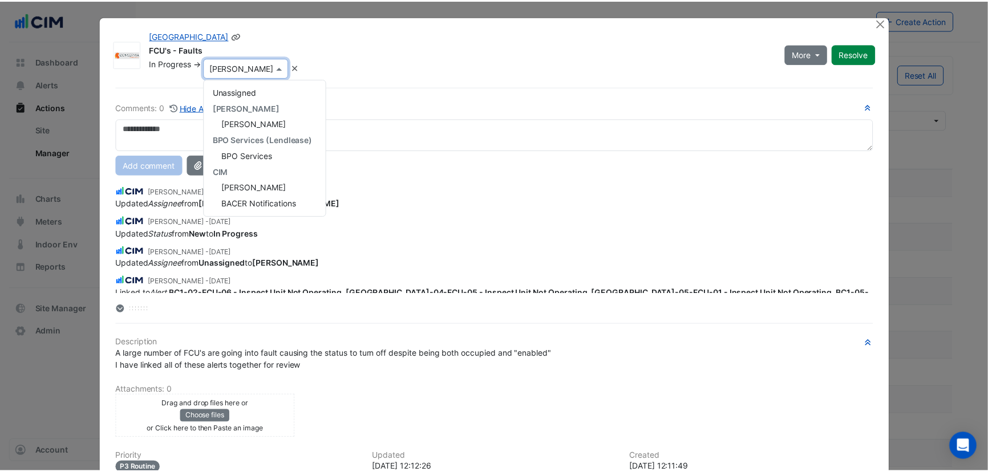
scroll to position [212, 0]
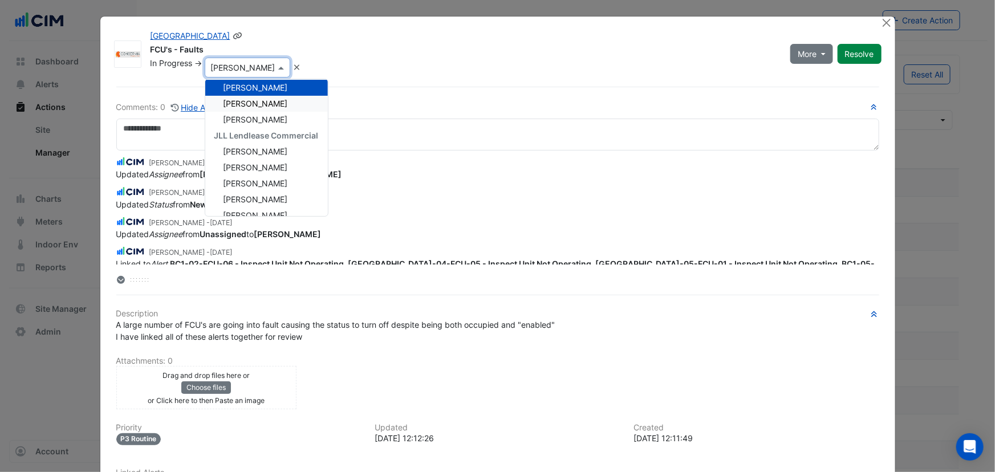
click at [238, 103] on span "Joseph Diong" at bounding box center [256, 104] width 64 height 10
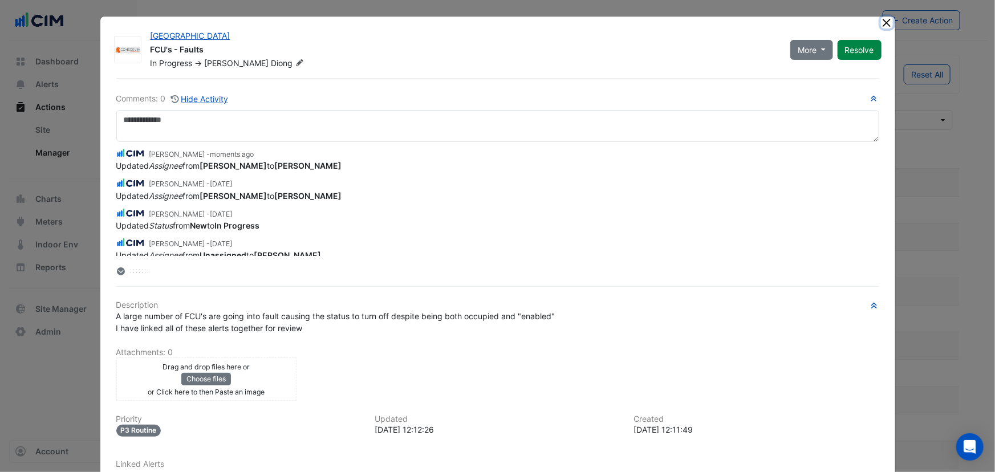
click at [882, 22] on button "Close" at bounding box center [887, 23] width 12 height 12
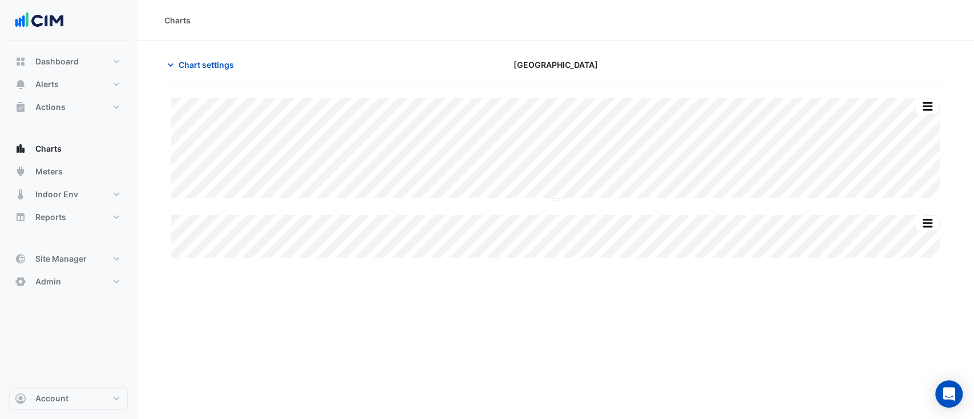
click at [554, 201] on div "Split All Split None Print Save as JPEG Save as PNG Pivot Data Table Export CSV…" at bounding box center [555, 178] width 782 height 160
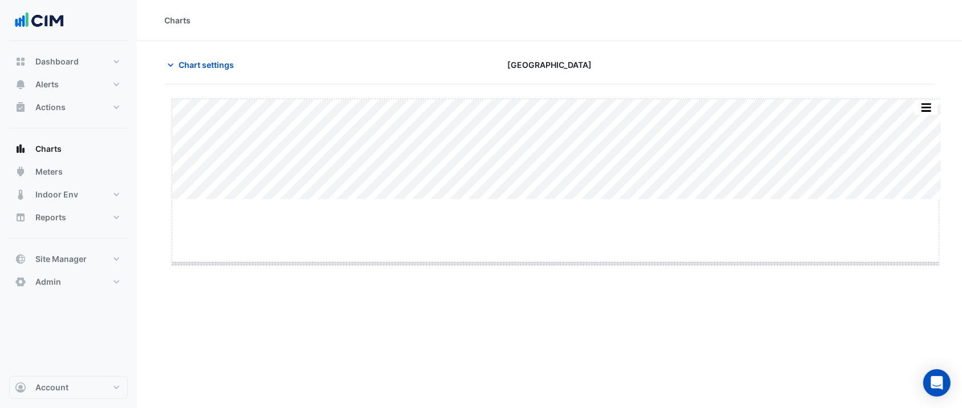
drag, startPoint x: 554, startPoint y: 198, endPoint x: 543, endPoint y: 263, distance: 66.0
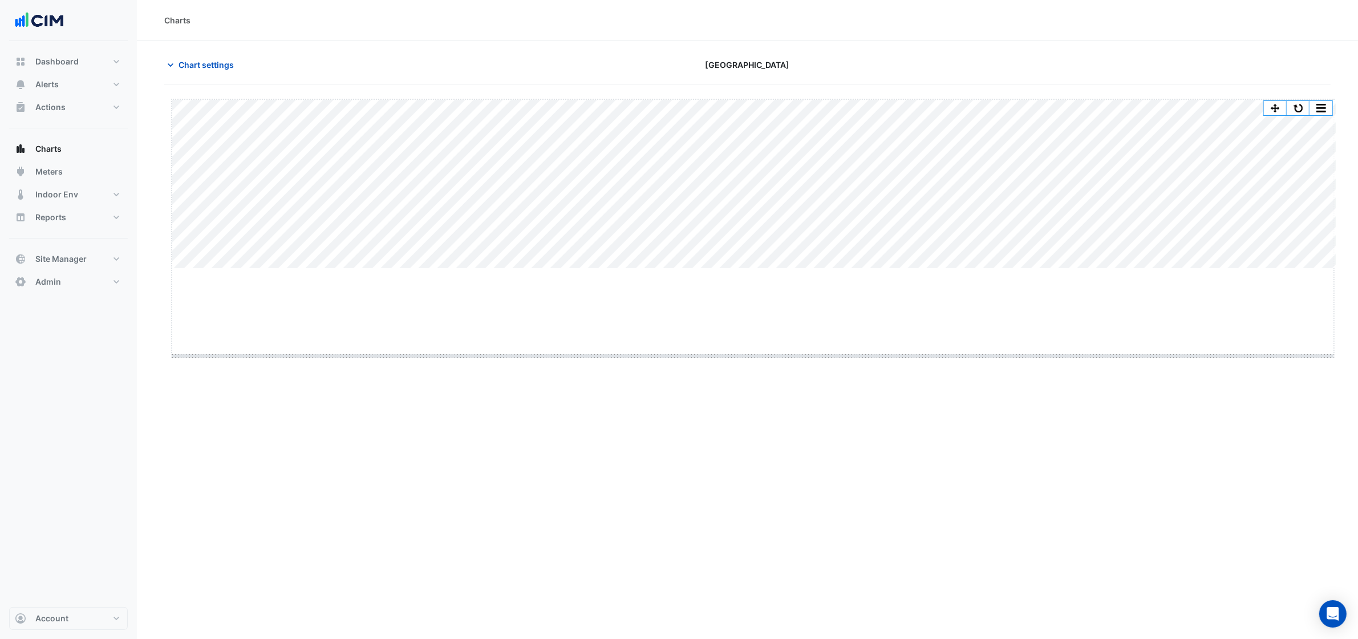
drag, startPoint x: 743, startPoint y: 269, endPoint x: 765, endPoint y: 375, distance: 108.3
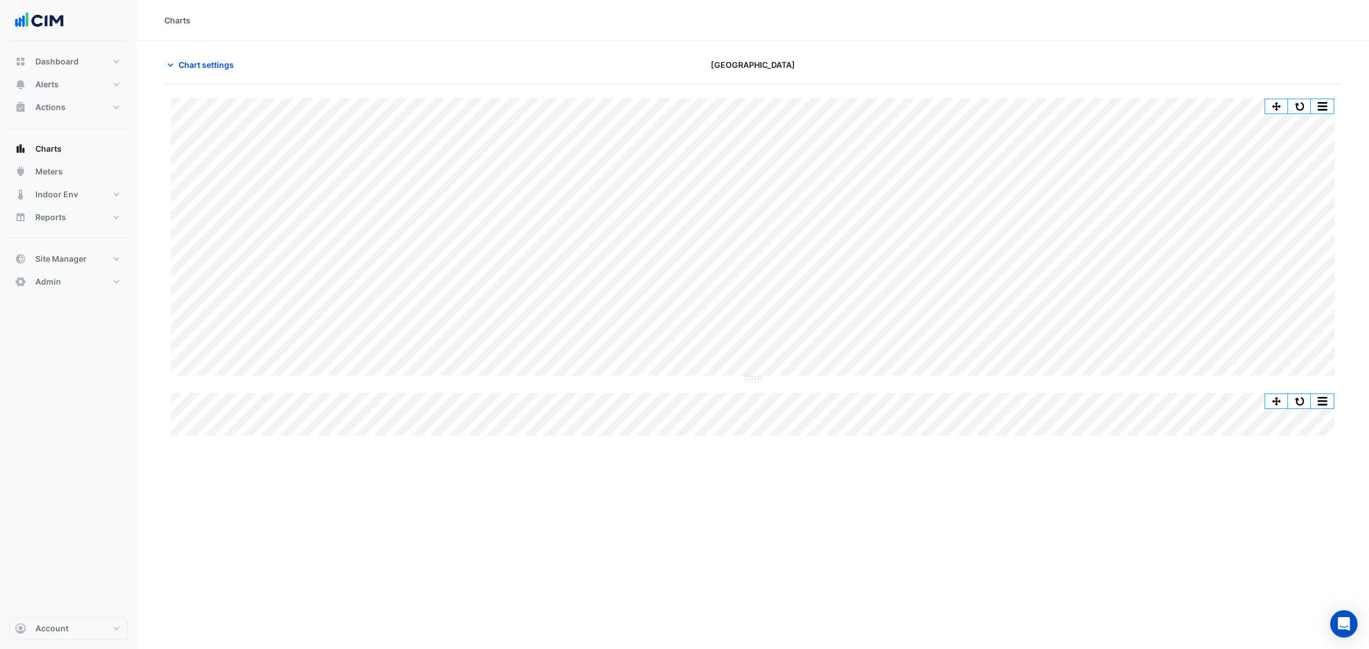
click at [200, 53] on section "Chart settings Daramu House Split All Split None Print Save as JPEG Save as PNG…" at bounding box center [753, 239] width 1232 height 397
click at [198, 70] on span "Chart settings" at bounding box center [206, 65] width 55 height 12
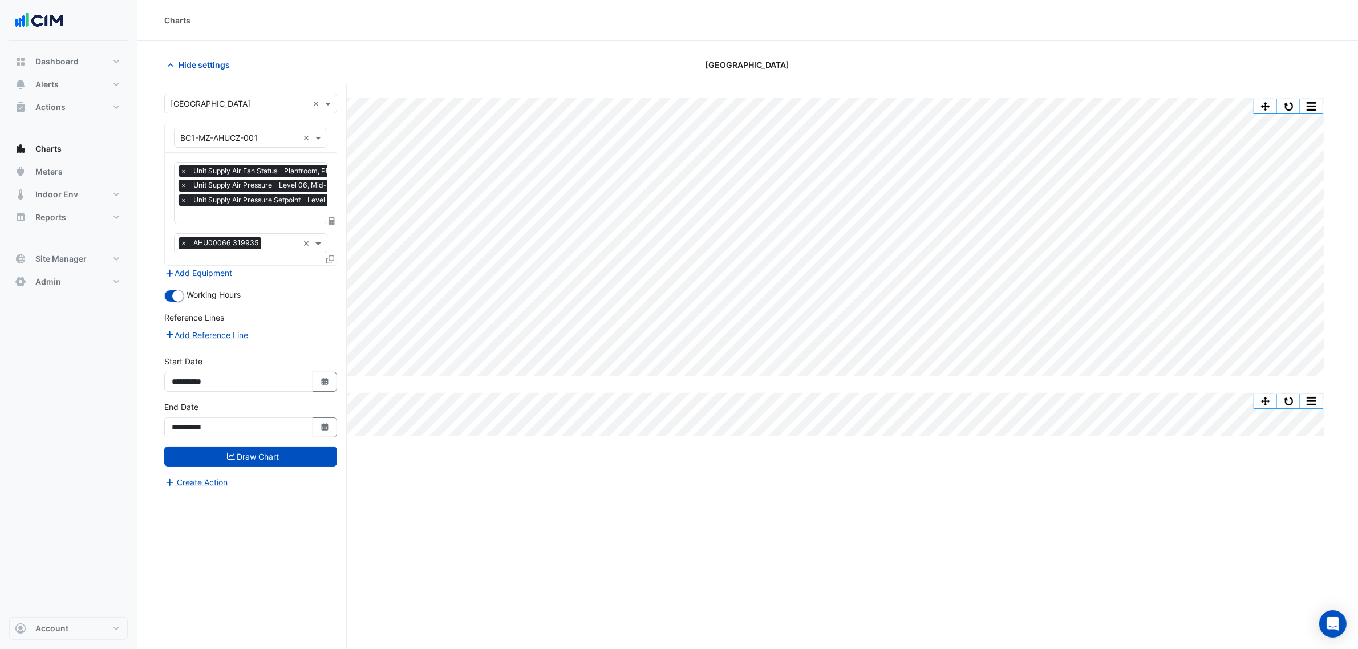
click at [227, 186] on span "Unit Supply Air Pressure - Level 06, Mid-South" at bounding box center [269, 185] width 158 height 11
type input "***"
drag, startPoint x: 237, startPoint y: 241, endPoint x: 228, endPoint y: 254, distance: 15.7
click at [236, 241] on span "Unit Supply Air Fan Speed - Plantroom, Plantroom" at bounding box center [277, 239] width 186 height 10
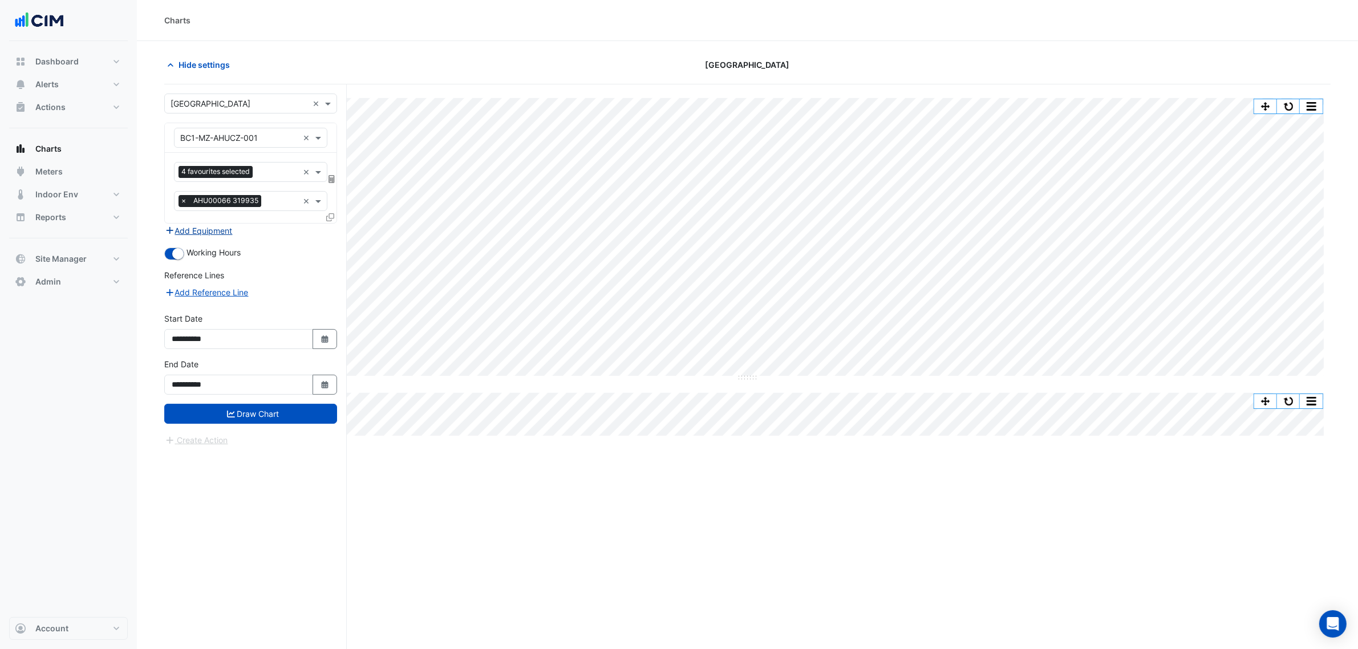
click at [194, 227] on button "Add Equipment" at bounding box center [198, 230] width 69 height 13
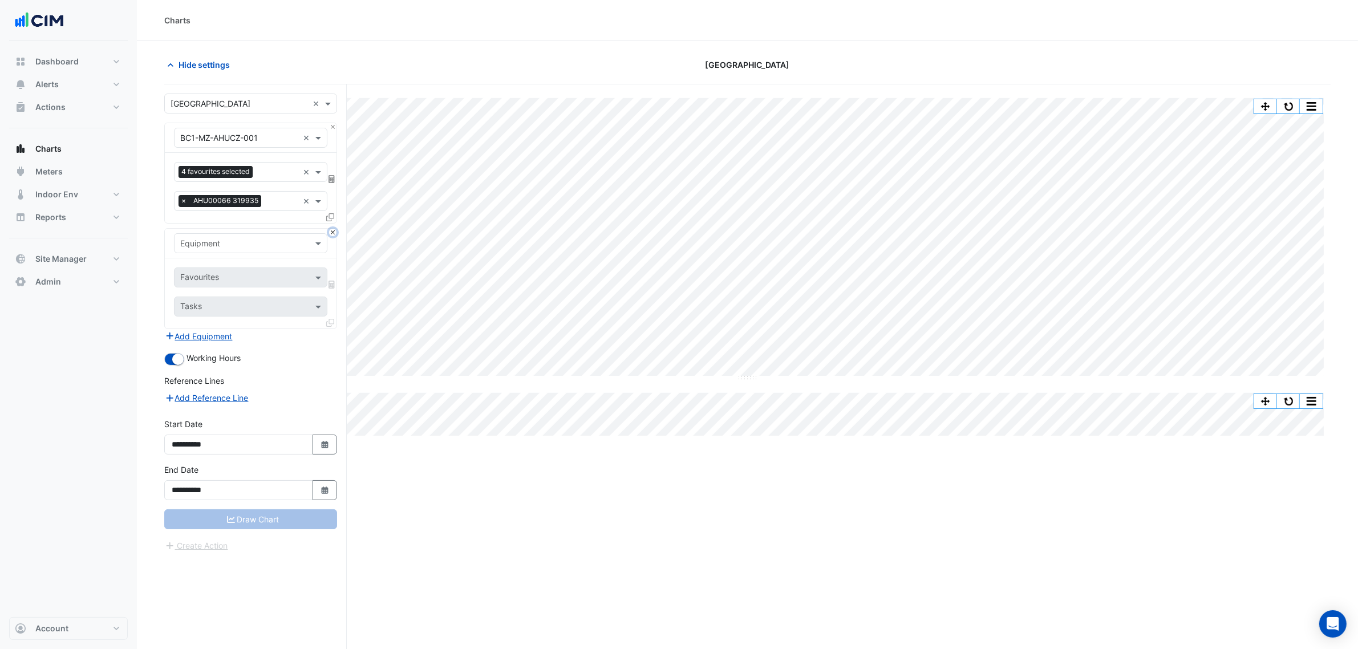
click at [332, 234] on button "Close" at bounding box center [332, 232] width 7 height 7
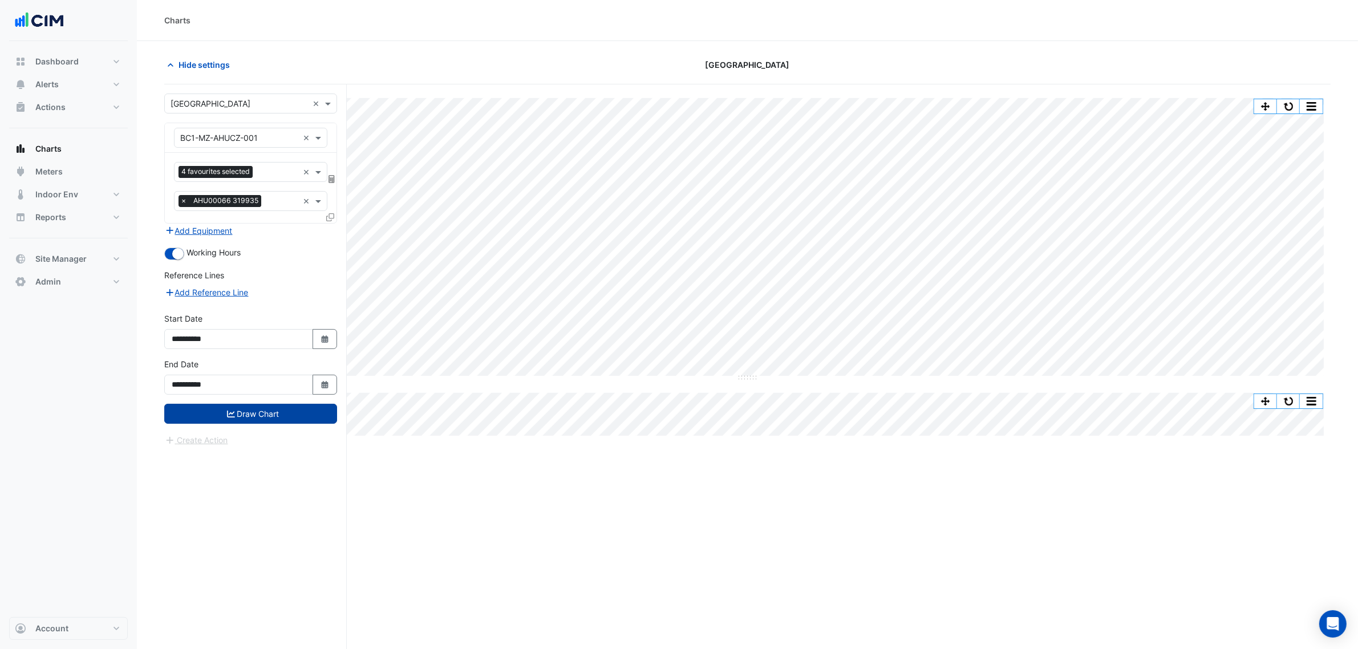
click at [266, 419] on button "Draw Chart" at bounding box center [250, 414] width 173 height 20
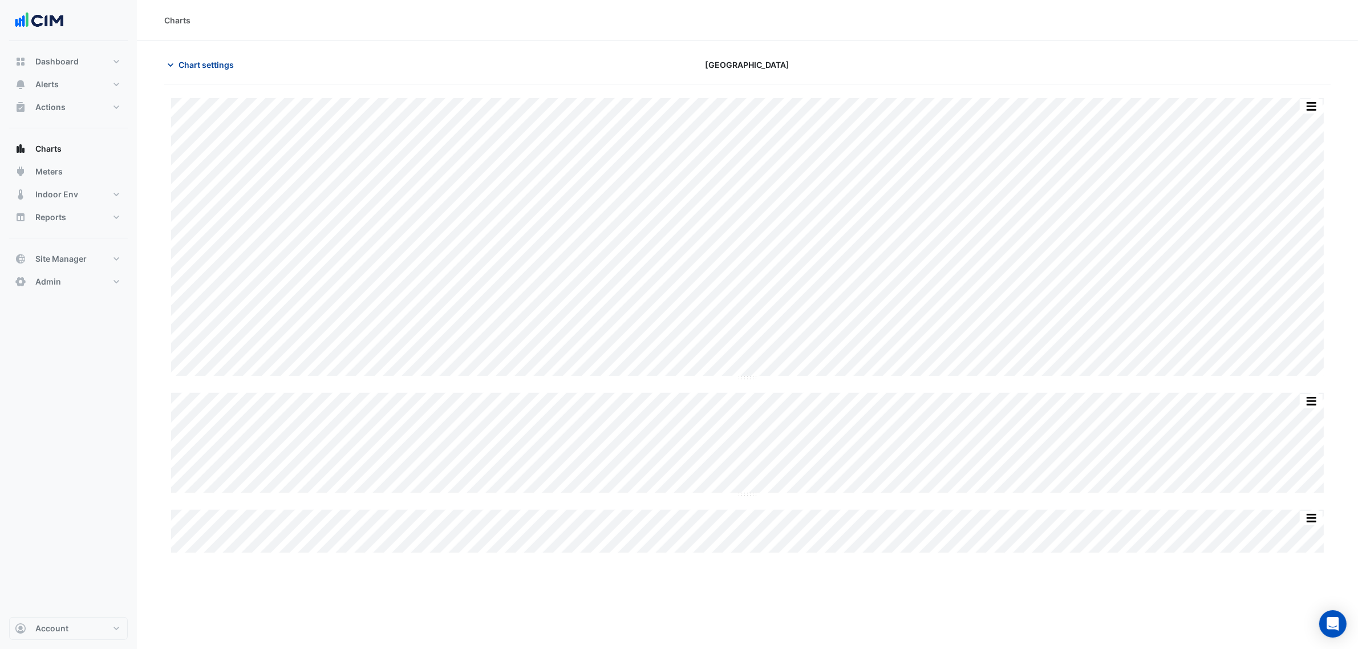
click at [207, 63] on span "Chart settings" at bounding box center [206, 65] width 55 height 12
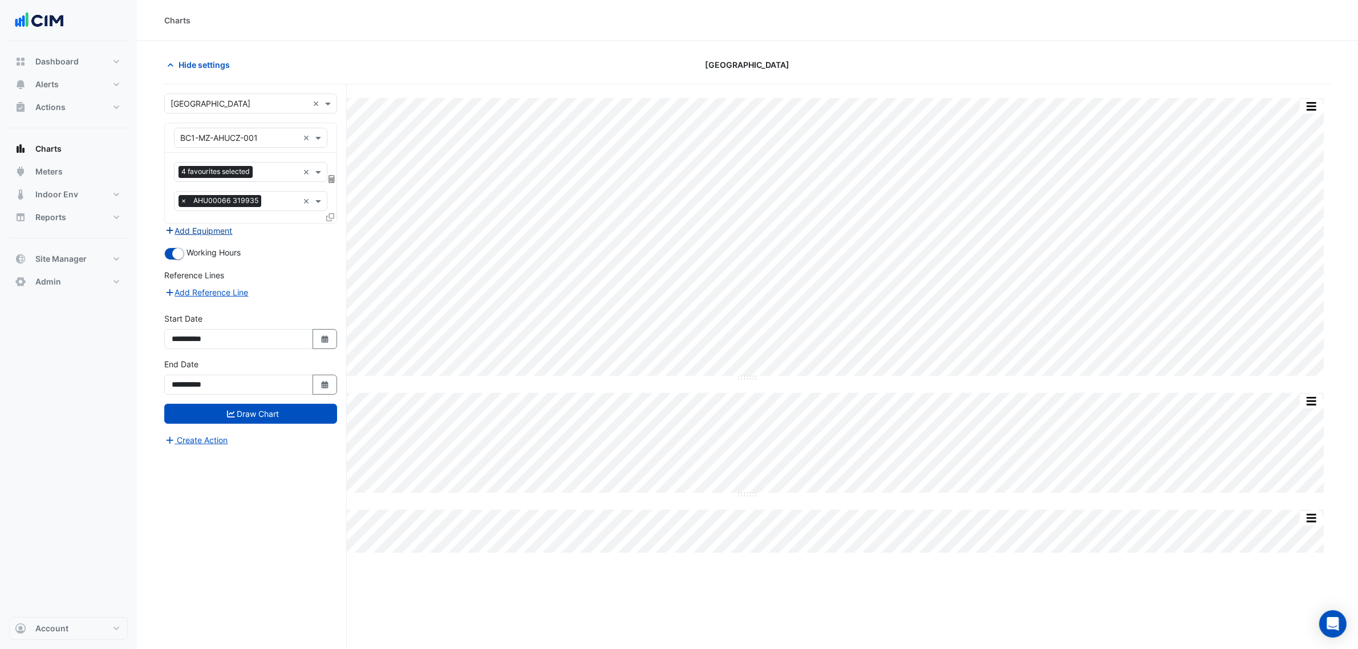
click at [217, 231] on button "Add Equipment" at bounding box center [198, 230] width 69 height 13
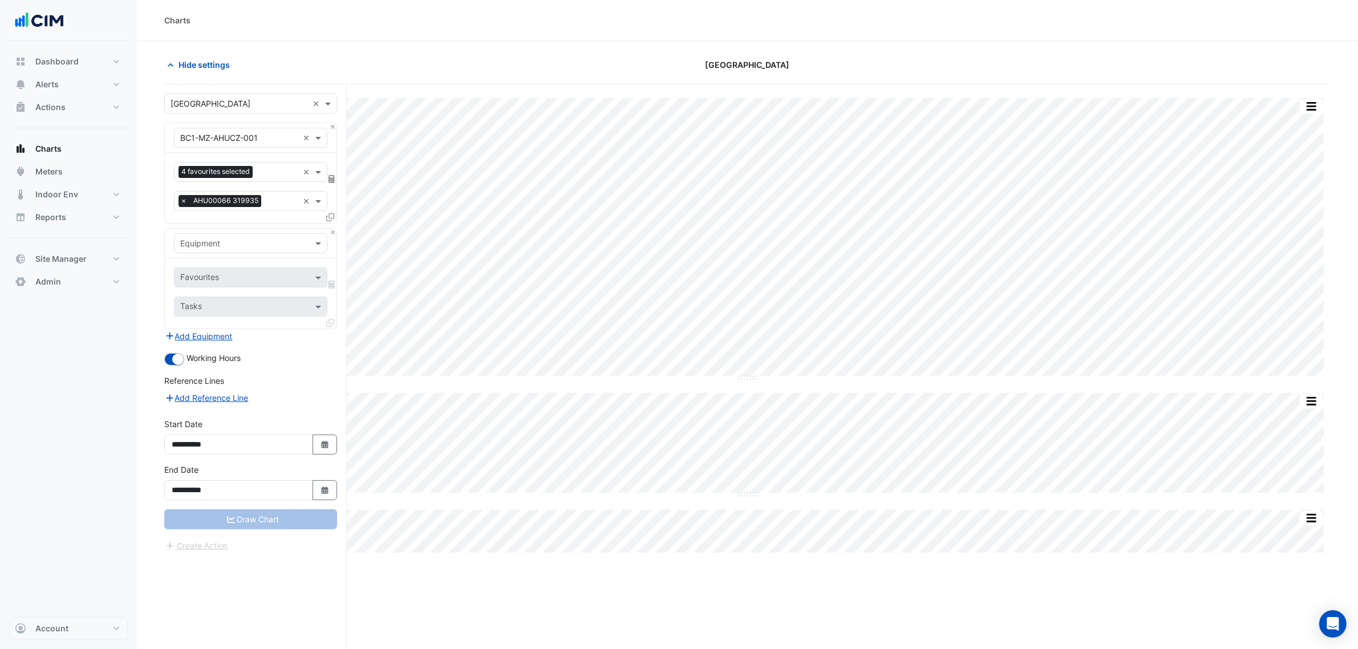
click at [230, 255] on div "Equipment" at bounding box center [251, 244] width 172 height 30
click at [229, 247] on input "text" at bounding box center [239, 244] width 118 height 12
type input "***"
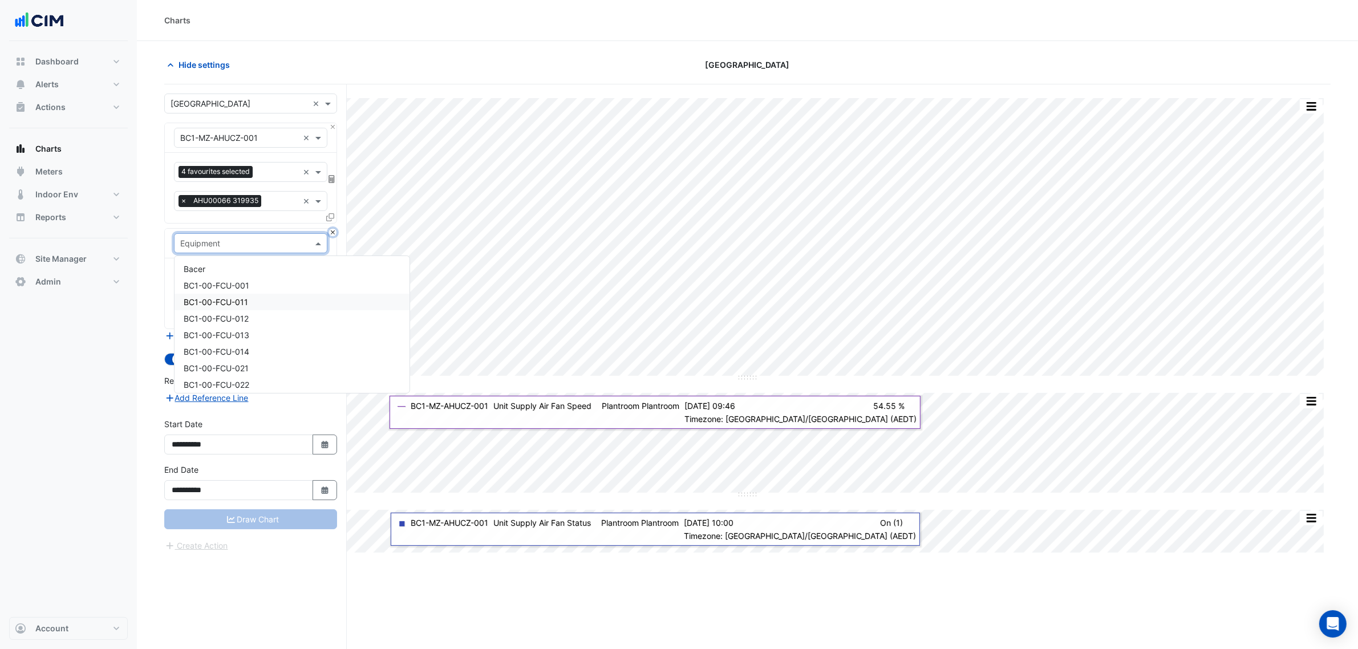
click at [331, 235] on button "Close" at bounding box center [332, 232] width 7 height 7
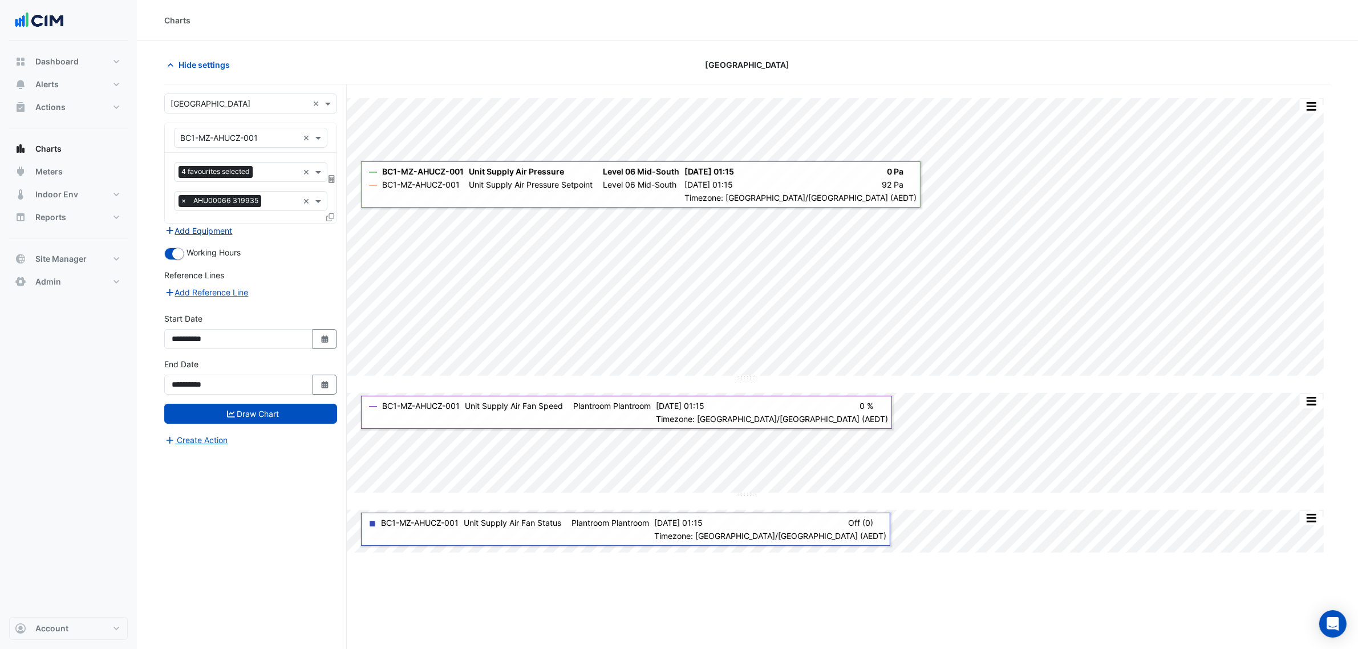
click at [195, 235] on button "Add Equipment" at bounding box center [198, 230] width 69 height 13
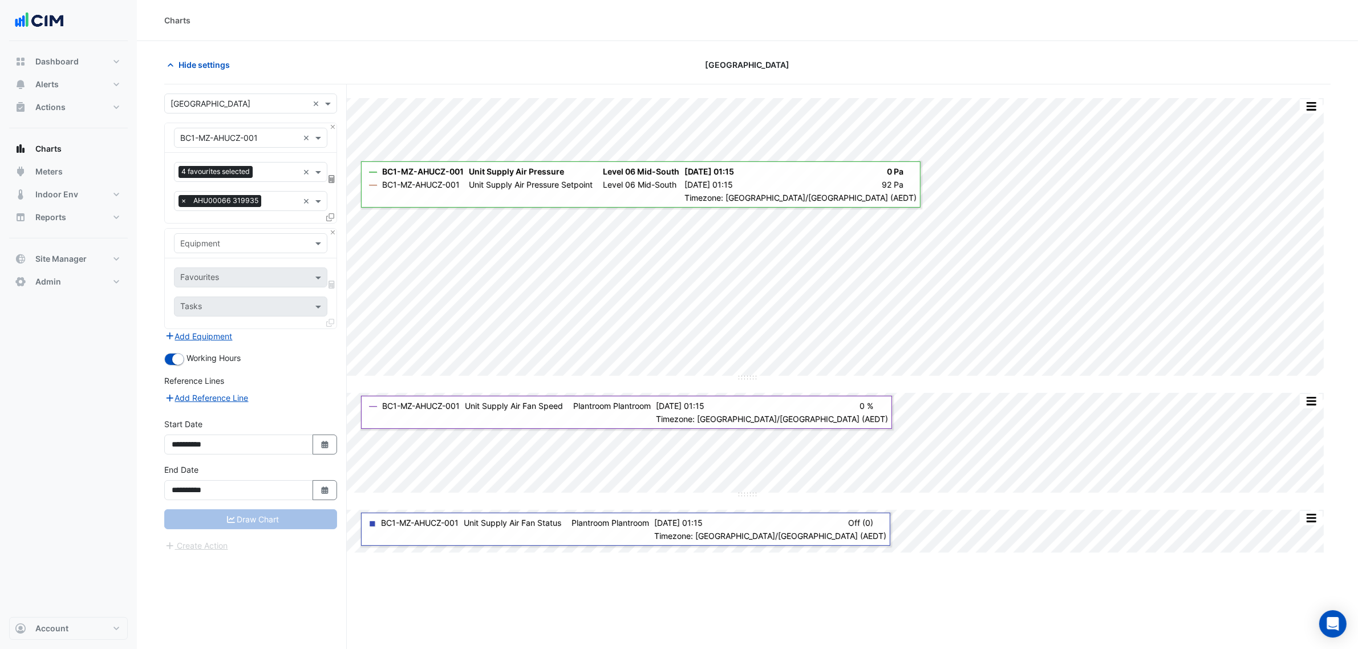
click at [207, 263] on div "Favourites Tasks" at bounding box center [251, 293] width 172 height 70
click at [209, 254] on div "Equipment" at bounding box center [251, 244] width 172 height 30
click at [215, 238] on input "text" at bounding box center [239, 244] width 118 height 12
type input "***"
drag, startPoint x: 178, startPoint y: 245, endPoint x: 155, endPoint y: 242, distance: 23.0
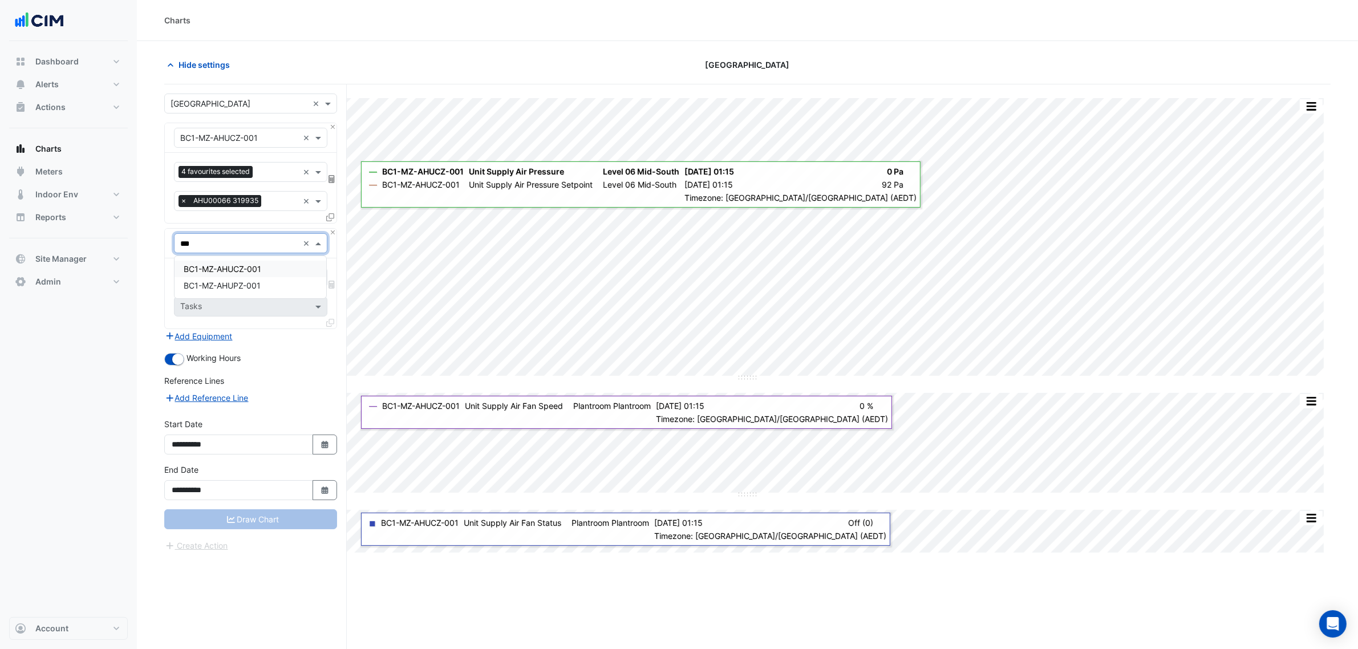
click at [156, 243] on section "Hide settings Daramu House Split All Split None Print Save as JPEG Save as PNG …" at bounding box center [747, 366] width 1221 height 651
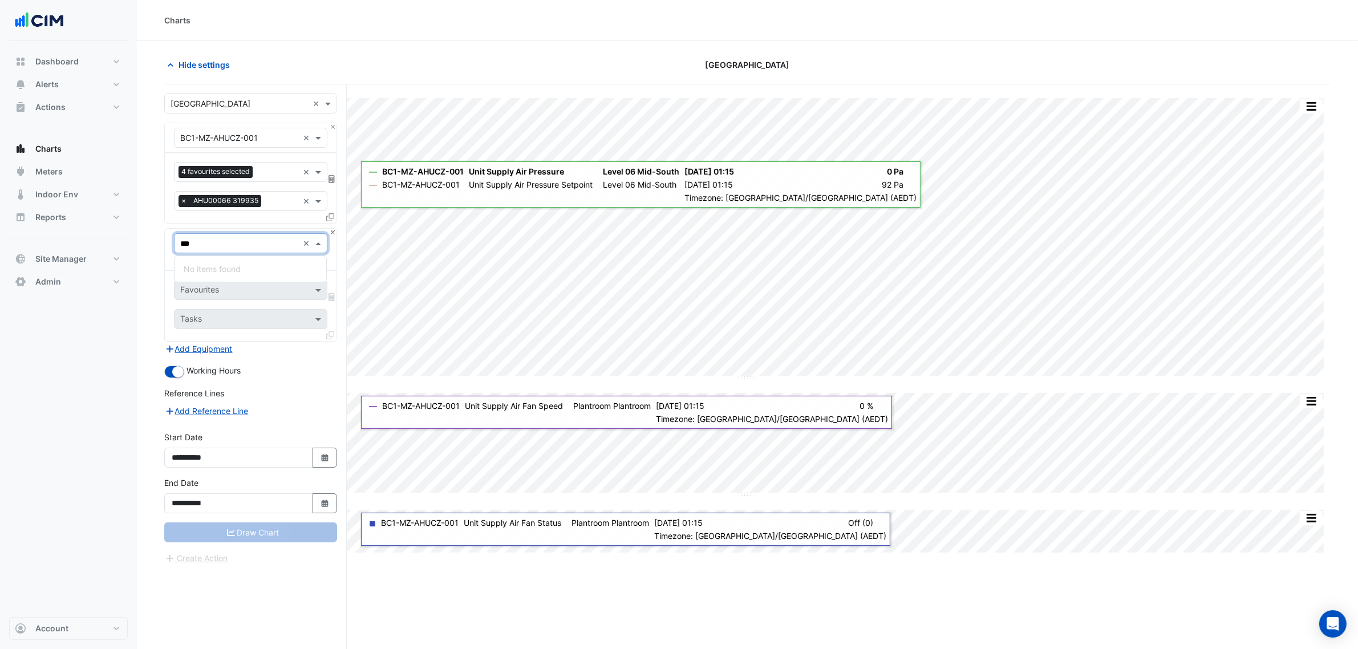
type input "***"
click at [335, 229] on button "Close" at bounding box center [332, 232] width 7 height 7
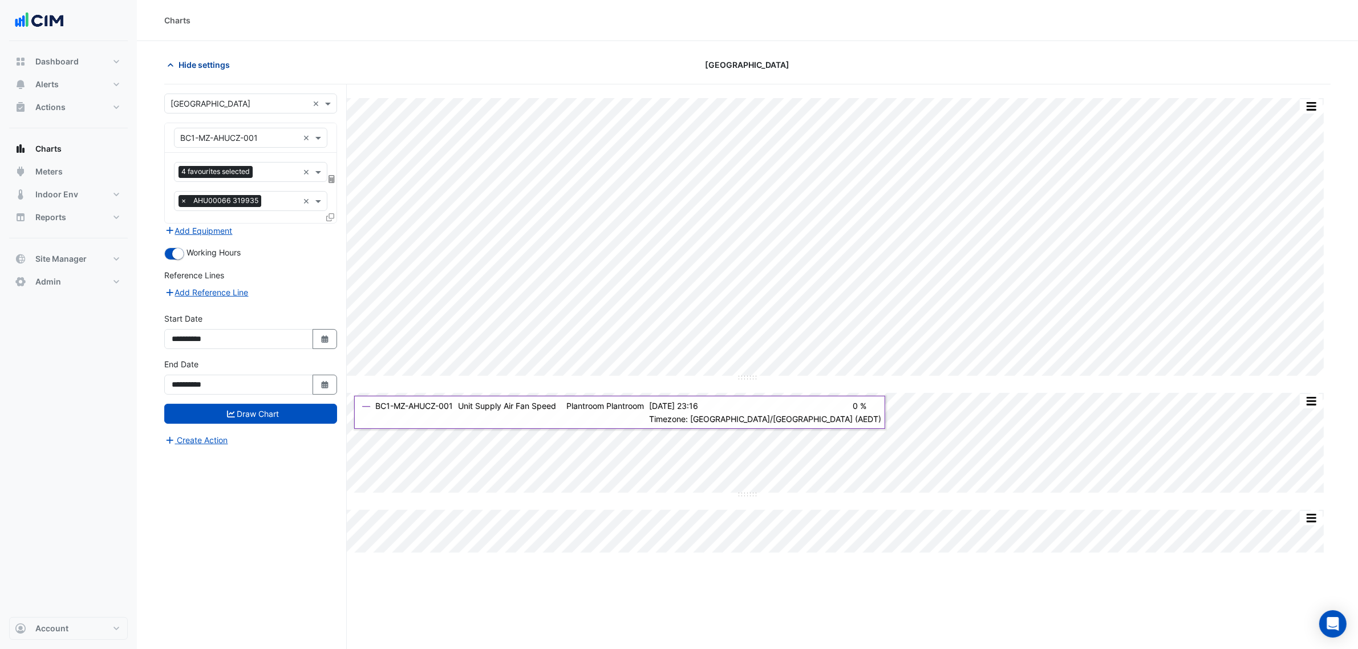
click at [186, 63] on span "Hide settings" at bounding box center [204, 65] width 51 height 12
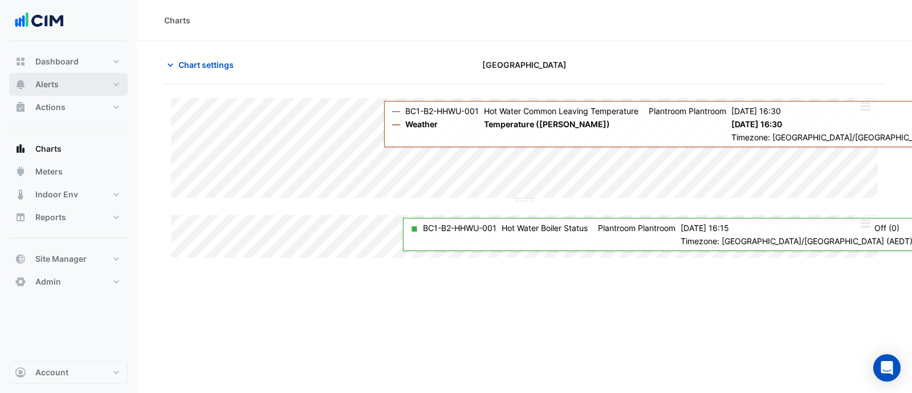
click at [48, 83] on span "Alerts" at bounding box center [46, 84] width 23 height 11
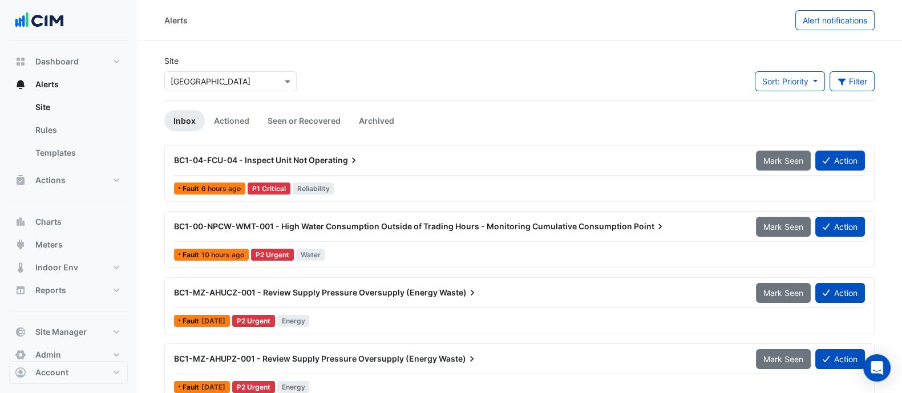
click at [288, 167] on div "BC1-04-FCU-04 - Inspect Unit Not Operating" at bounding box center [458, 160] width 582 height 21
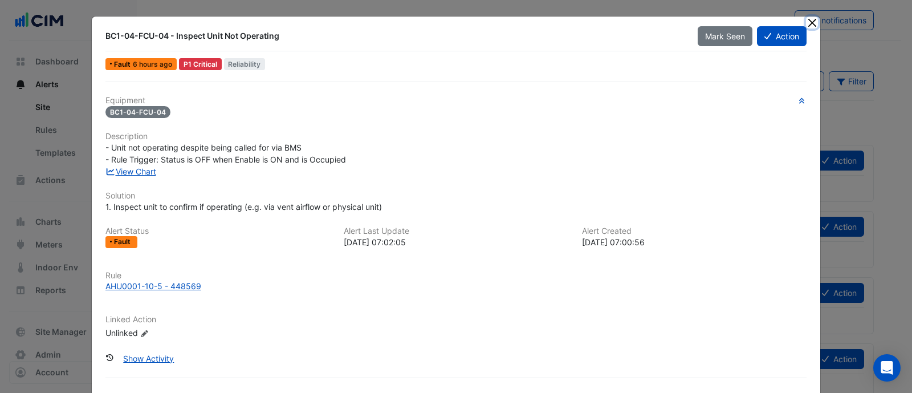
click at [813, 22] on button "Close" at bounding box center [812, 23] width 12 height 12
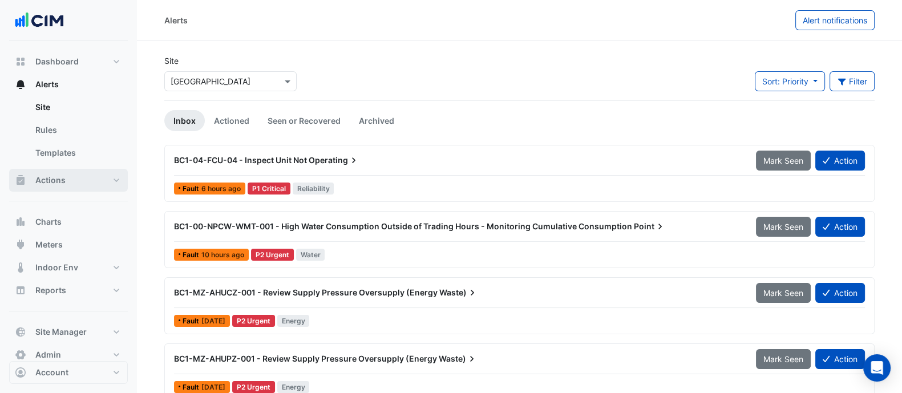
click at [81, 189] on button "Actions" at bounding box center [68, 180] width 119 height 23
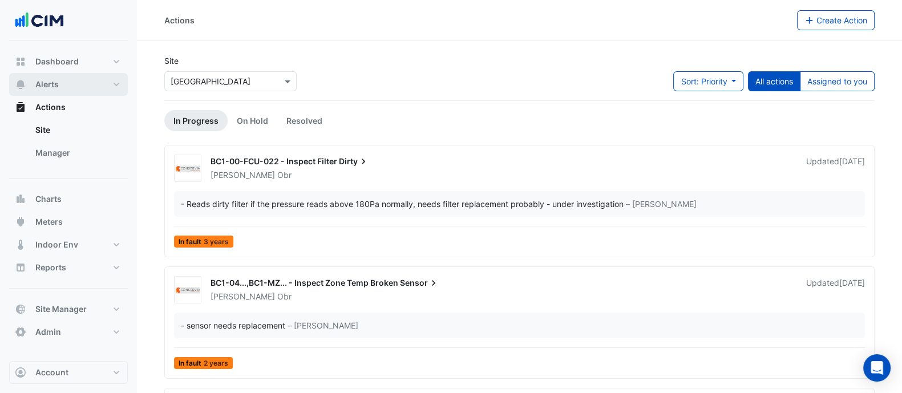
click at [80, 81] on button "Alerts" at bounding box center [68, 84] width 119 height 23
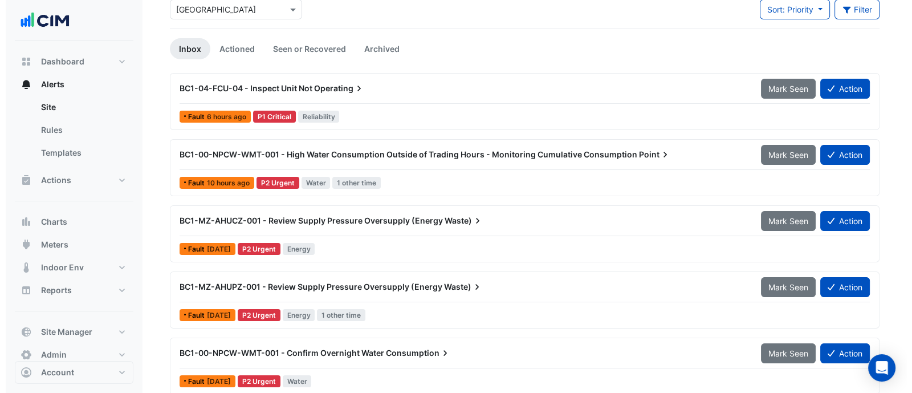
scroll to position [95, 0]
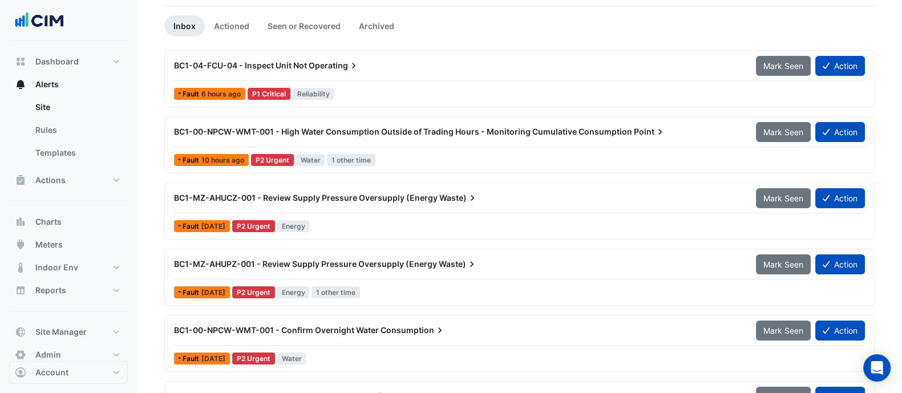
click at [389, 265] on span "BC1-MZ-AHUPZ-001 - Review Supply Pressure Oversupply (Energy" at bounding box center [305, 264] width 263 height 10
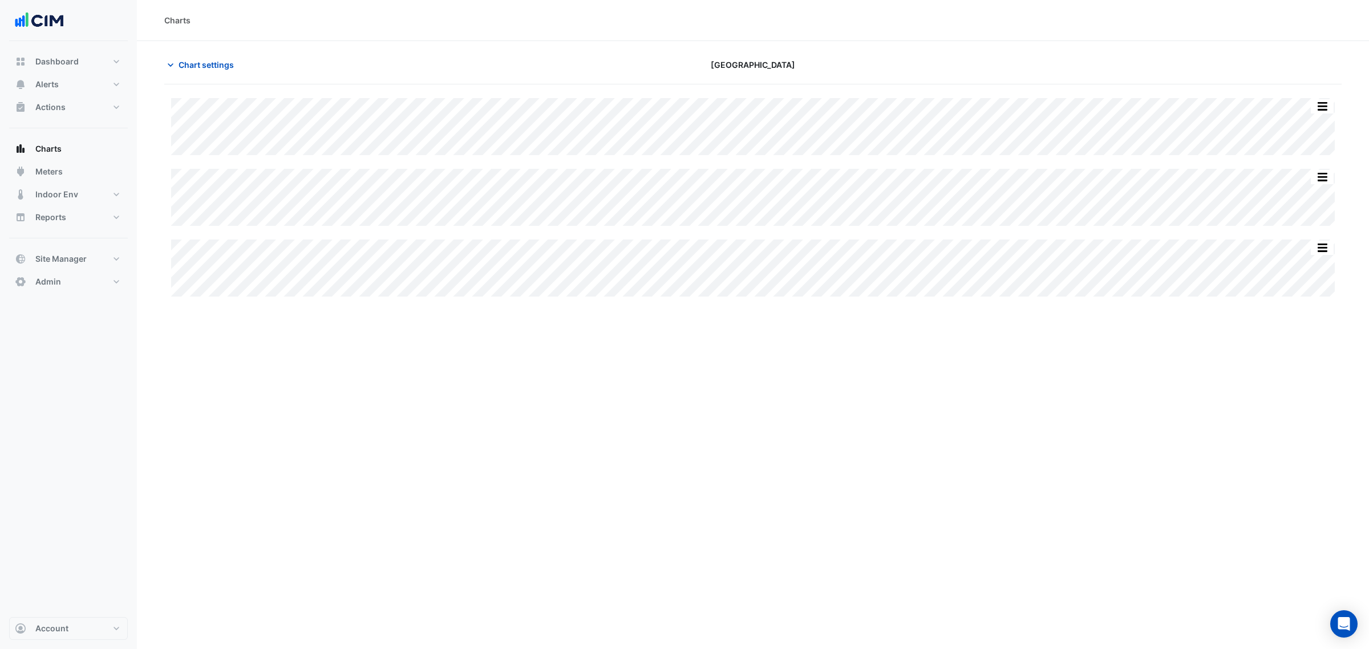
click at [202, 51] on section "Chart settings Daramu House Split All Split None Print Save as JPEG Save as PNG…" at bounding box center [753, 175] width 1232 height 269
click at [204, 67] on span "Chart settings" at bounding box center [206, 65] width 55 height 12
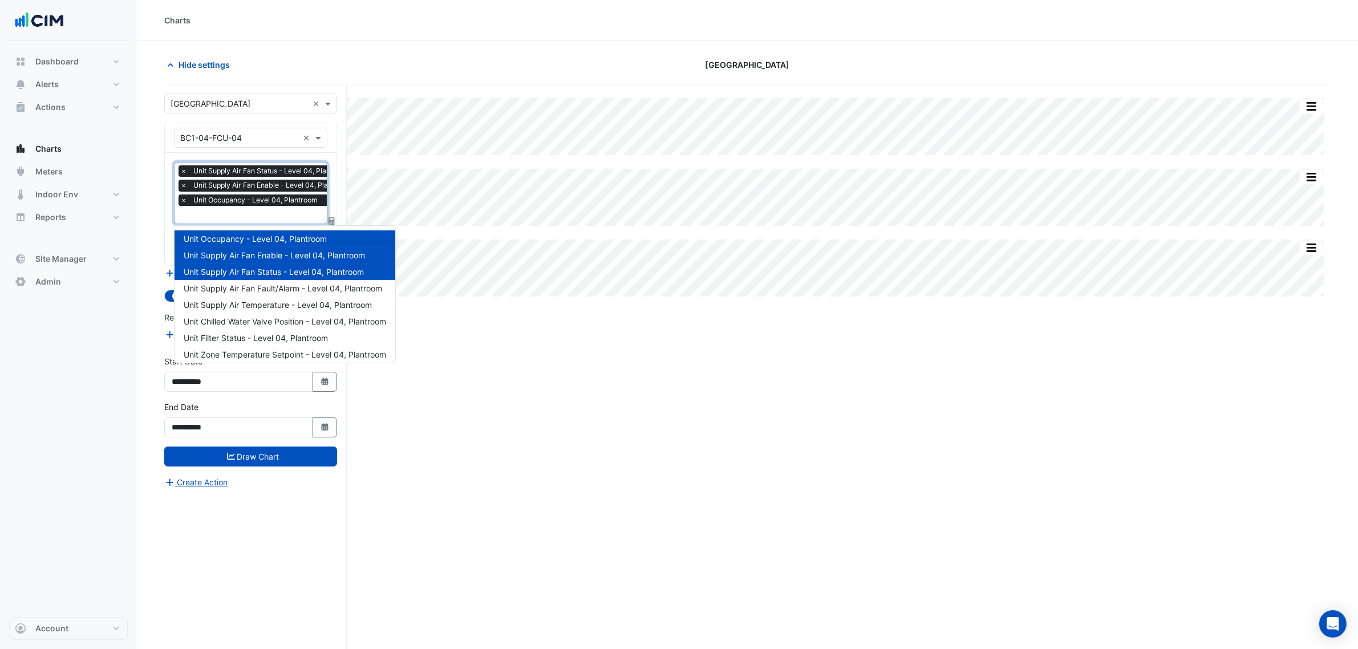
click at [225, 196] on span "Unit Occupancy - Level 04, Plantroom" at bounding box center [255, 199] width 130 height 11
click at [238, 301] on span "Unit Supply Air Temperature - Level 04, Plantroom" at bounding box center [278, 305] width 188 height 10
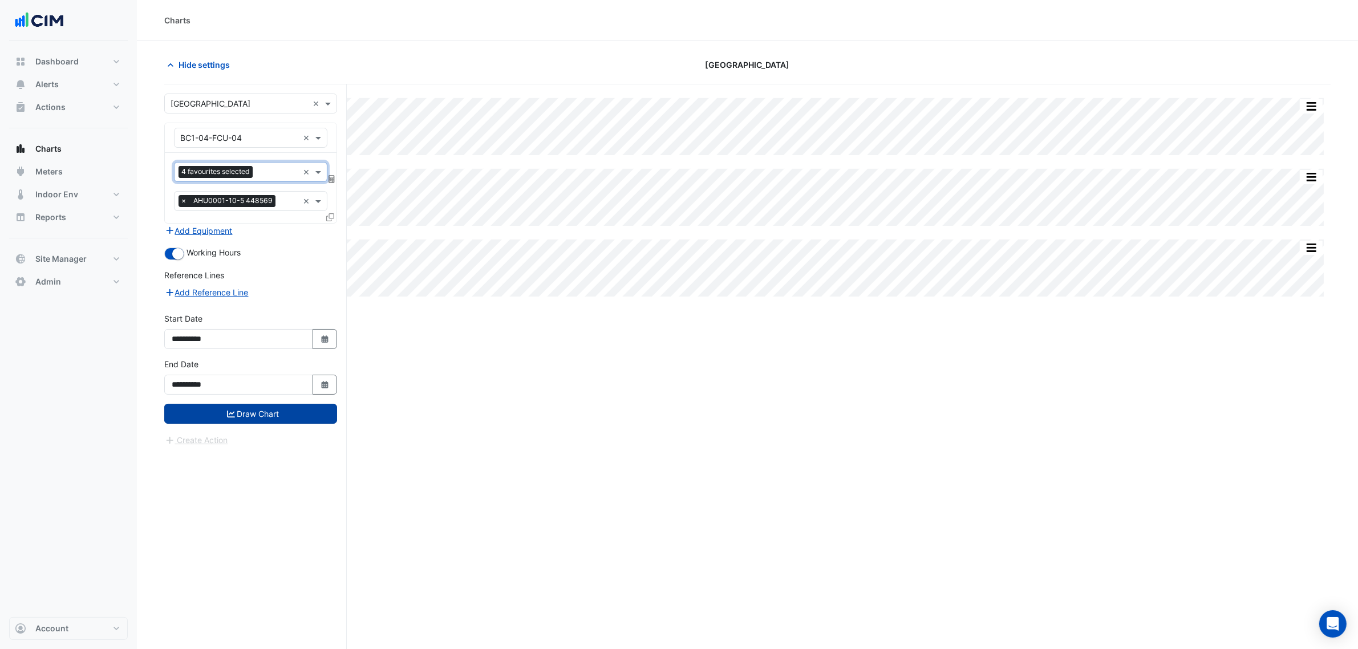
click at [247, 417] on button "Draw Chart" at bounding box center [250, 414] width 173 height 20
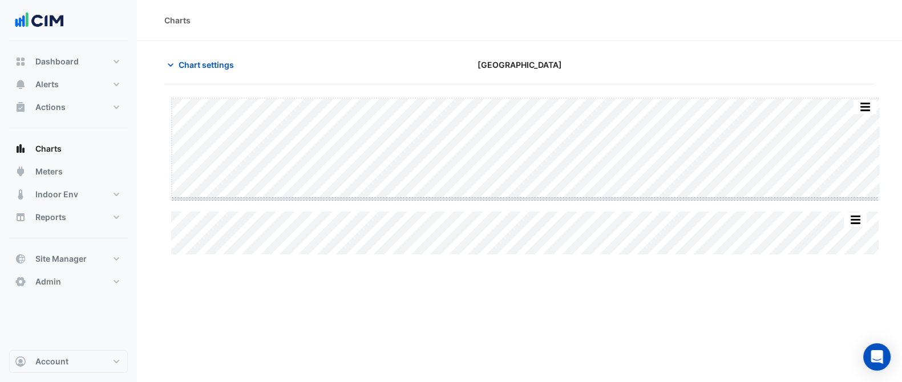
drag, startPoint x: 525, startPoint y: 200, endPoint x: 496, endPoint y: 266, distance: 71.7
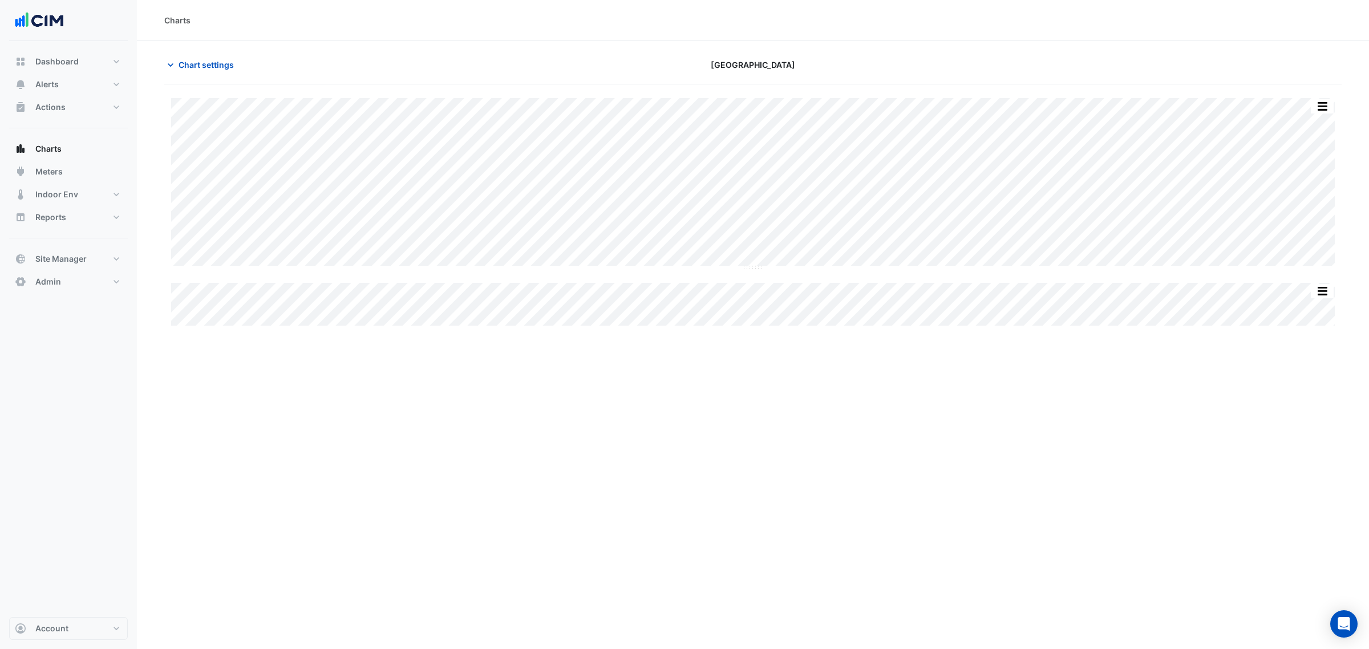
click at [186, 52] on section "Chart settings [GEOGRAPHIC_DATA] Split All Split None Print Save as JPEG Save a…" at bounding box center [753, 184] width 1232 height 287
click at [196, 67] on span "Chart settings" at bounding box center [206, 65] width 55 height 12
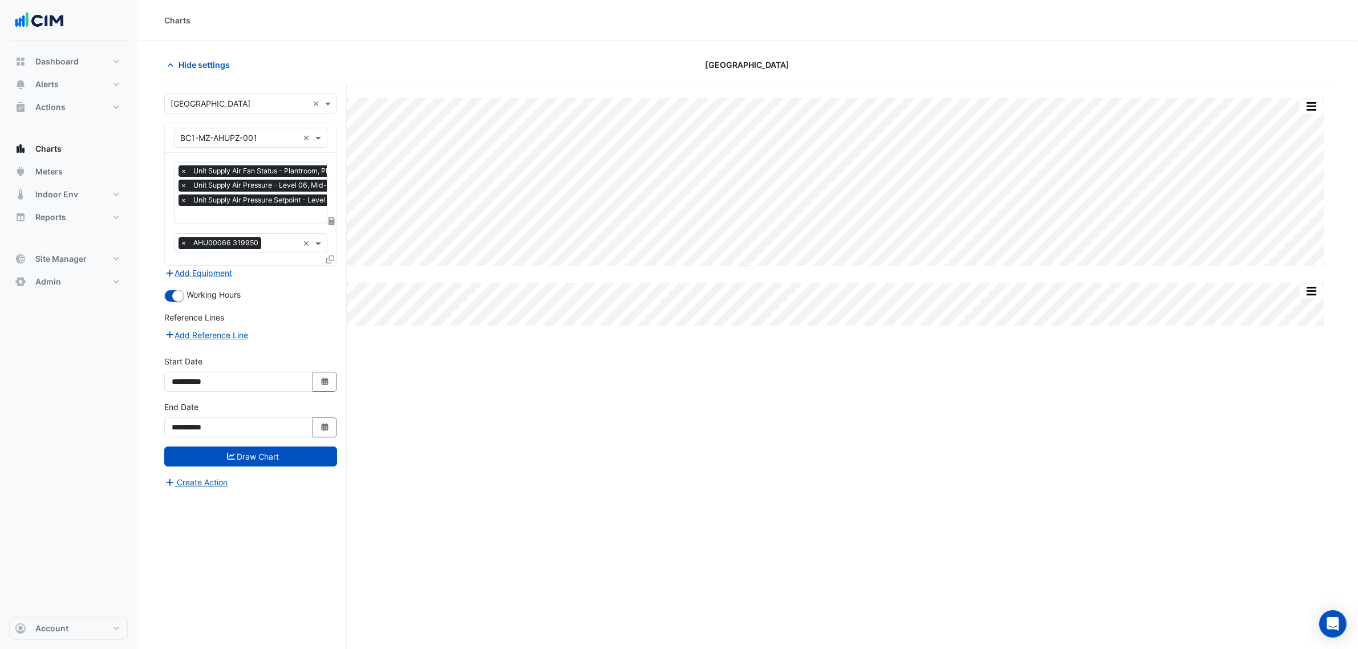
click at [213, 210] on input "text" at bounding box center [280, 216] width 200 height 12
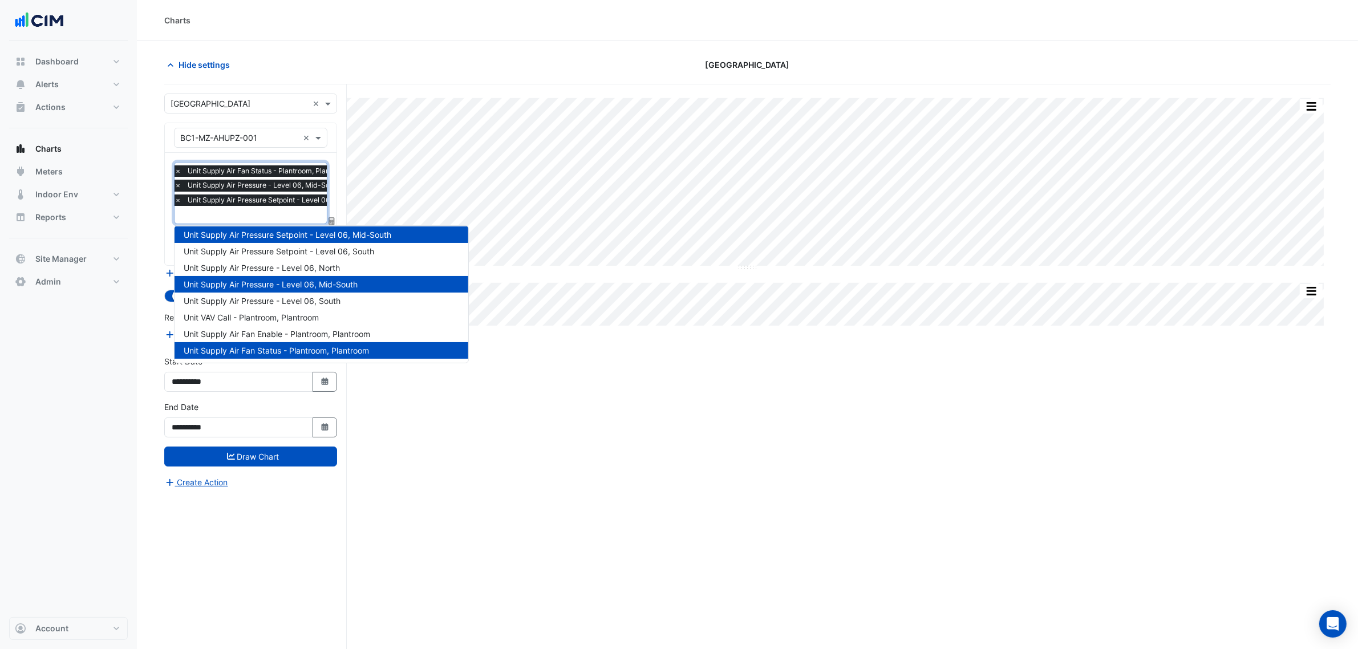
type input "*"
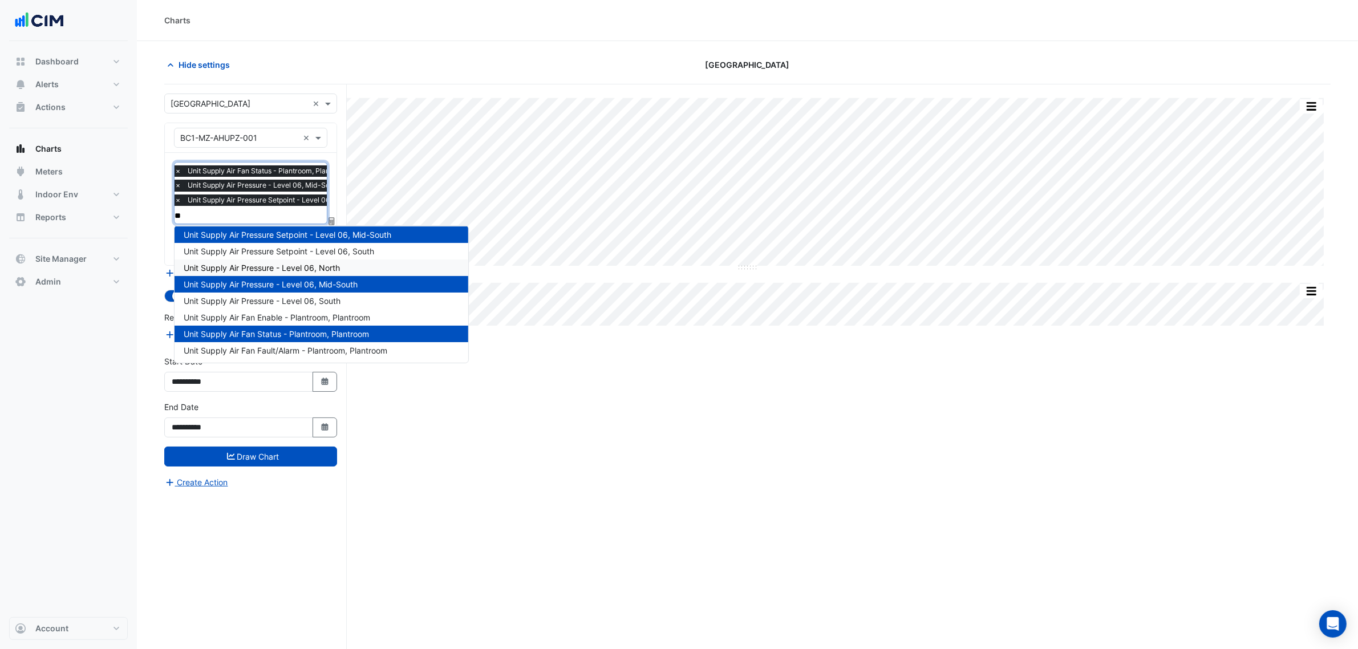
scroll to position [0, 0]
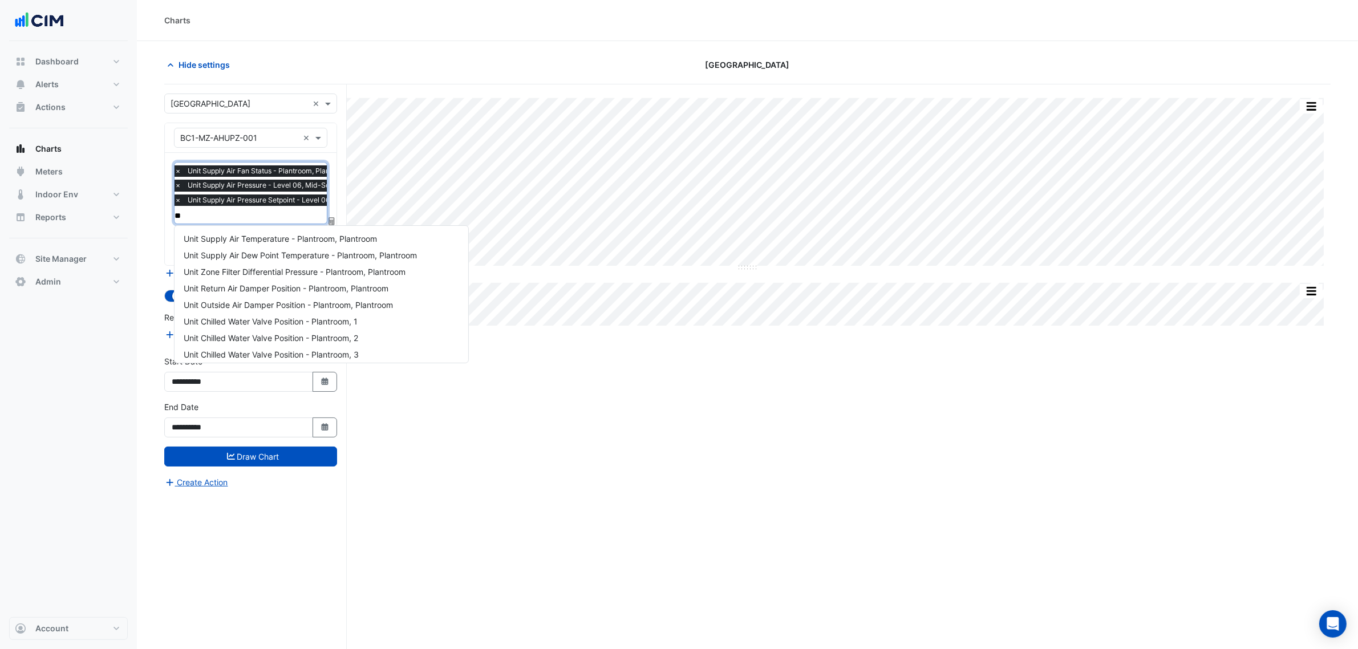
type input "***"
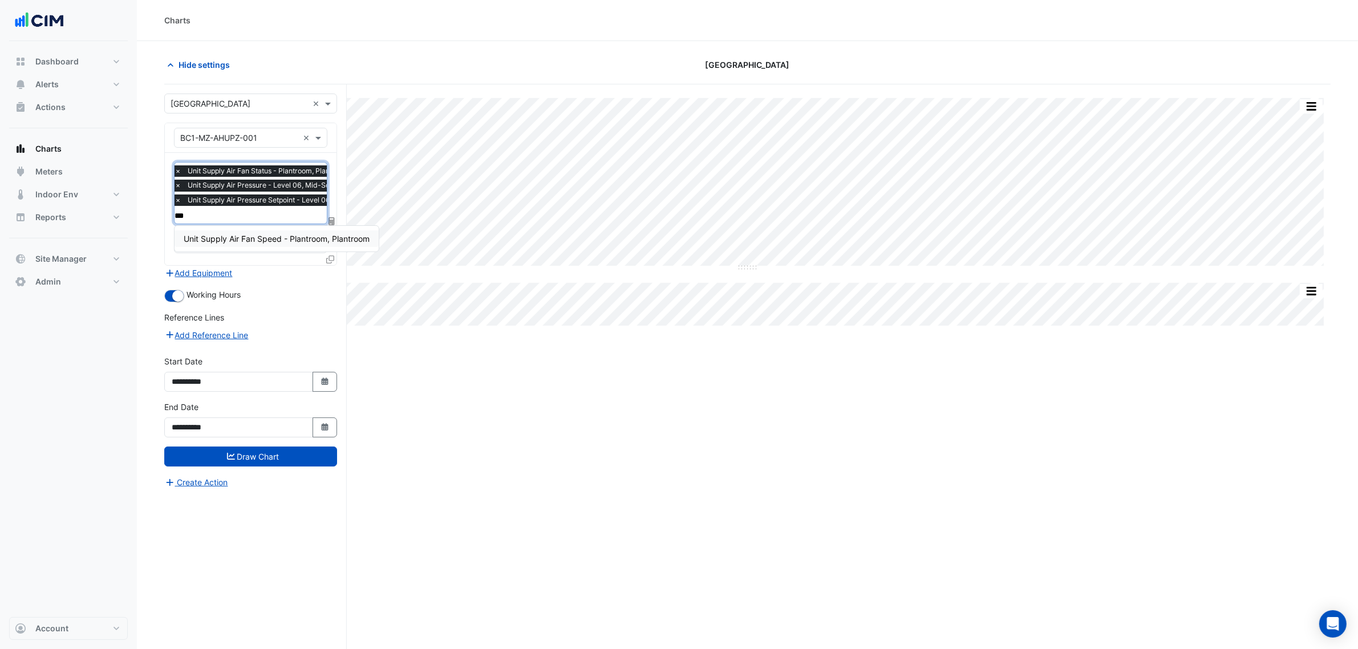
click at [314, 231] on div "Unit Supply Air Fan Speed - Plantroom, Plantroom" at bounding box center [277, 238] width 204 height 17
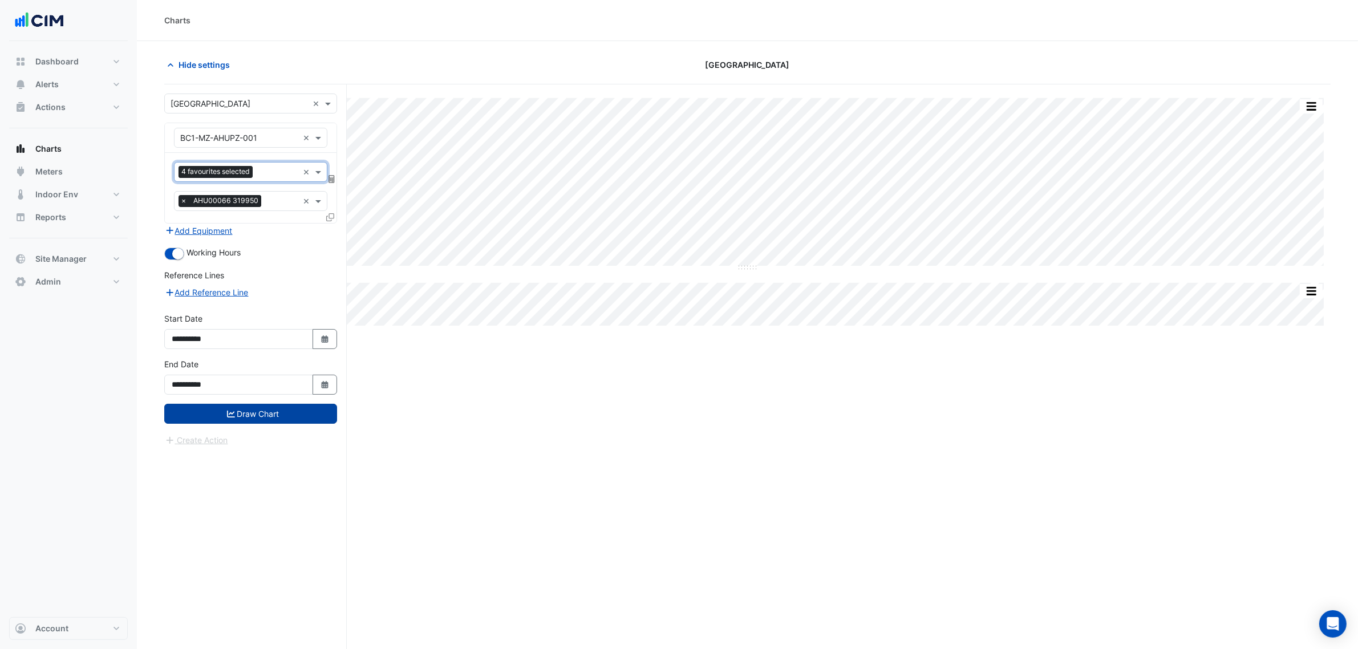
click at [251, 392] on button "Draw Chart" at bounding box center [250, 414] width 173 height 20
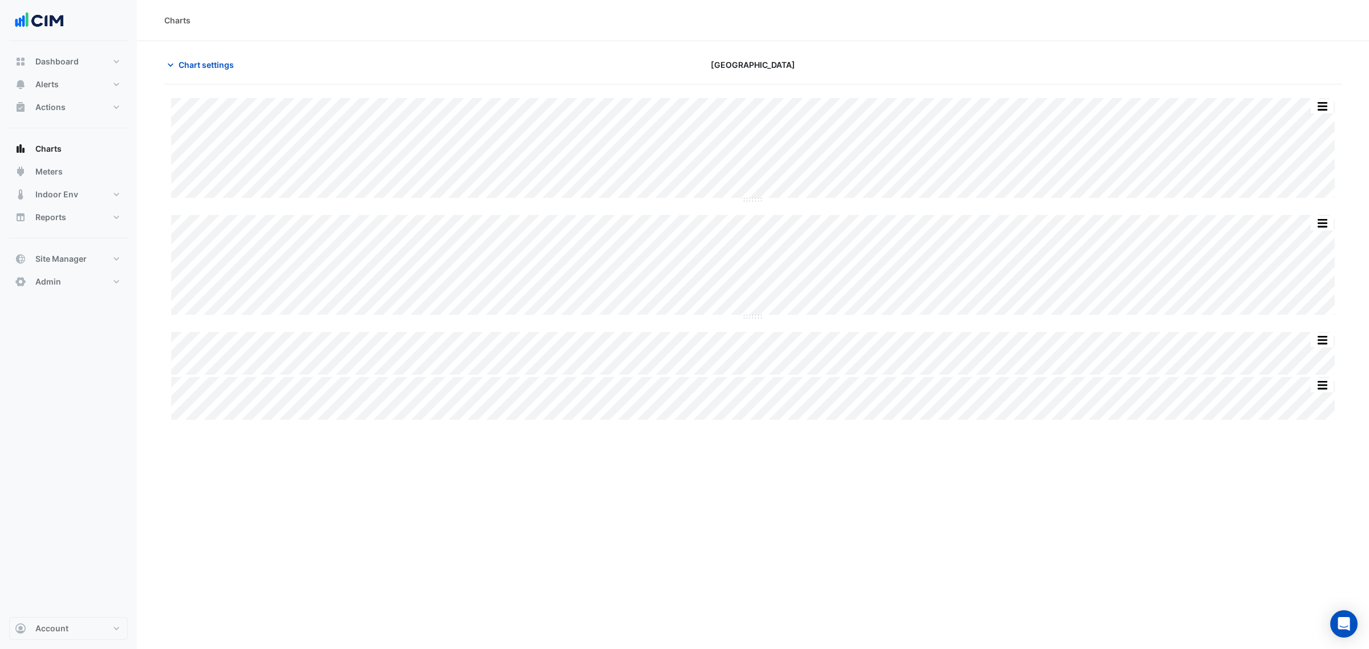
type input "**********"
click at [200, 67] on span "Chart settings" at bounding box center [206, 65] width 55 height 12
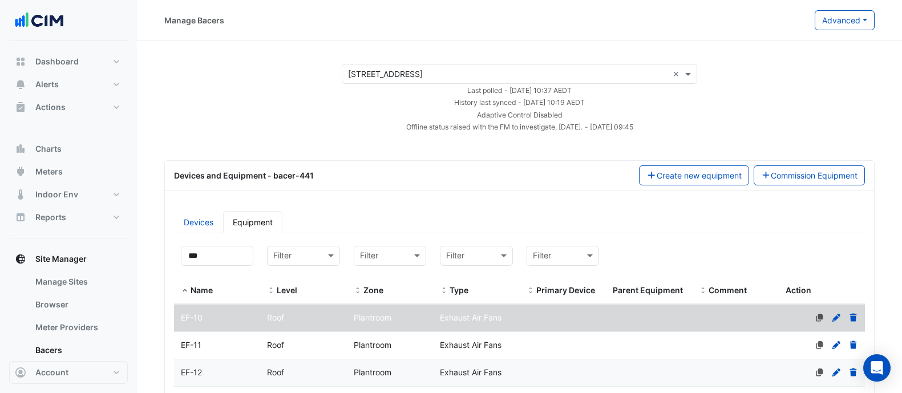
select select "**"
click at [60, 189] on span "Indoor Env" at bounding box center [56, 194] width 43 height 11
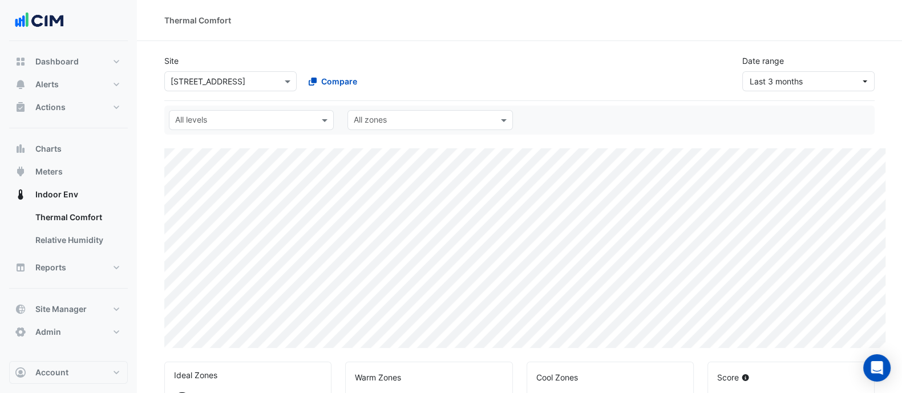
select select "**"
click at [191, 76] on input "text" at bounding box center [219, 82] width 97 height 12
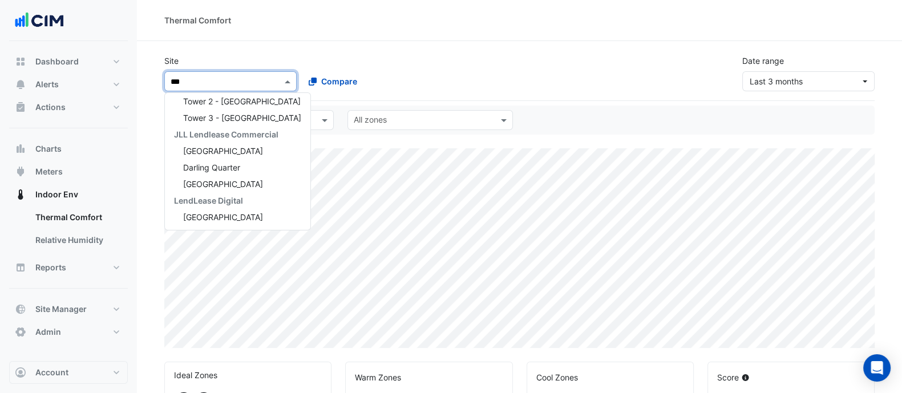
scroll to position [87, 0]
type input "****"
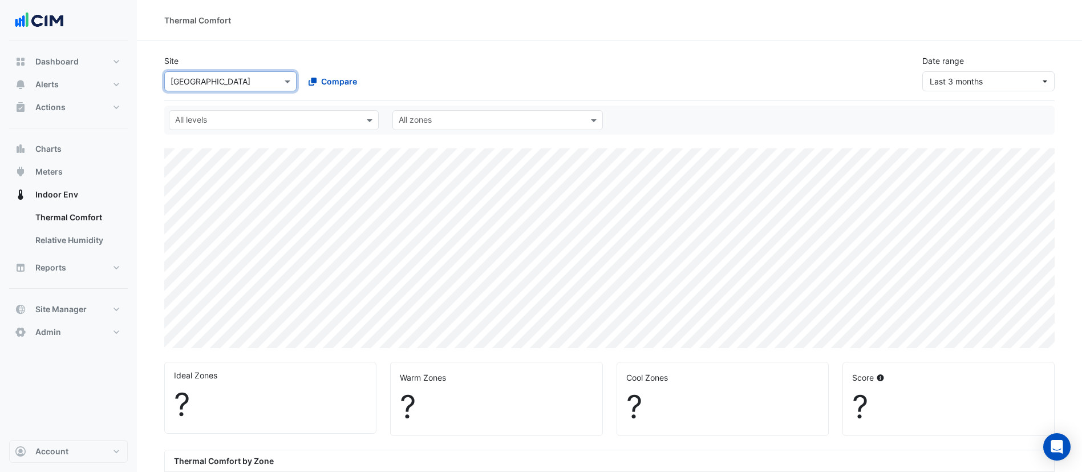
select select "**"
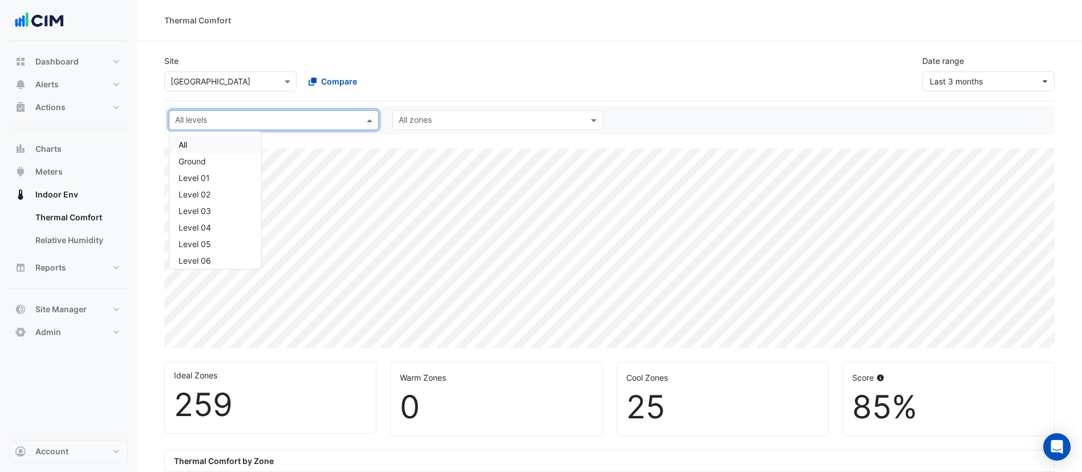
click at [220, 125] on input "text" at bounding box center [267, 121] width 184 height 12
click at [206, 230] on div "Level 04" at bounding box center [216, 227] width 74 height 12
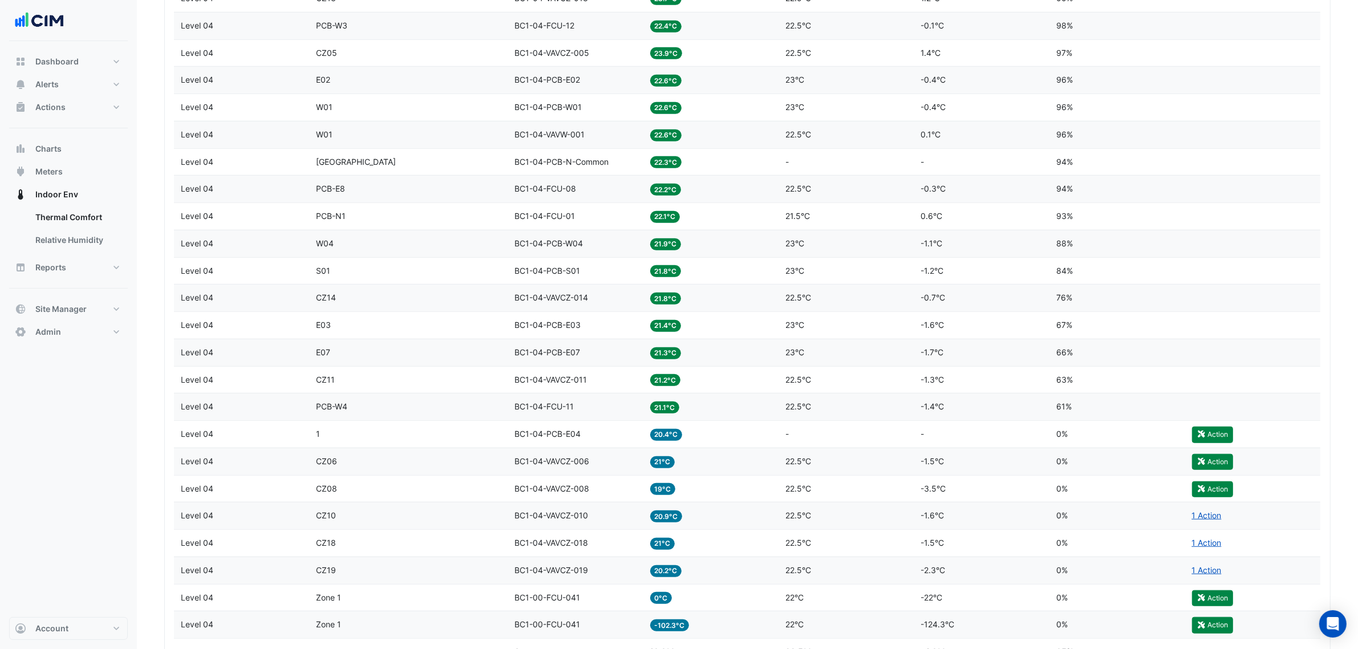
scroll to position [1198, 0]
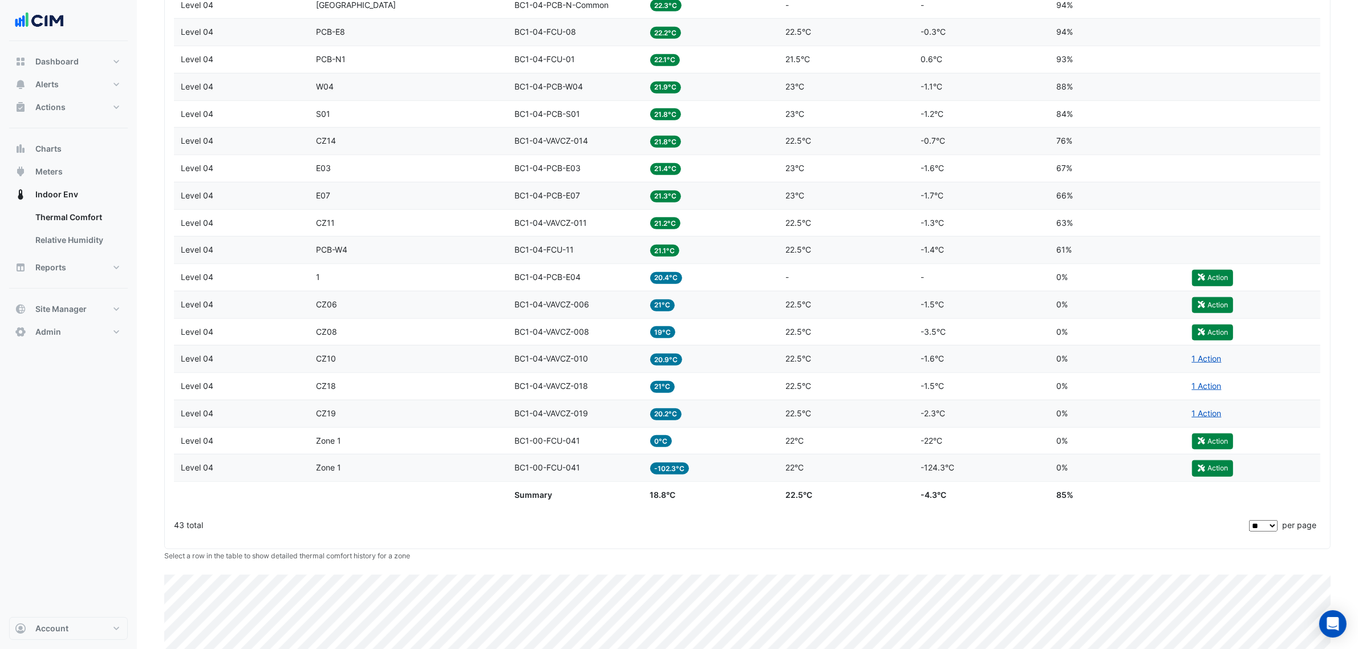
drag, startPoint x: 666, startPoint y: 453, endPoint x: 719, endPoint y: 454, distance: 52.5
click at [719, 392] on div "Level Level 04 Zone Zone 1 Equipment BC1-00-FCU-041 Temp 0°C Setpoint 22°C Temp…" at bounding box center [747, 441] width 1146 height 27
click at [701, 392] on div "Temp 21°C" at bounding box center [711, 386] width 122 height 13
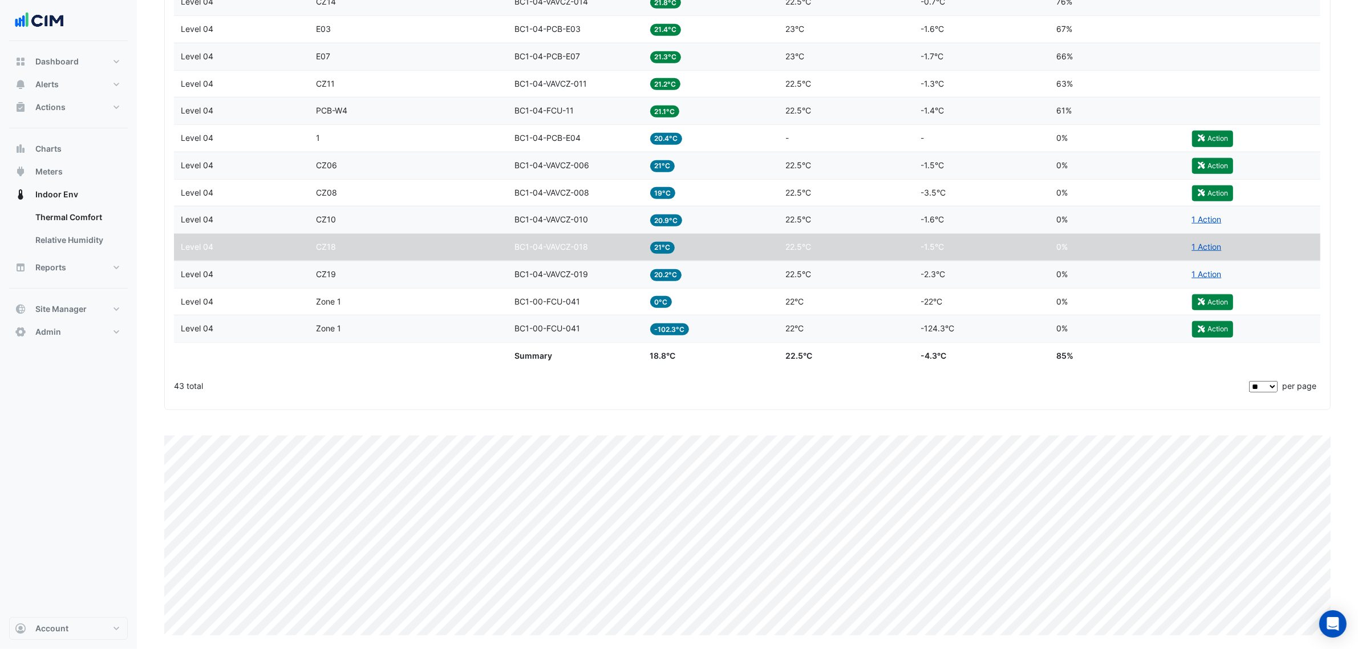
scroll to position [1253, 0]
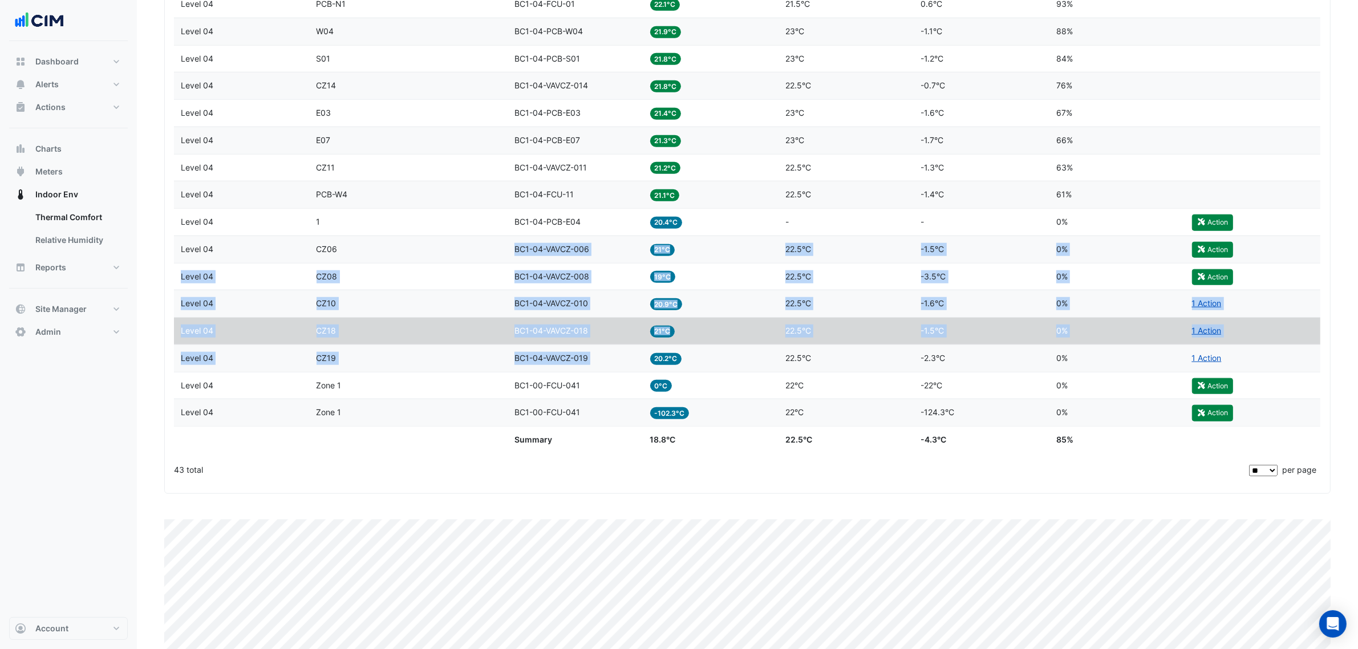
drag, startPoint x: 599, startPoint y: 286, endPoint x: 649, endPoint y: 378, distance: 104.6
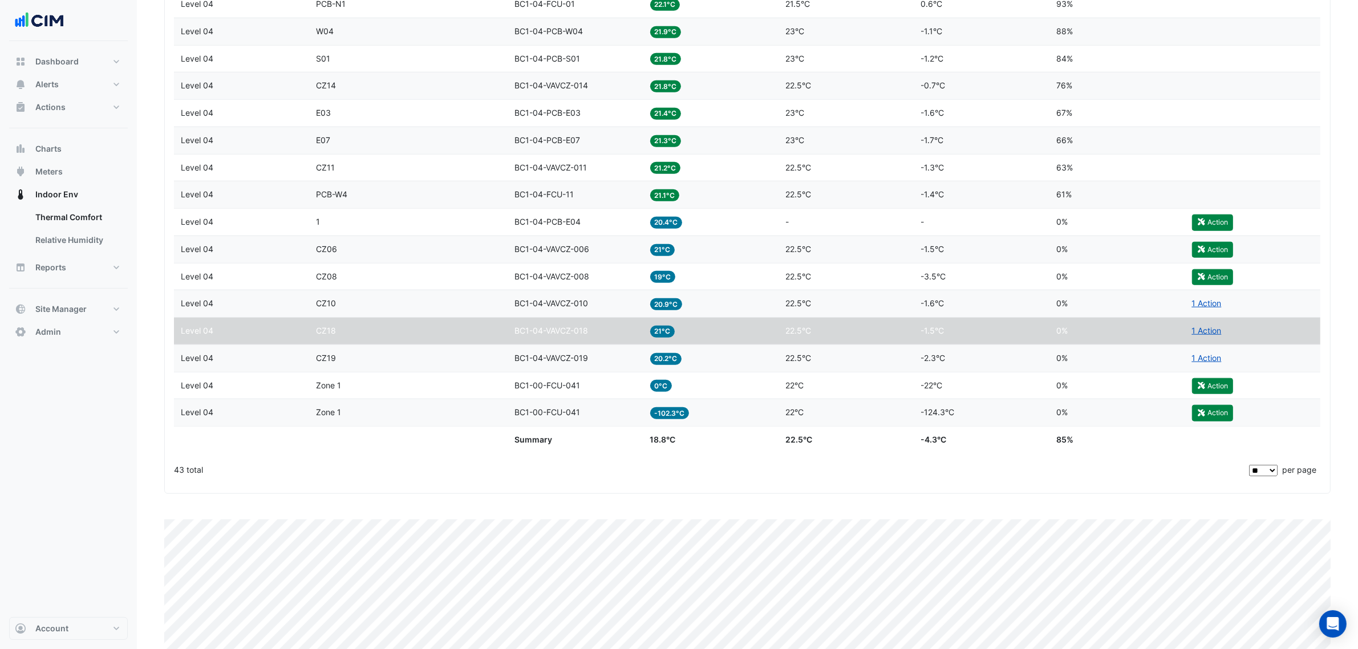
click at [620, 392] on div "43 total" at bounding box center [710, 470] width 1073 height 29
drag, startPoint x: 554, startPoint y: 400, endPoint x: 579, endPoint y: 398, distance: 25.2
click at [579, 390] on span "BC1-00-FCU-041" at bounding box center [547, 385] width 66 height 10
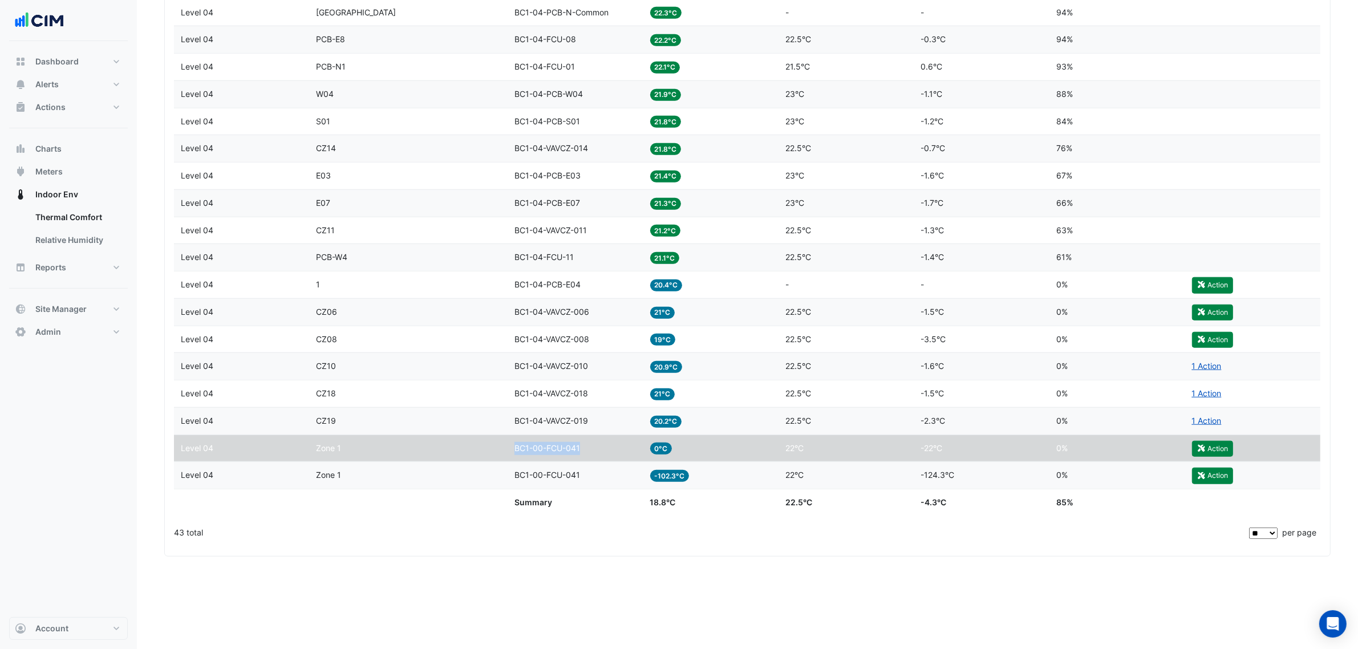
scroll to position [1158, 0]
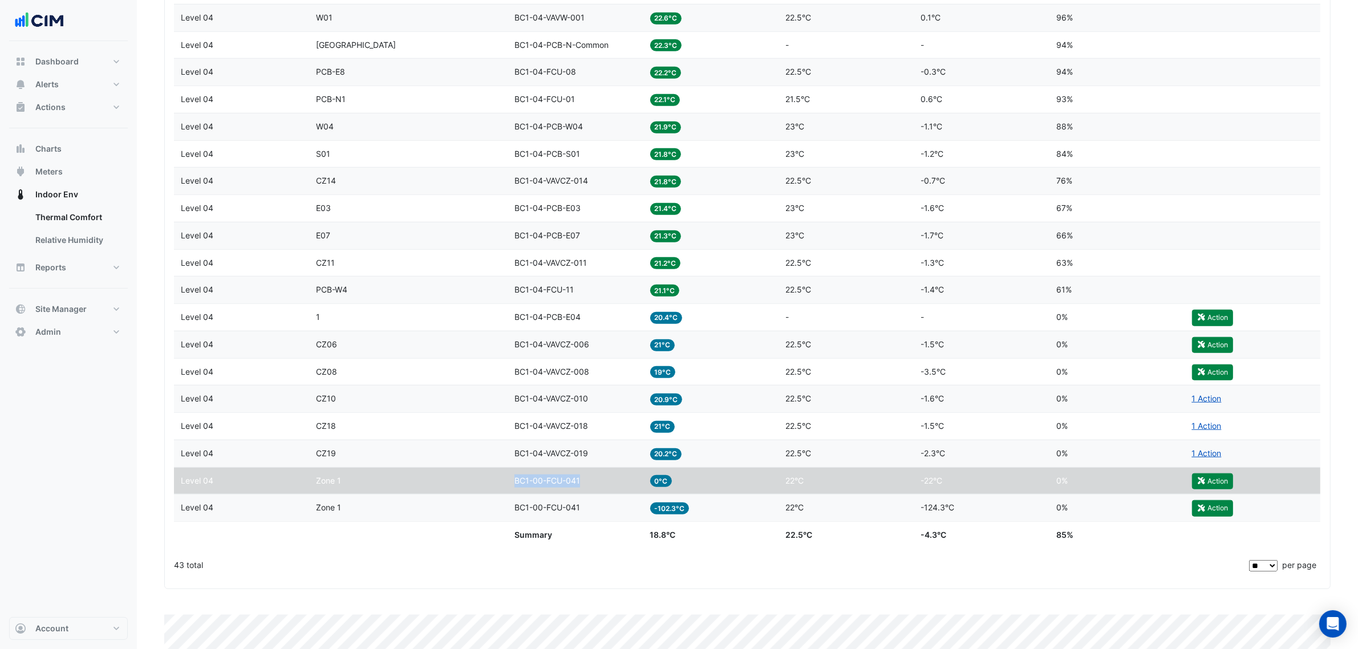
click at [539, 392] on div "Equipment BC1-04-VAVCZ-019" at bounding box center [575, 453] width 122 height 13
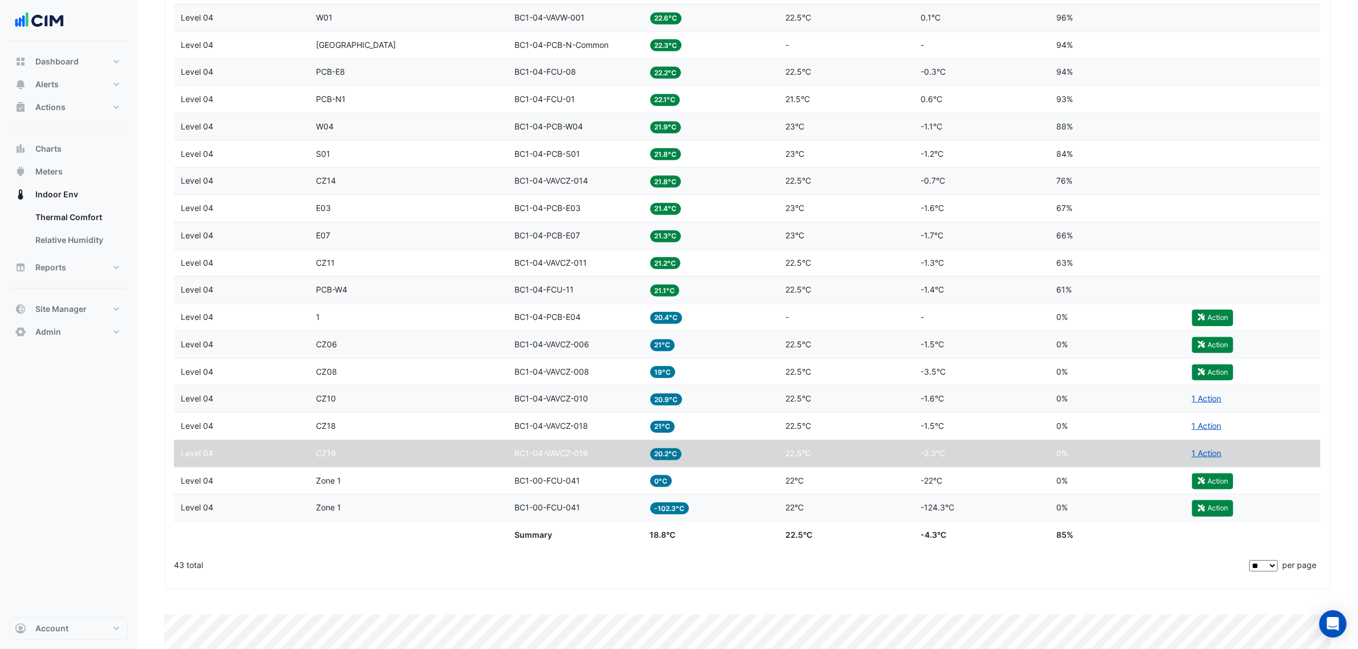
click at [559, 392] on span "BC1-00-FCU-041" at bounding box center [547, 481] width 66 height 10
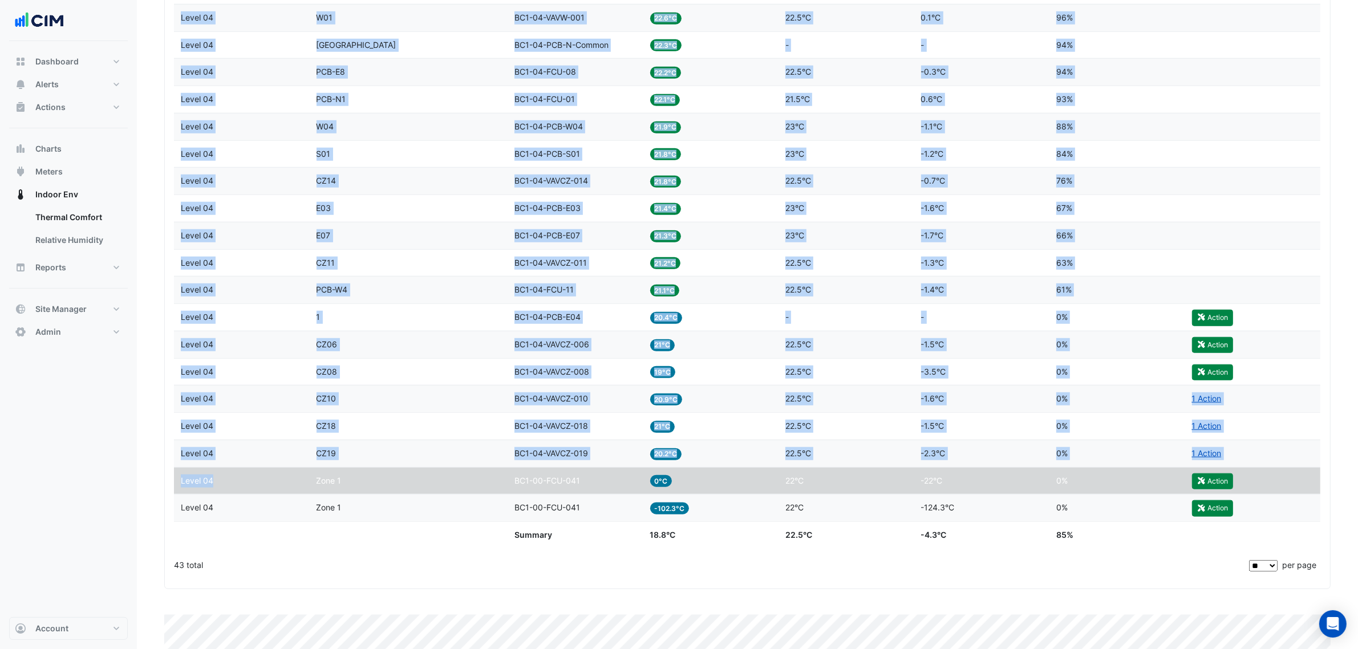
drag, startPoint x: 216, startPoint y: 496, endPoint x: 166, endPoint y: 488, distance: 50.3
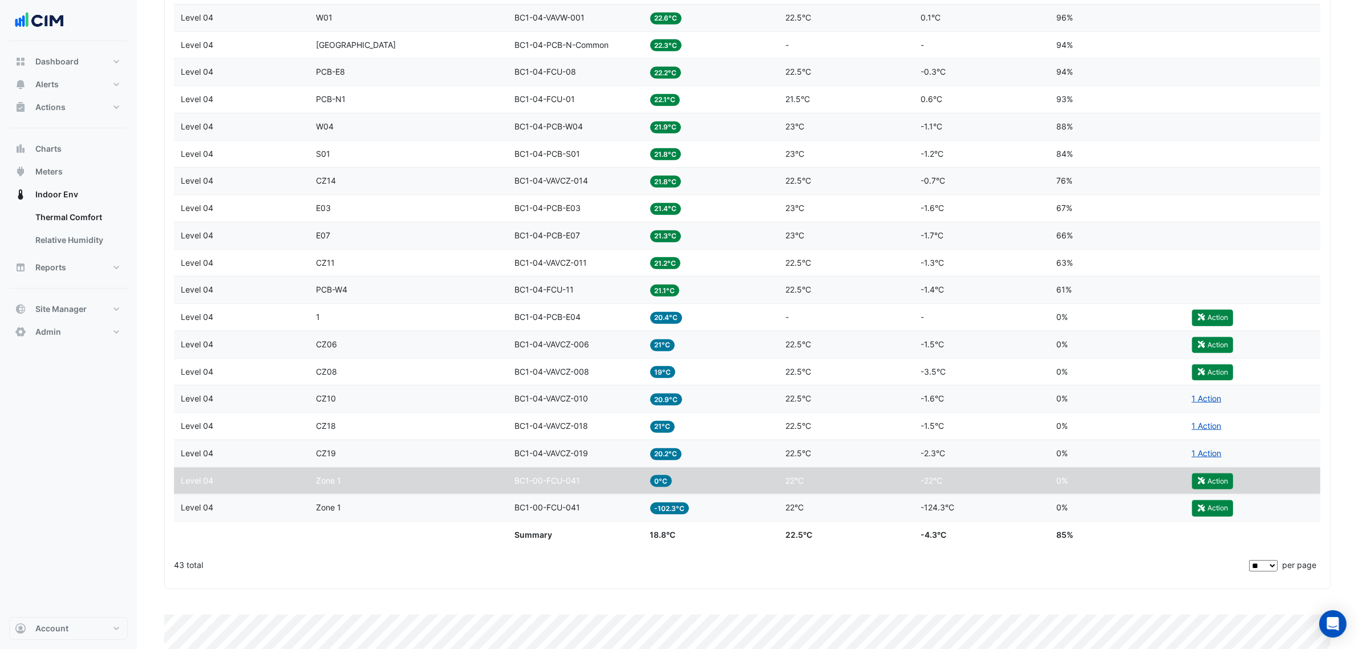
drag, startPoint x: 181, startPoint y: 492, endPoint x: 217, endPoint y: 485, distance: 36.6
click at [217, 392] on div "Level Level 04" at bounding box center [242, 480] width 122 height 13
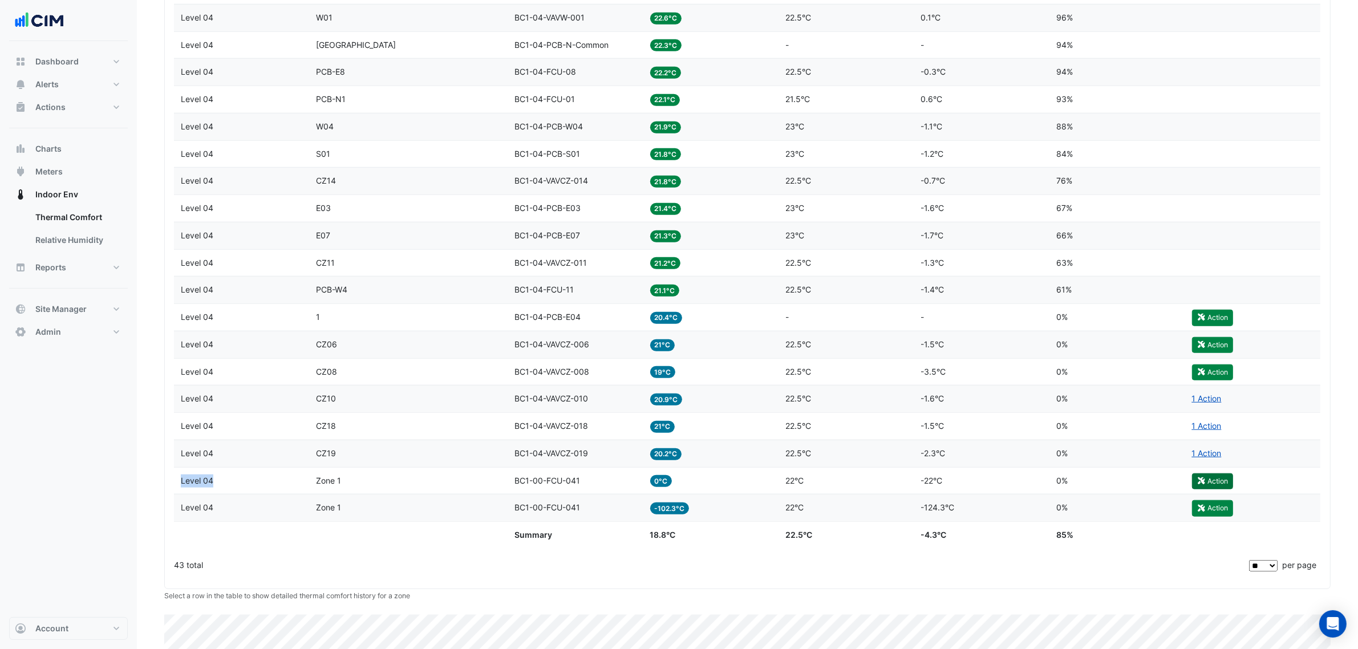
click at [901, 392] on button "Action" at bounding box center [1212, 481] width 41 height 16
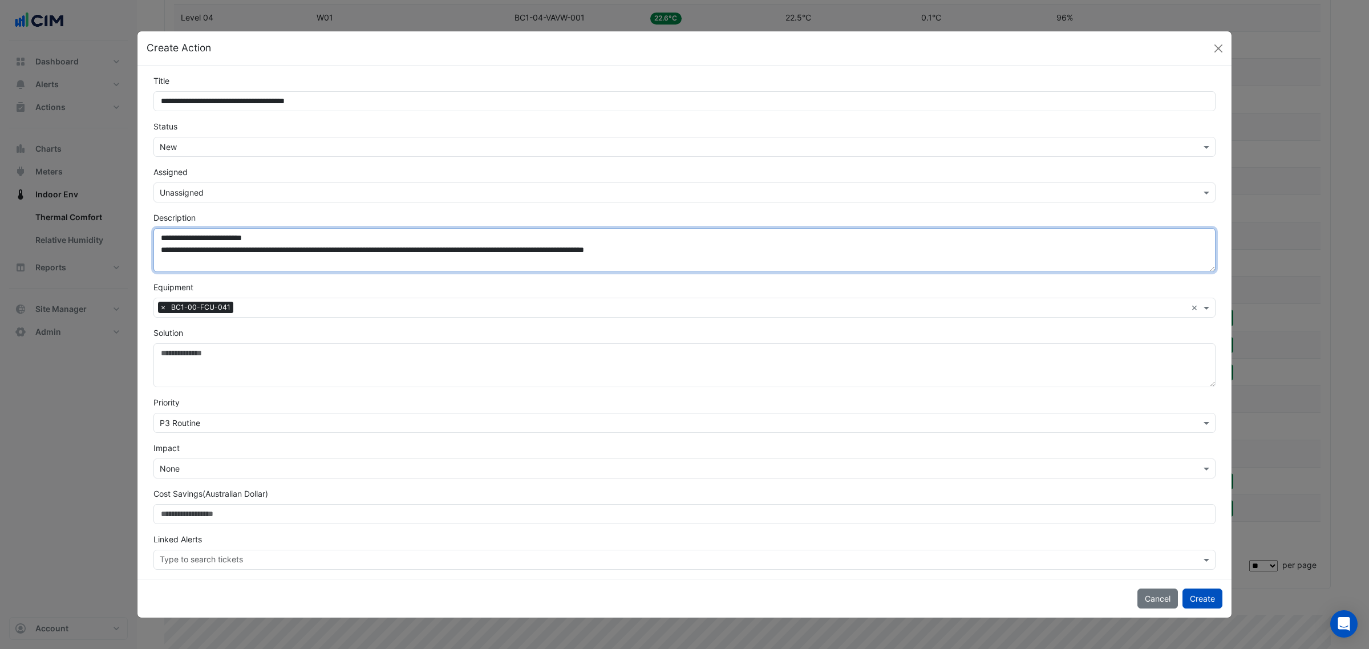
drag, startPoint x: 857, startPoint y: 249, endPoint x: 168, endPoint y: 271, distance: 688.7
click at [168, 271] on textarea "**********" at bounding box center [684, 250] width 1062 height 44
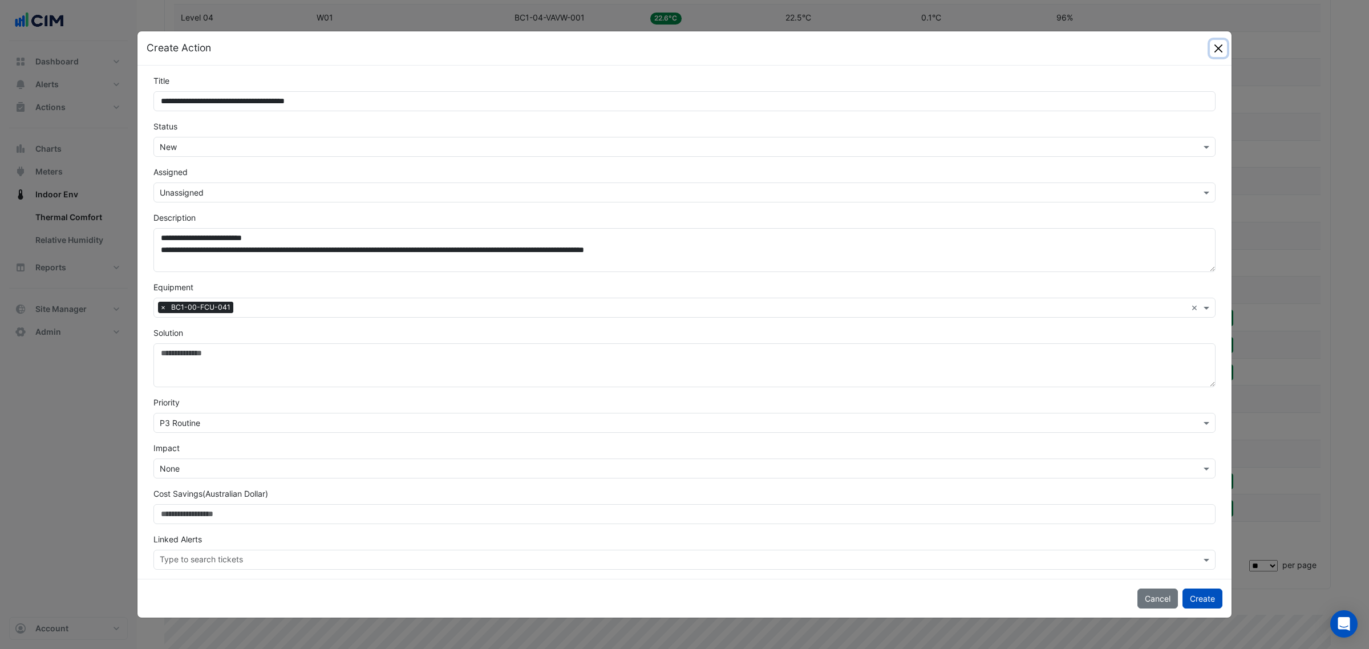
click at [901, 50] on button "Close" at bounding box center [1218, 48] width 17 height 17
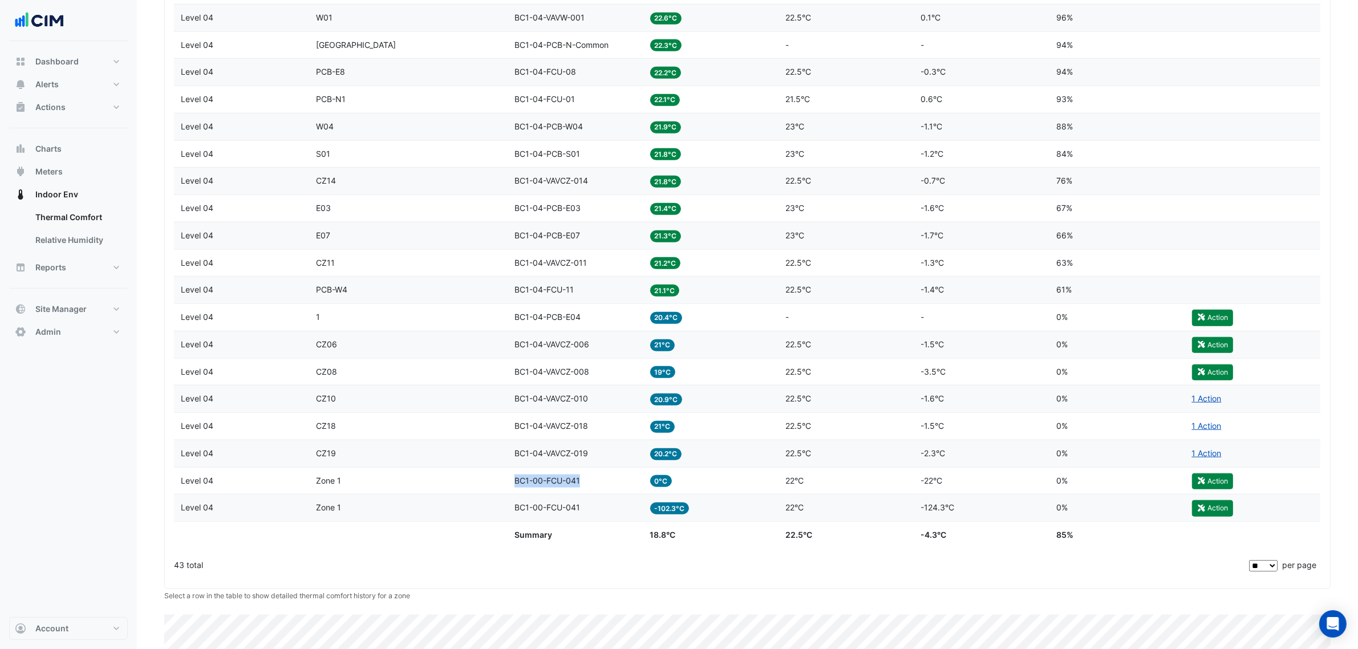
drag, startPoint x: 524, startPoint y: 490, endPoint x: 586, endPoint y: 500, distance: 62.9
click at [586, 392] on datatable-body-cell "Equipment BC1-00-FCU-041" at bounding box center [576, 481] width 136 height 27
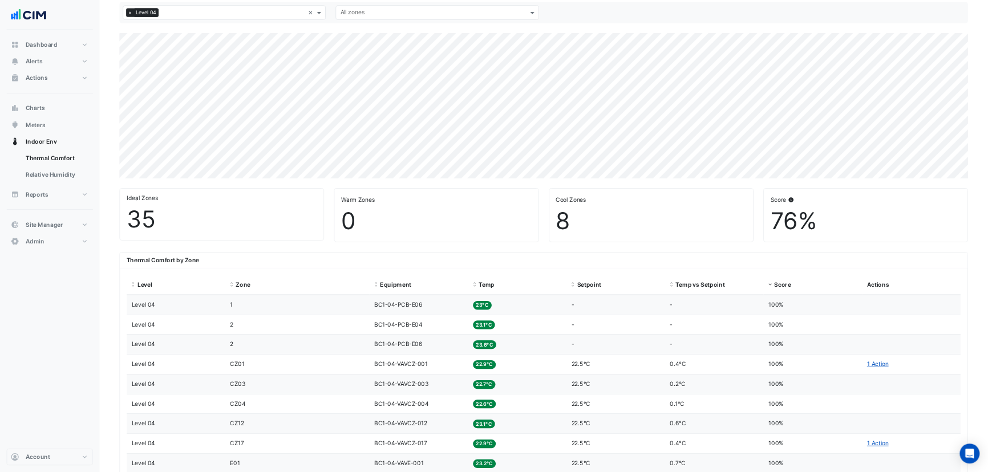
scroll to position [0, 0]
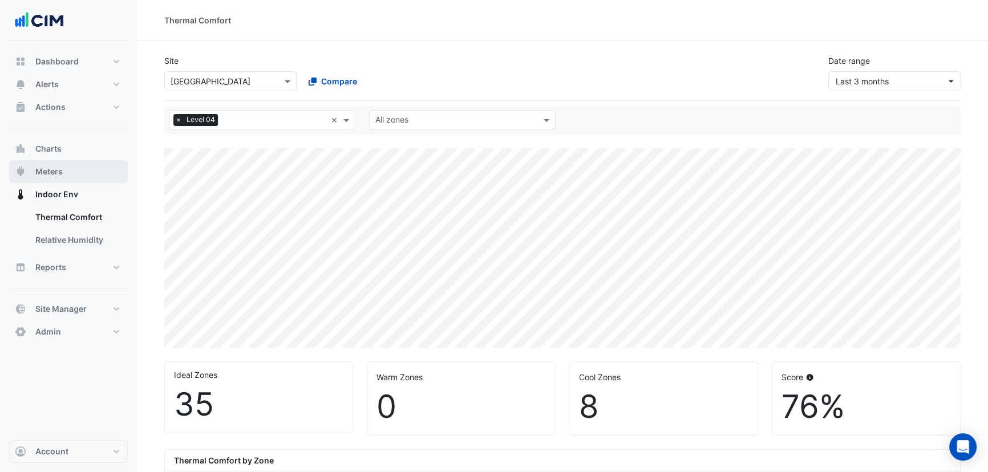
click at [62, 170] on button "Meters" at bounding box center [68, 171] width 119 height 23
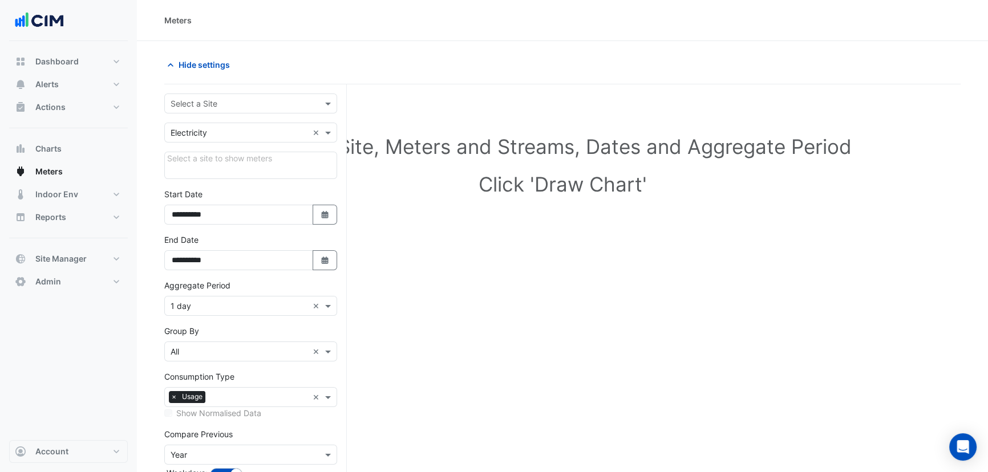
click at [194, 98] on input "text" at bounding box center [239, 104] width 137 height 12
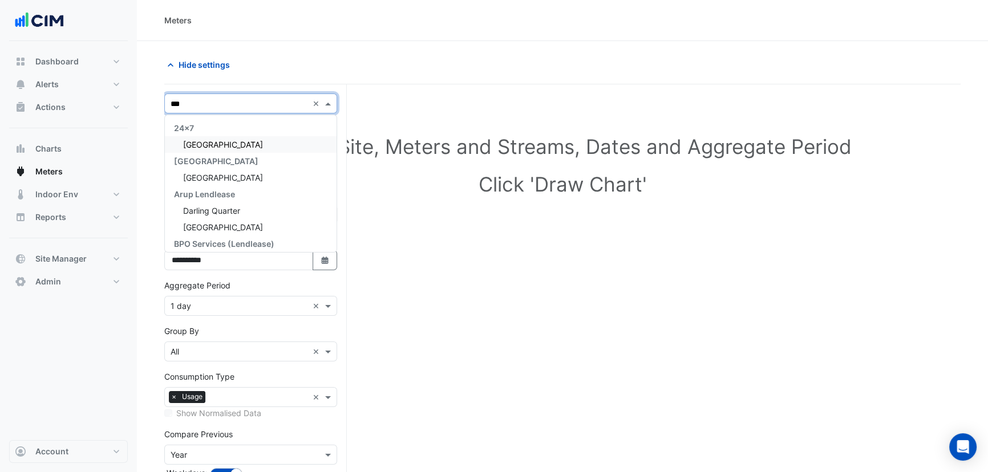
type input "****"
click at [214, 137] on div "[GEOGRAPHIC_DATA]" at bounding box center [251, 144] width 172 height 17
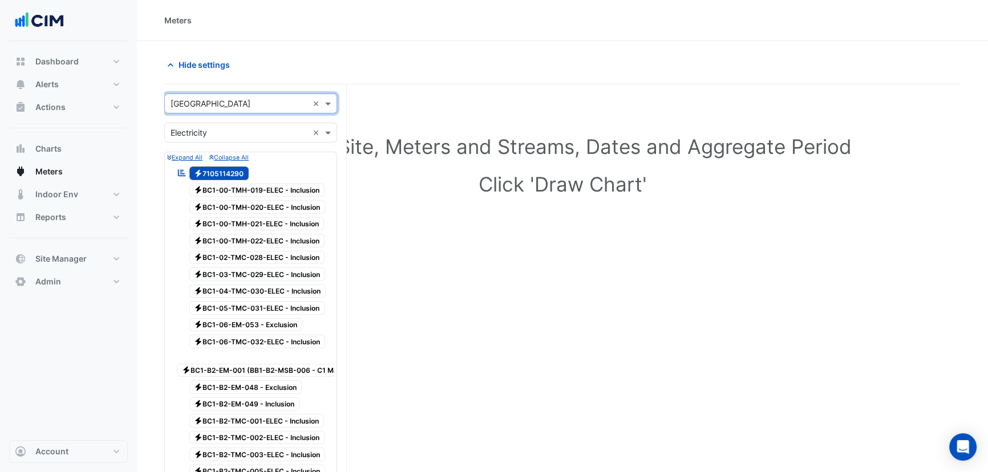
click at [213, 135] on input "text" at bounding box center [239, 133] width 137 height 12
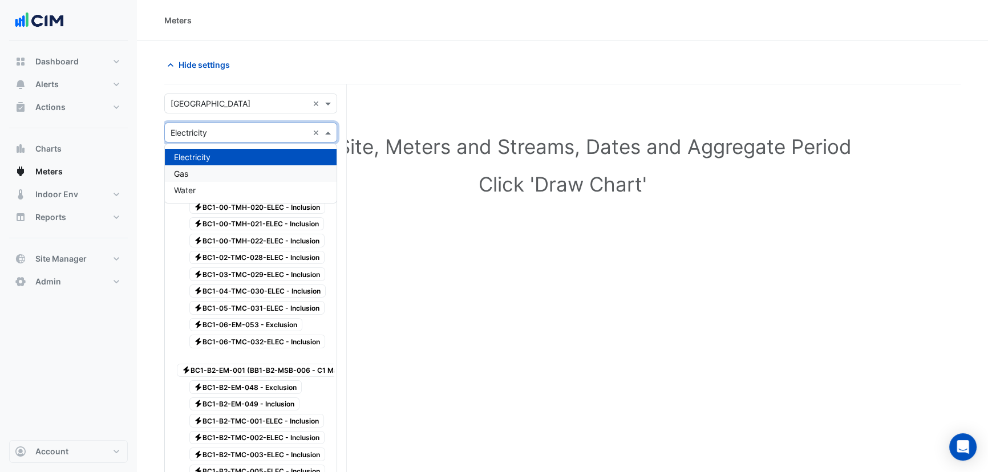
click at [194, 181] on div "Gas" at bounding box center [251, 173] width 172 height 17
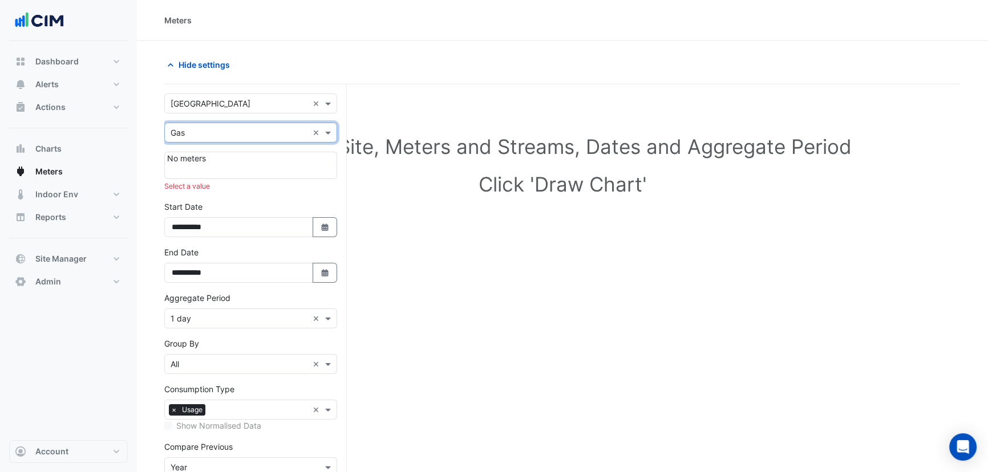
click at [181, 135] on input "text" at bounding box center [239, 133] width 137 height 12
